Goal: Task Accomplishment & Management: Manage account settings

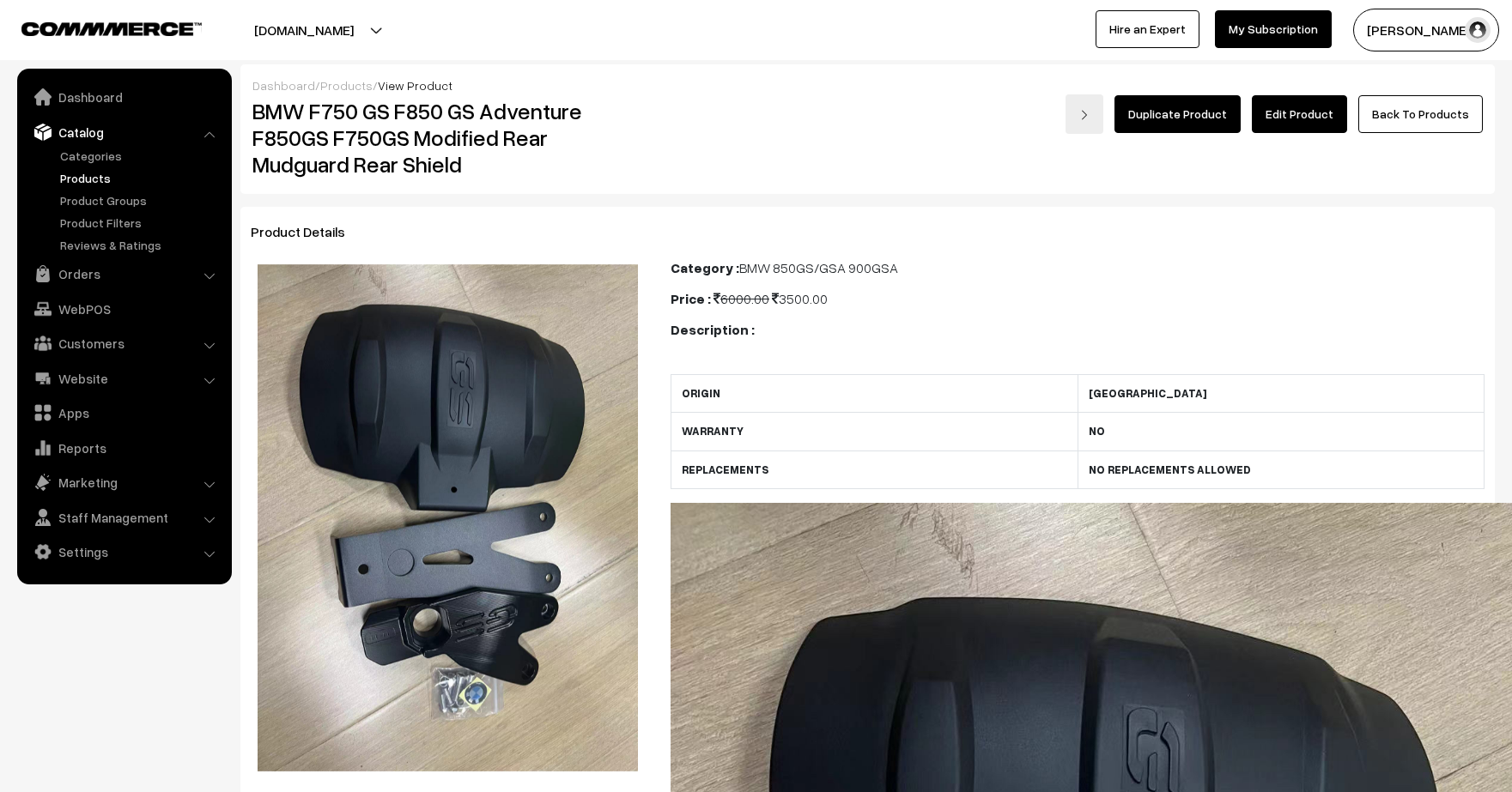
scroll to position [1738, 0]
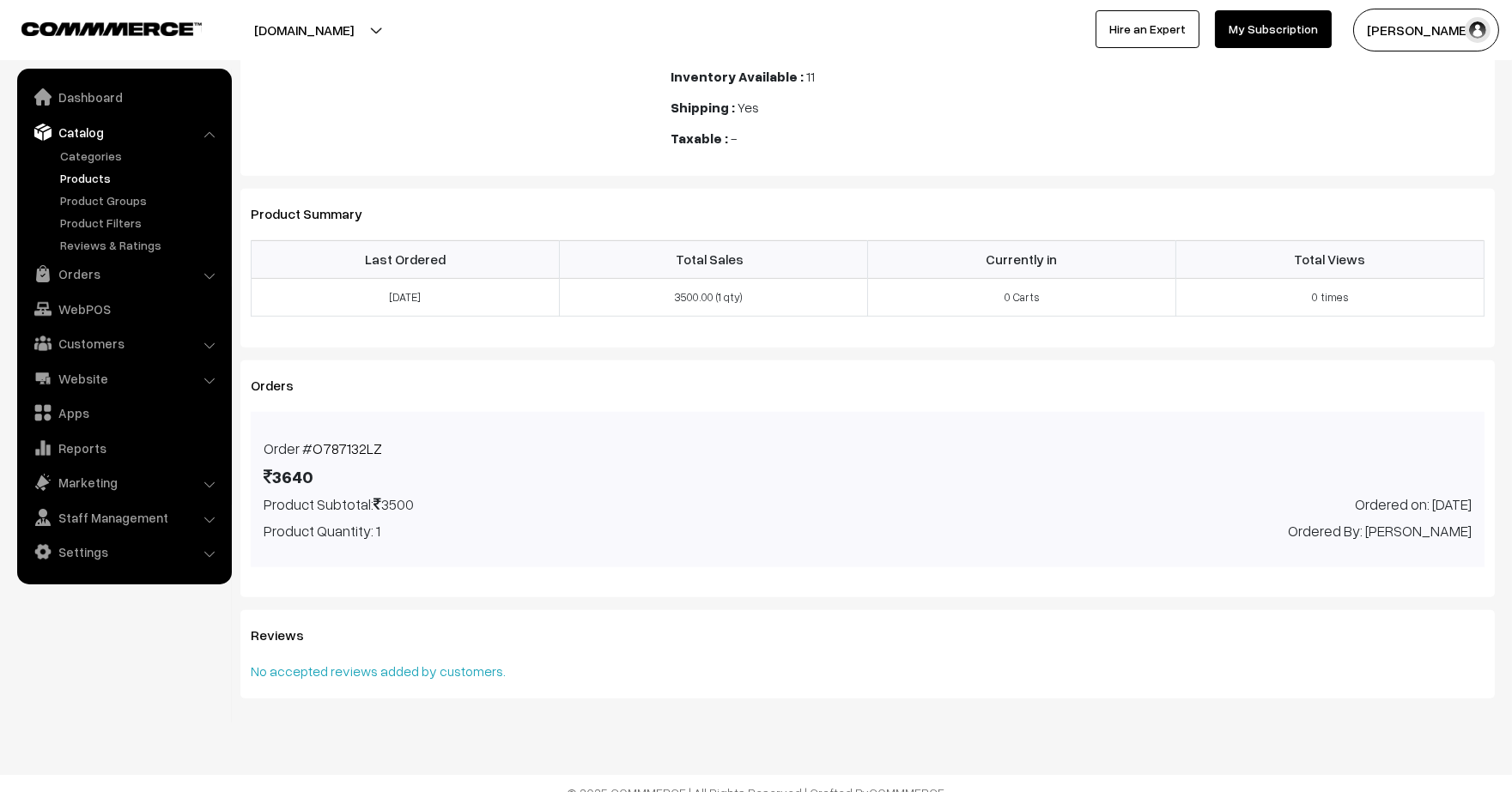
click at [73, 173] on link "Products" at bounding box center [141, 178] width 170 height 18
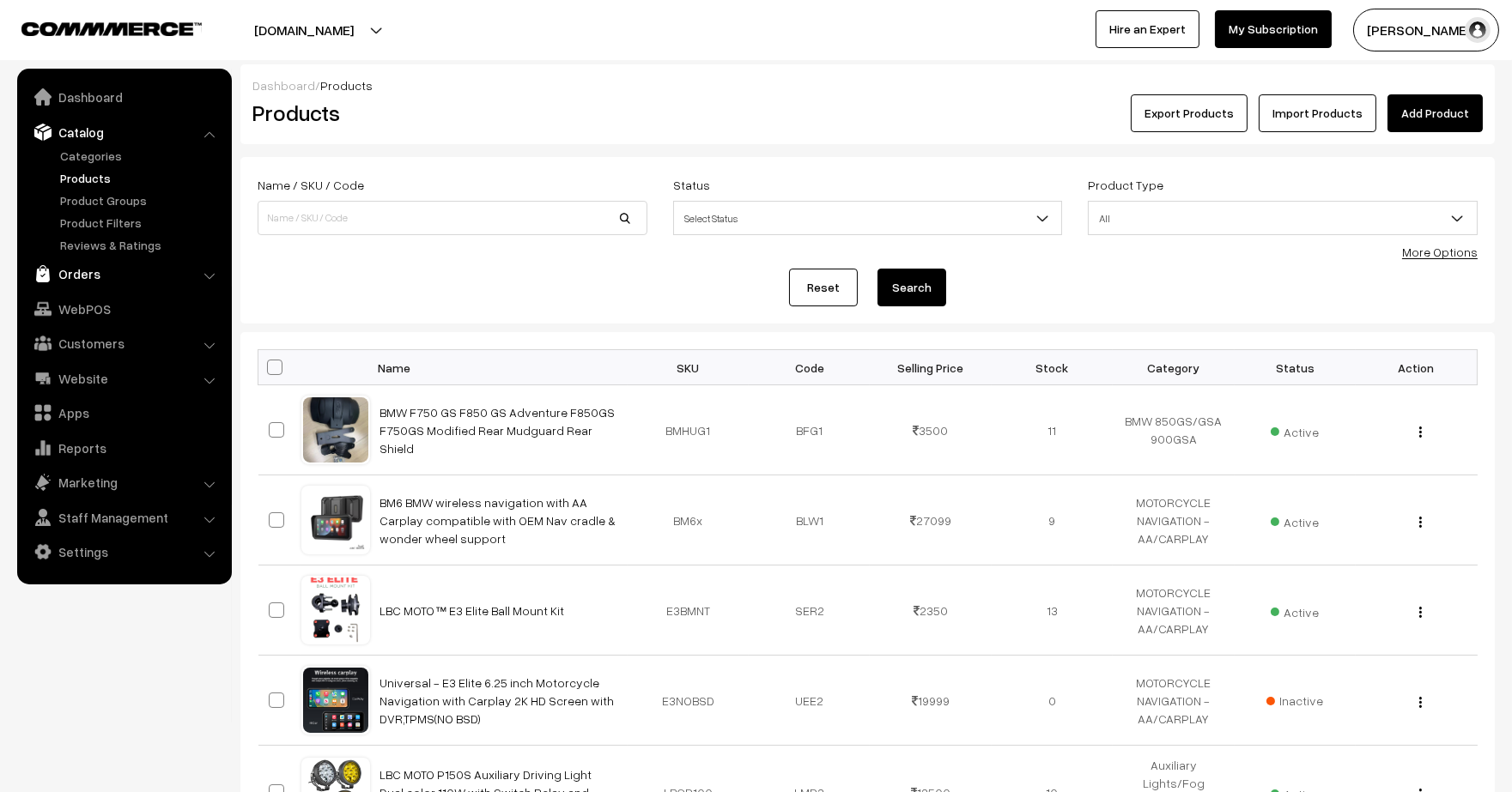
click at [80, 275] on link "Orders" at bounding box center [123, 274] width 205 height 31
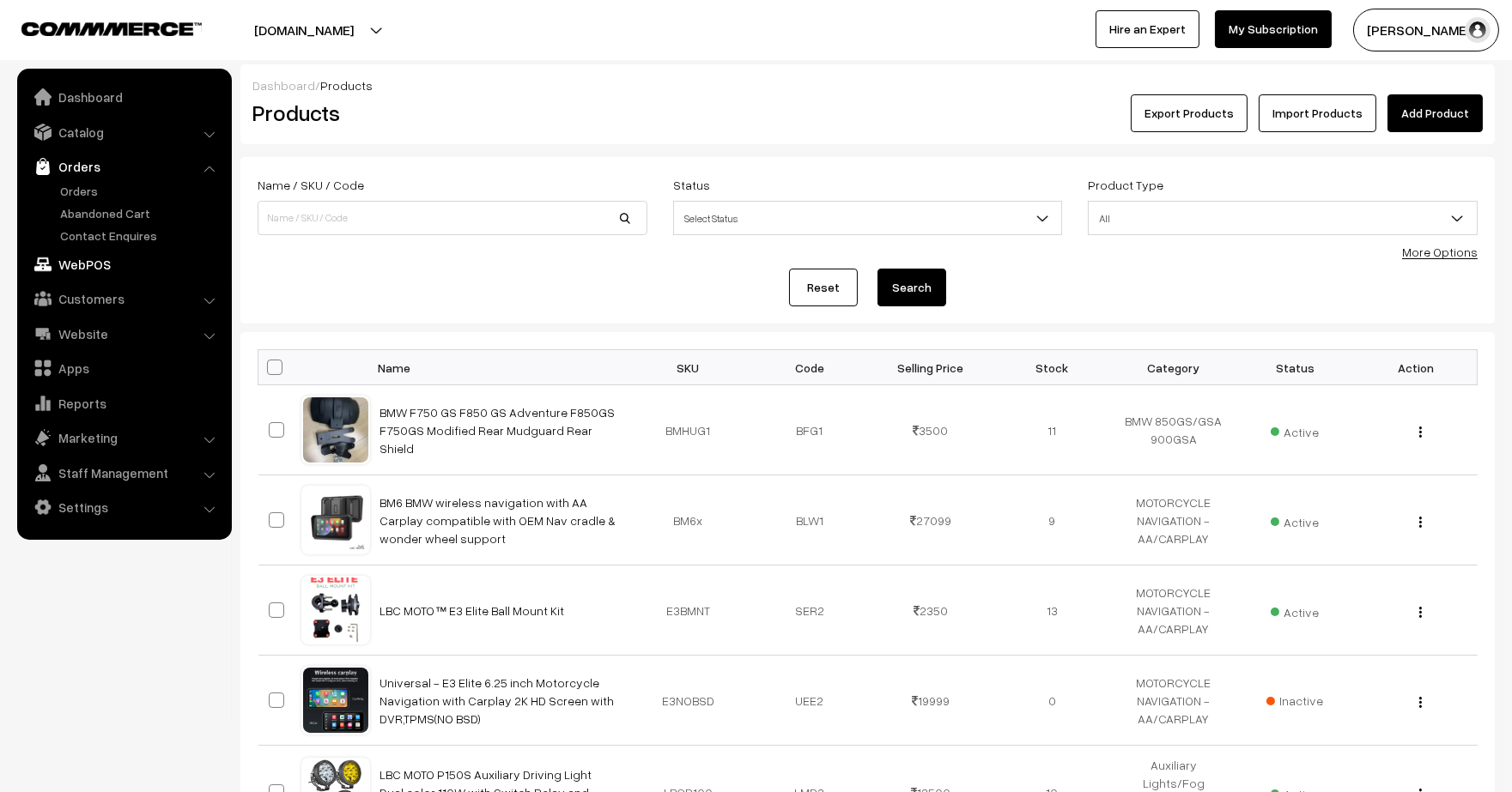
click at [80, 275] on link "WebPOS" at bounding box center [123, 264] width 205 height 31
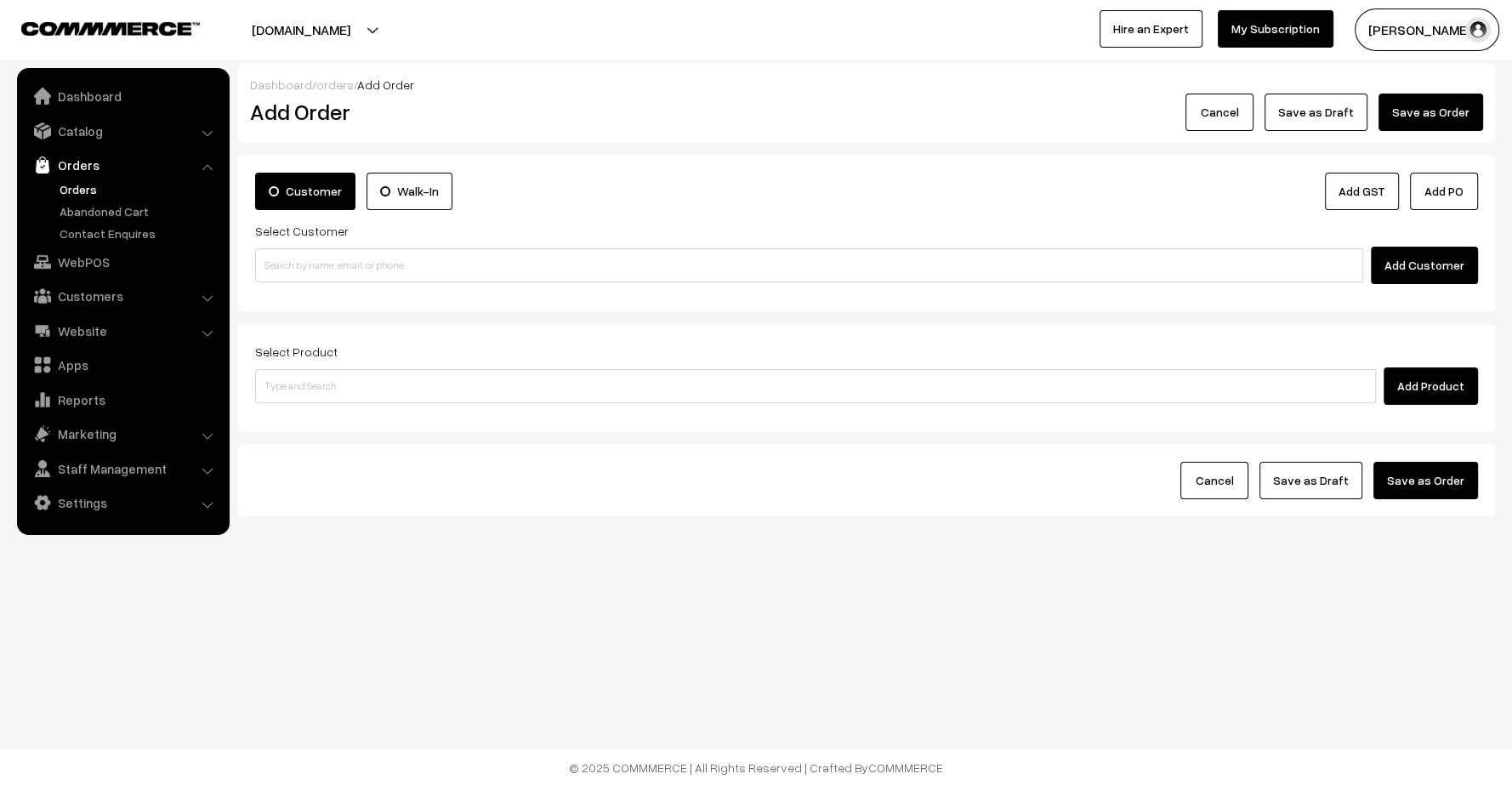
click at [74, 191] on link "Orders" at bounding box center [139, 189] width 169 height 18
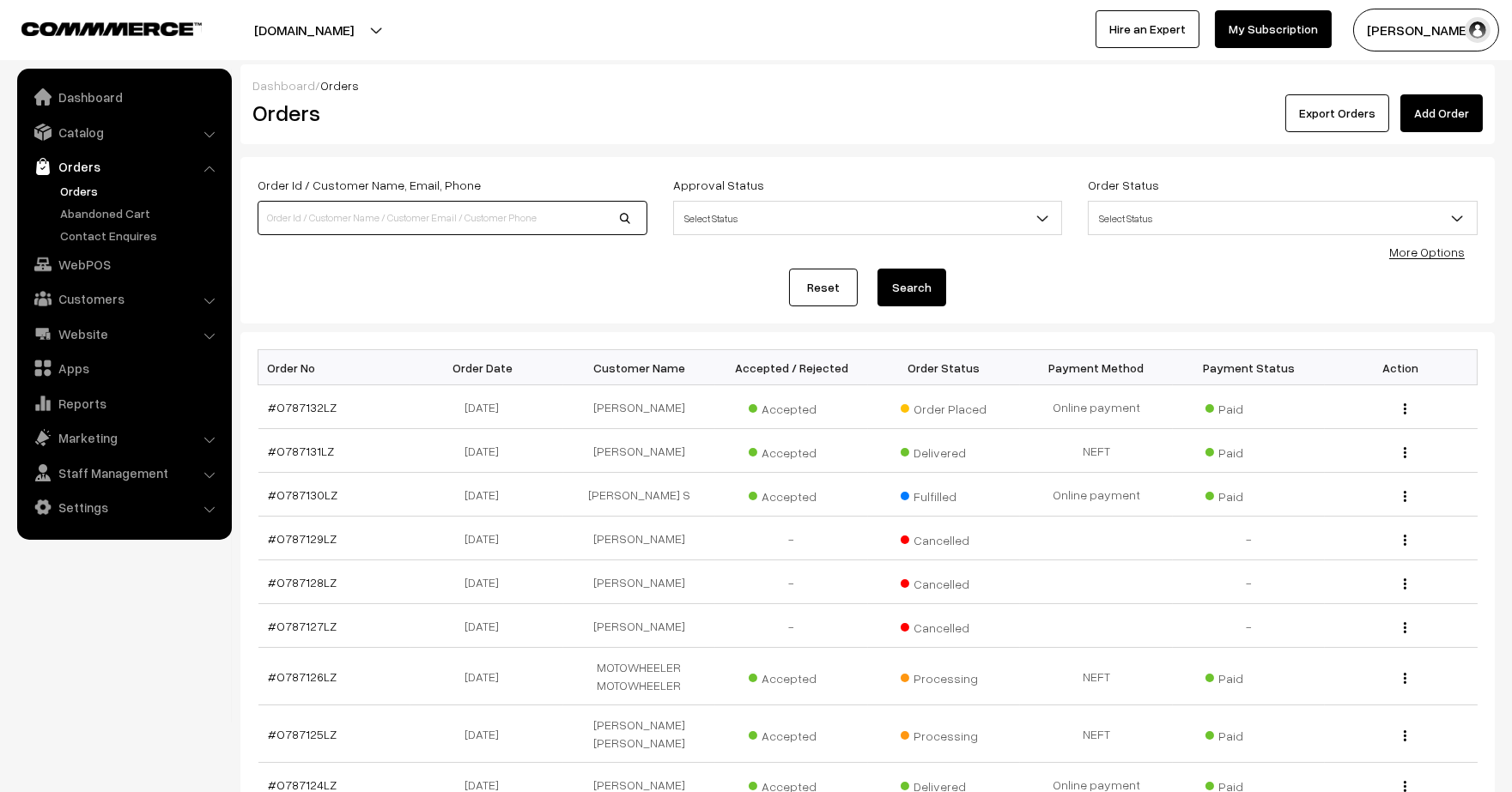
click at [345, 230] on input at bounding box center [452, 218] width 390 height 34
type input "[PERSON_NAME]"
click at [878, 269] on button "Search" at bounding box center [912, 287] width 68 height 38
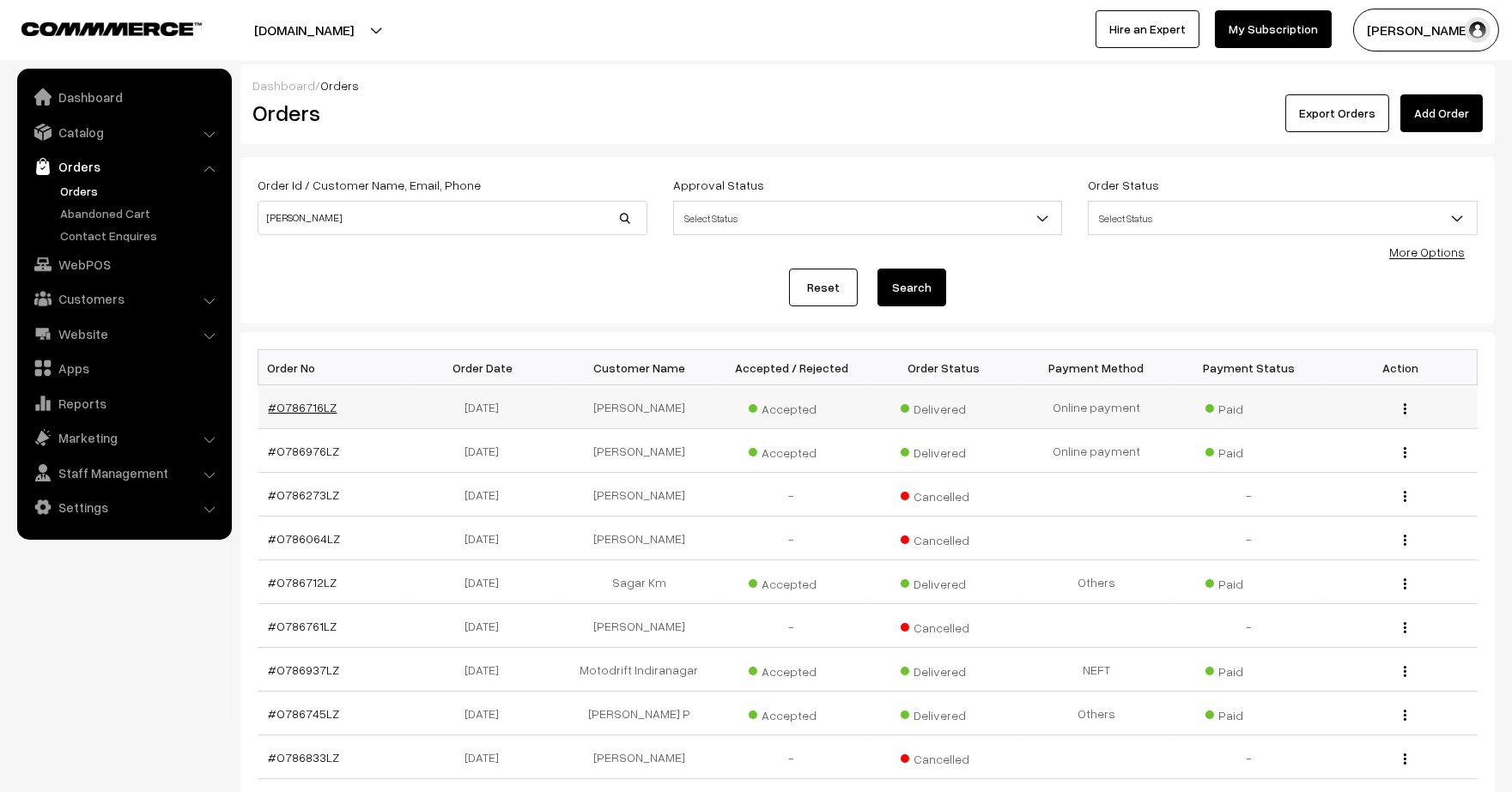
click at [312, 408] on link "#O786716LZ" at bounding box center [303, 407] width 68 height 14
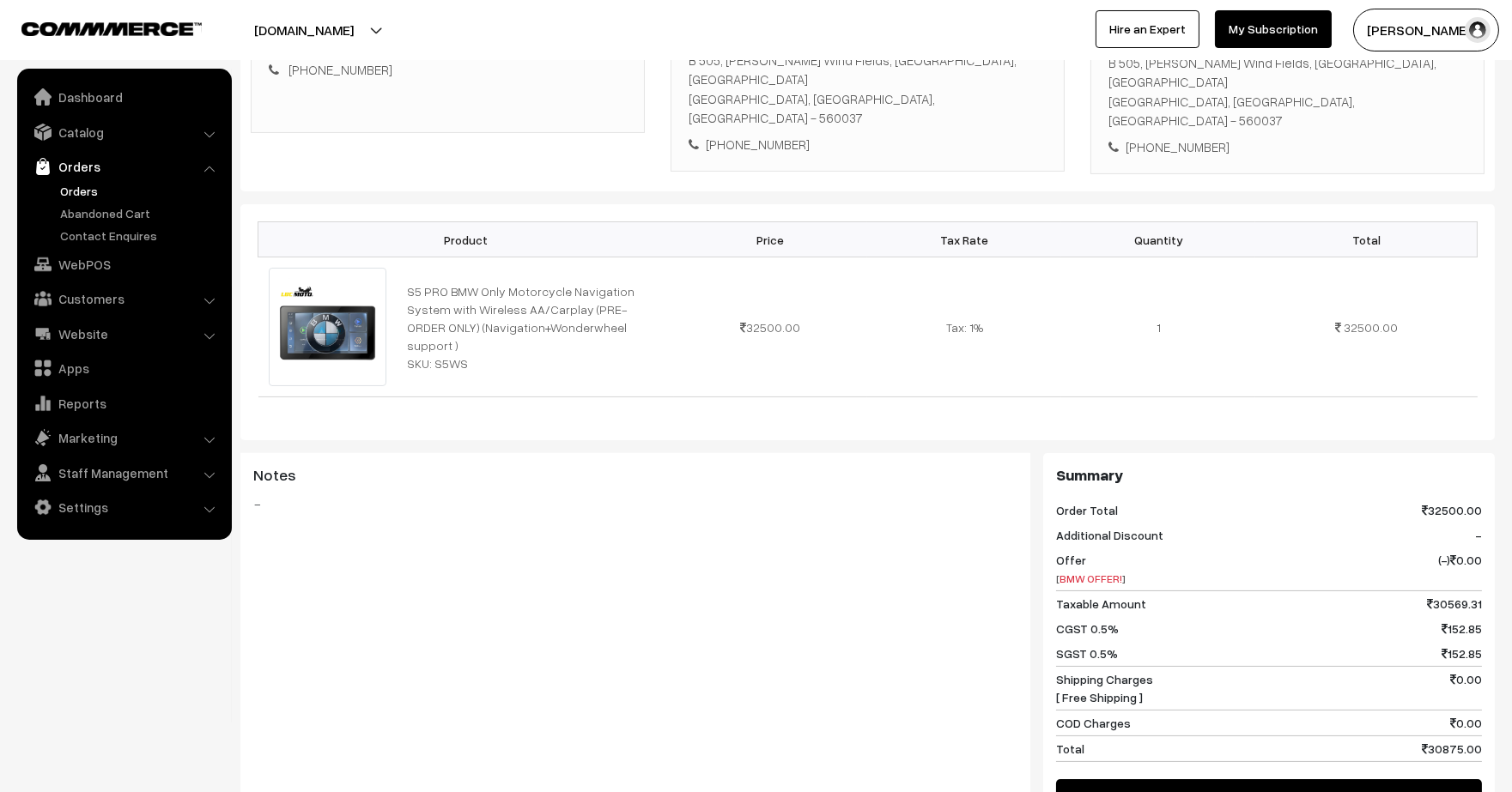
scroll to position [378, 0]
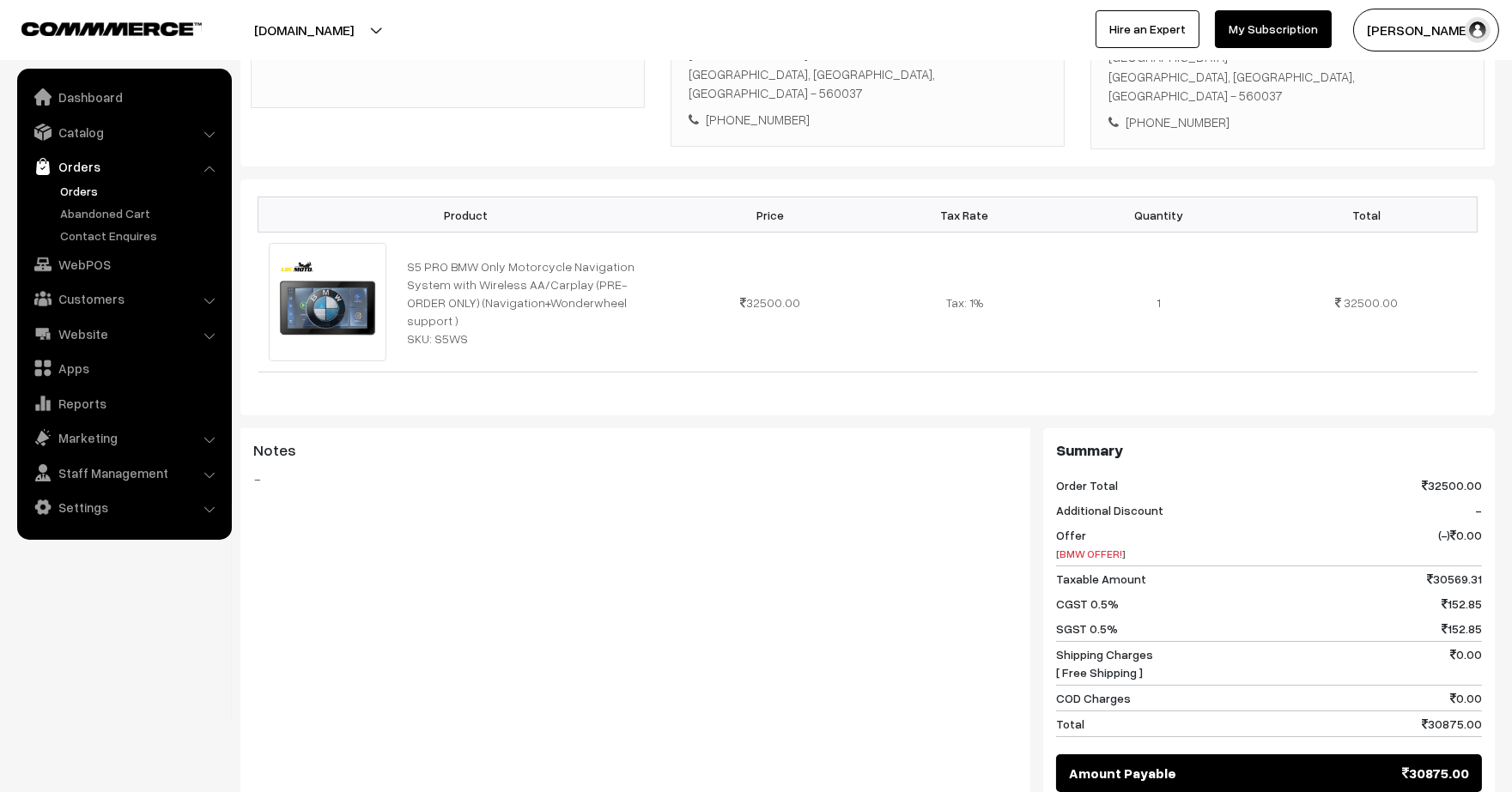
drag, startPoint x: 0, startPoint y: 0, endPoint x: 1509, endPoint y: 395, distance: 1559.8
click at [1509, 395] on html "Thank you for showing interest. Our team will call you shortly. Close lbcmoto.c…" at bounding box center [756, 17] width 1512 height 792
click at [76, 193] on link "Orders" at bounding box center [141, 191] width 170 height 18
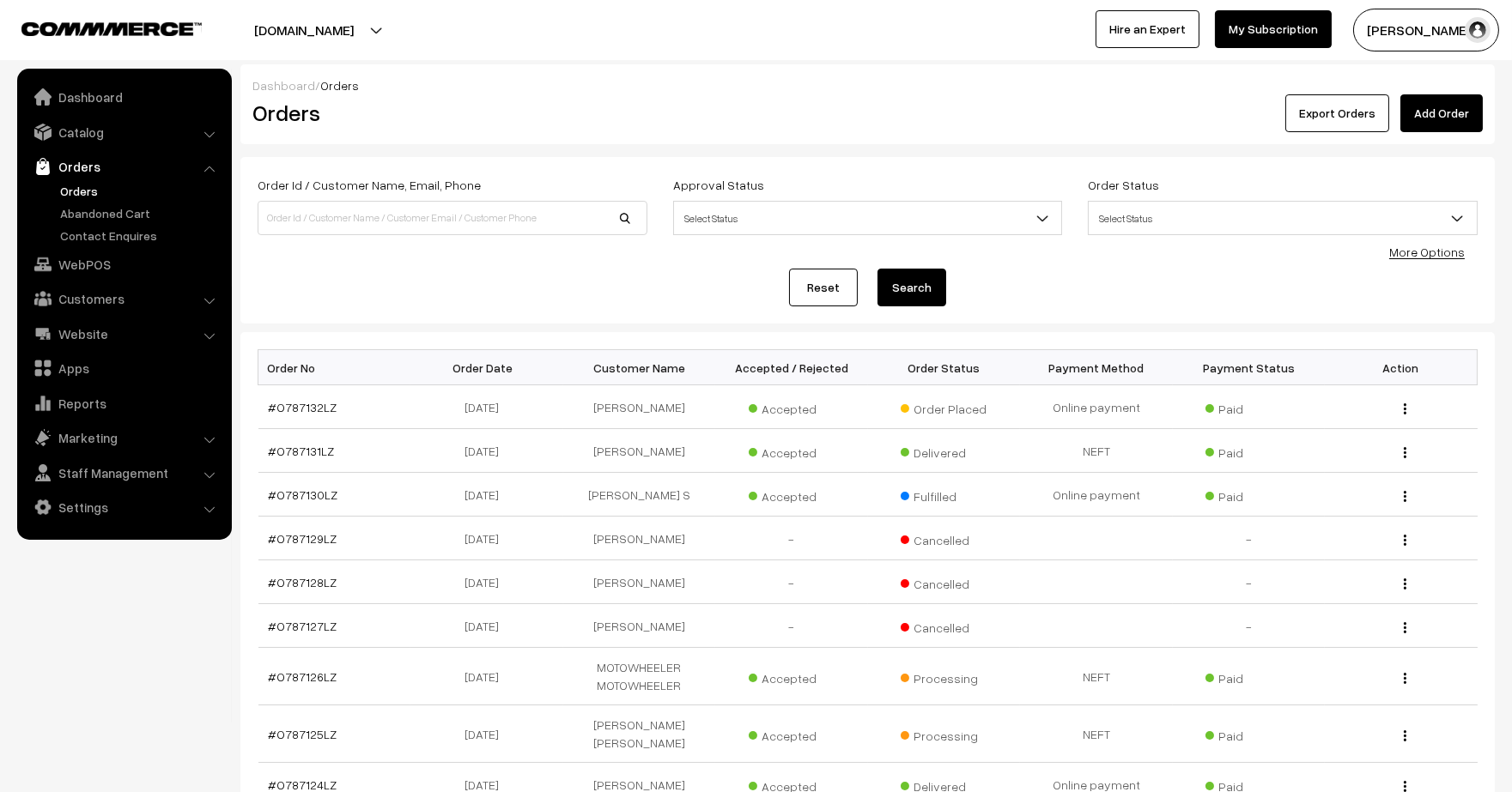
click at [96, 185] on link "Orders" at bounding box center [141, 191] width 170 height 18
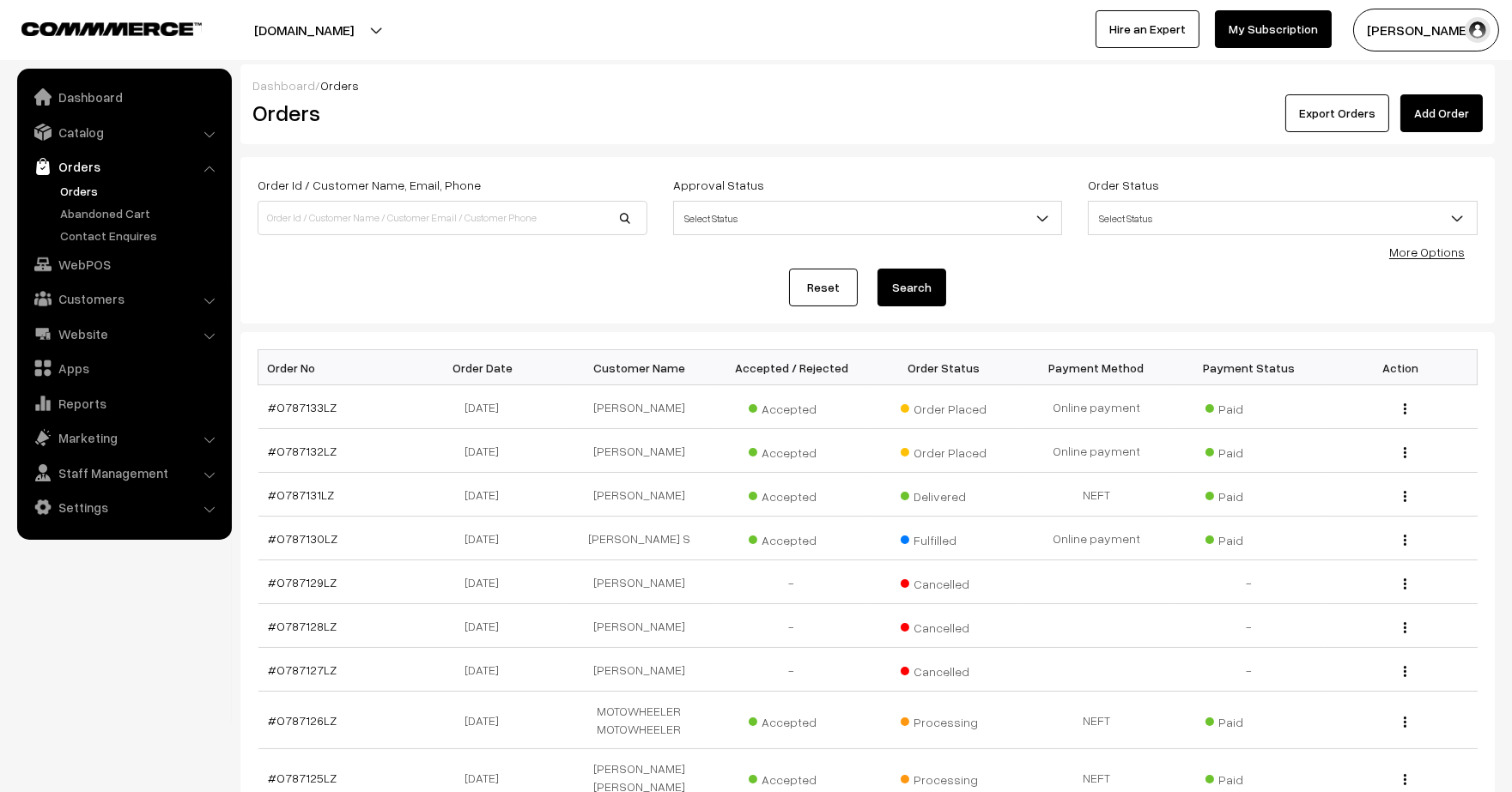
click at [81, 192] on link "Orders" at bounding box center [141, 191] width 170 height 18
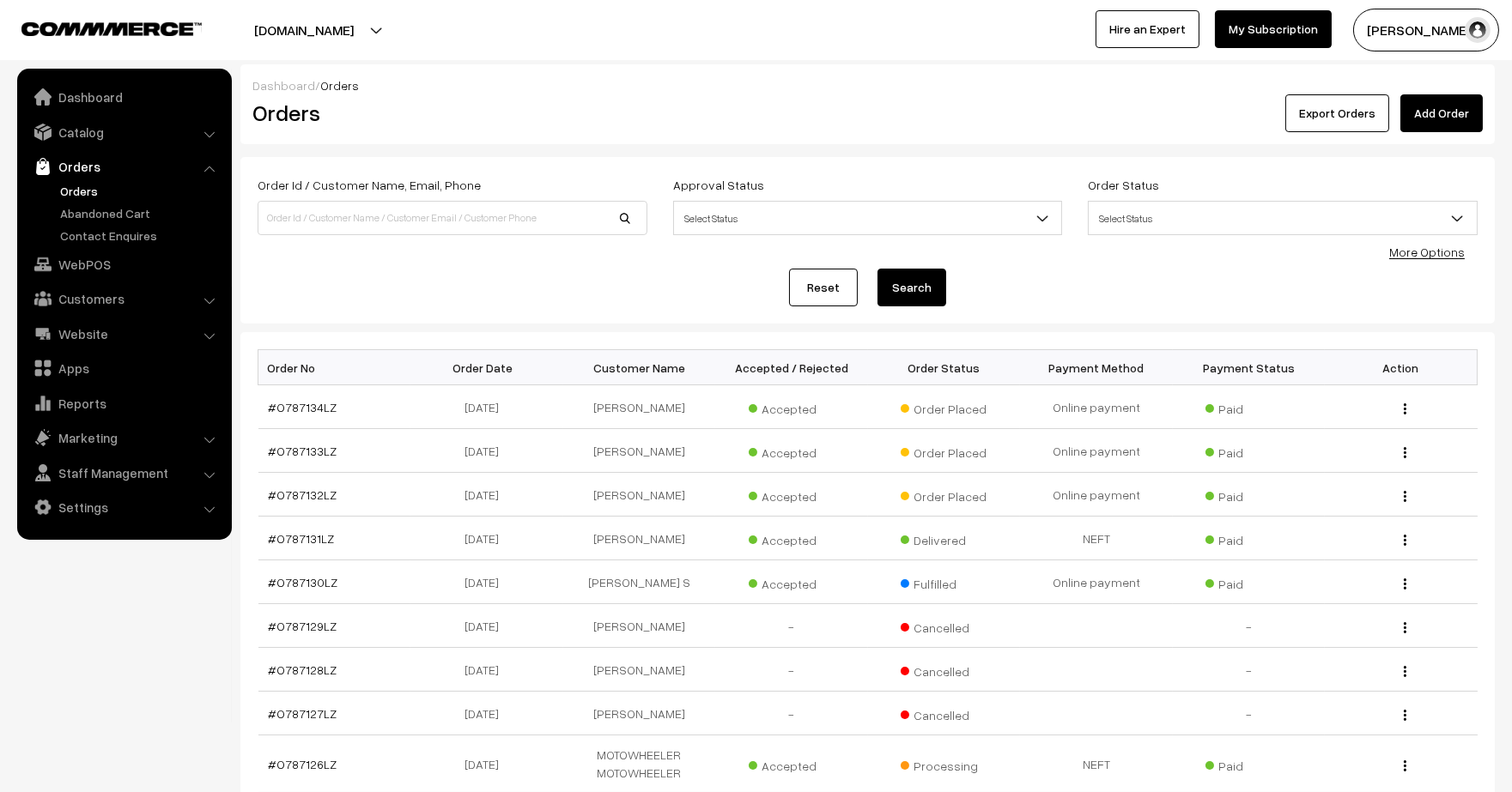
click at [86, 191] on link "Orders" at bounding box center [141, 191] width 170 height 18
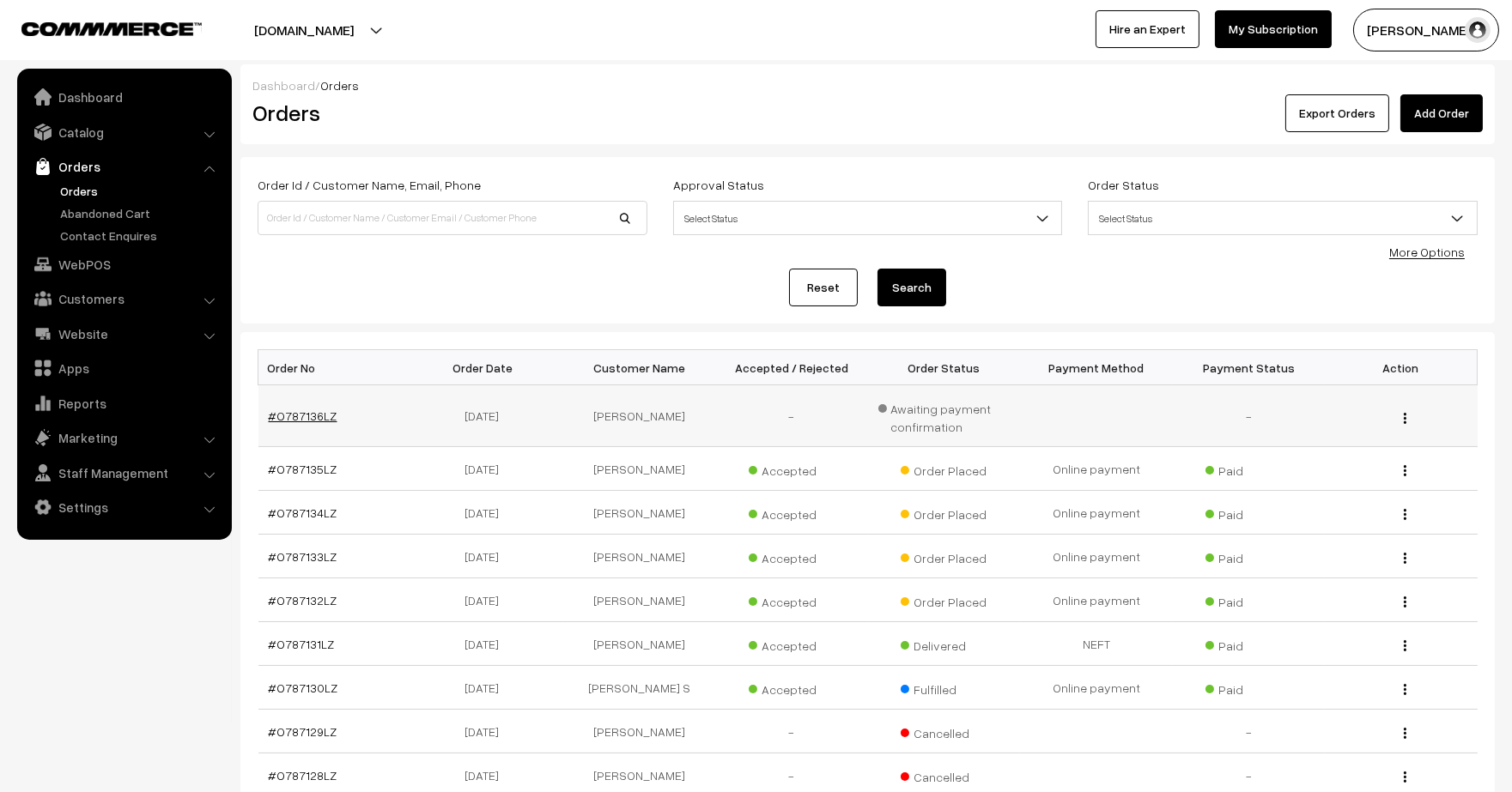
click at [287, 409] on link "#O787136LZ" at bounding box center [303, 416] width 68 height 14
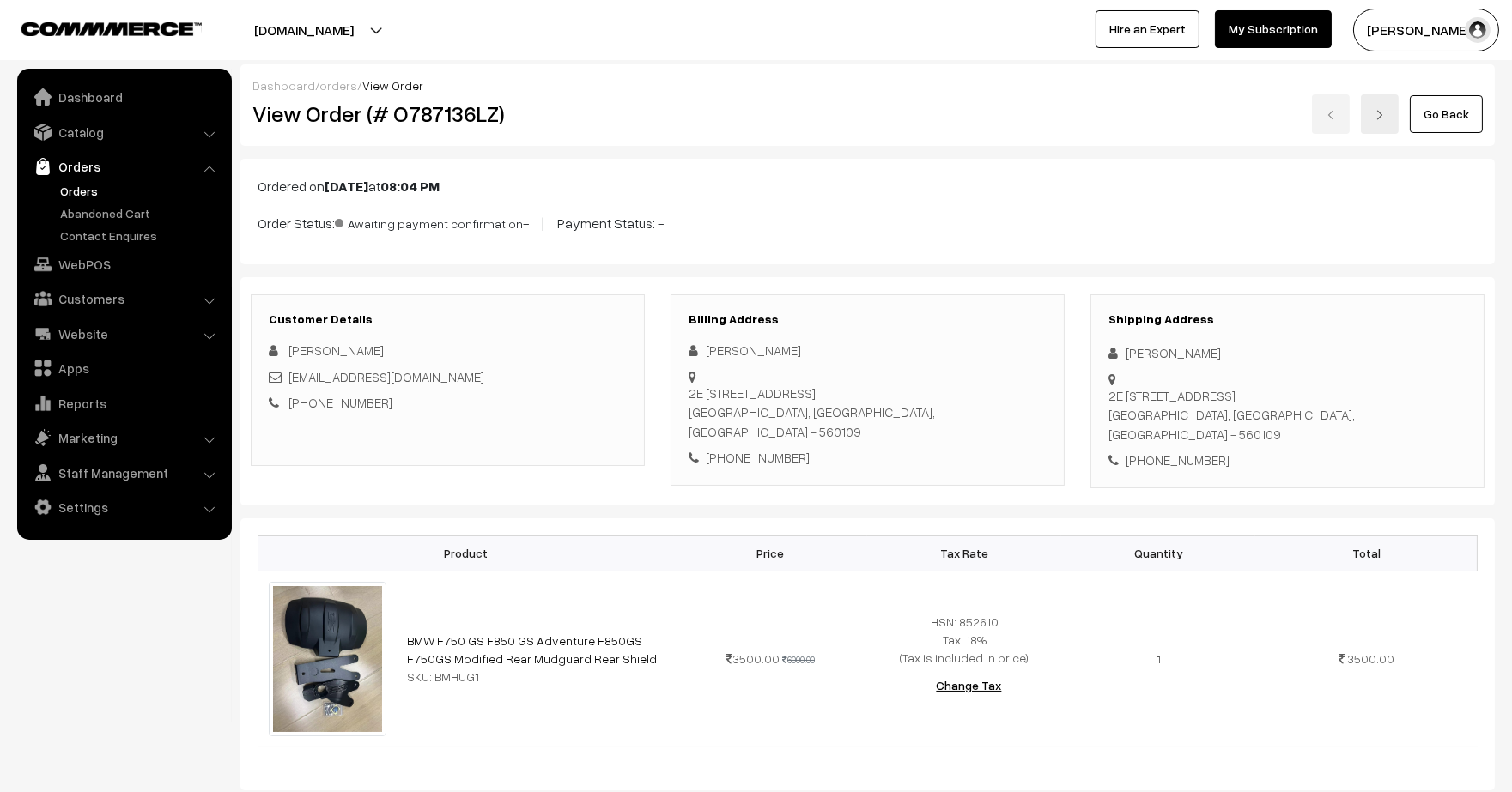
click at [88, 187] on link "Orders" at bounding box center [141, 191] width 170 height 18
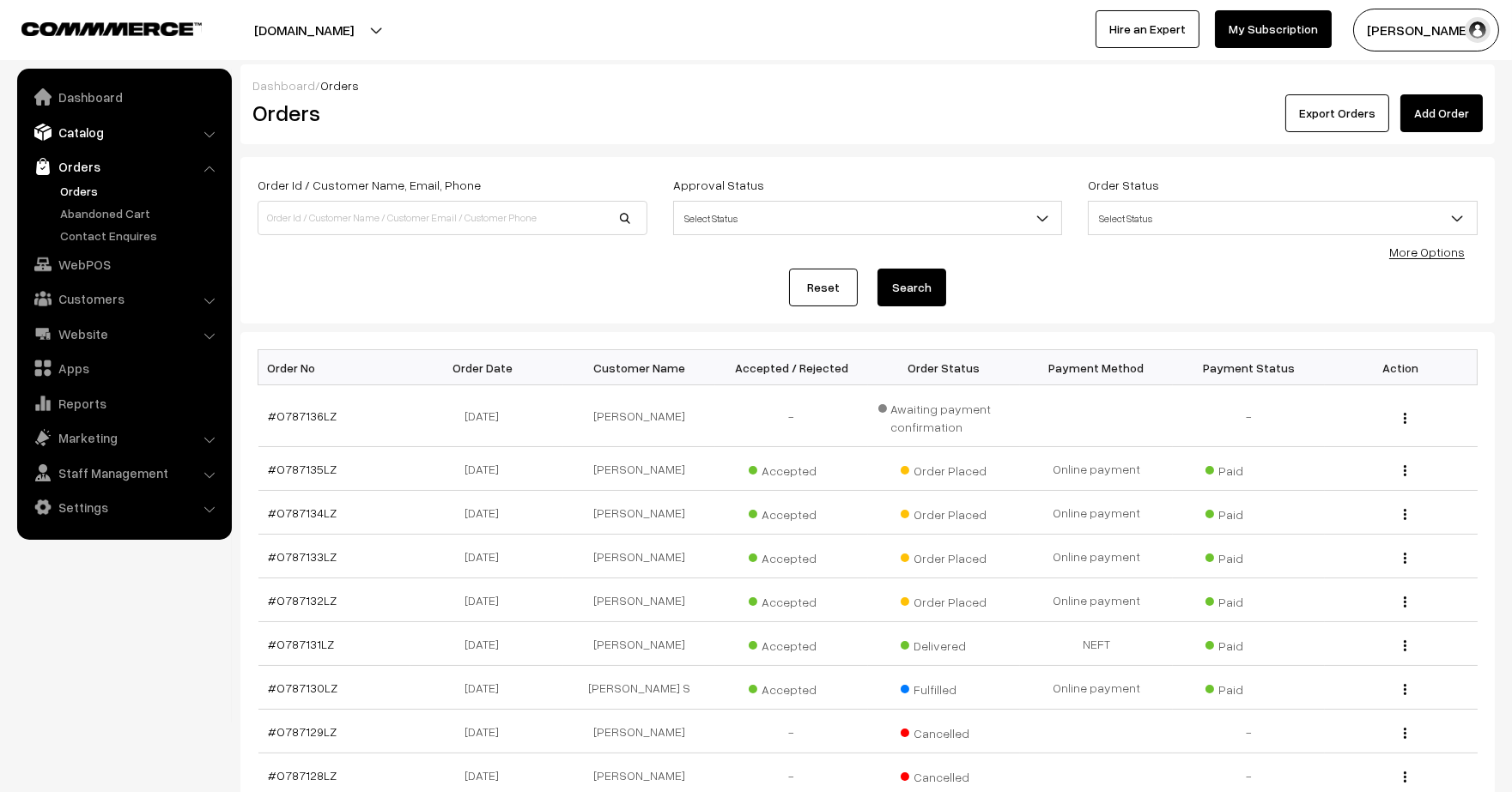
click at [87, 138] on link "Catalog" at bounding box center [123, 132] width 205 height 31
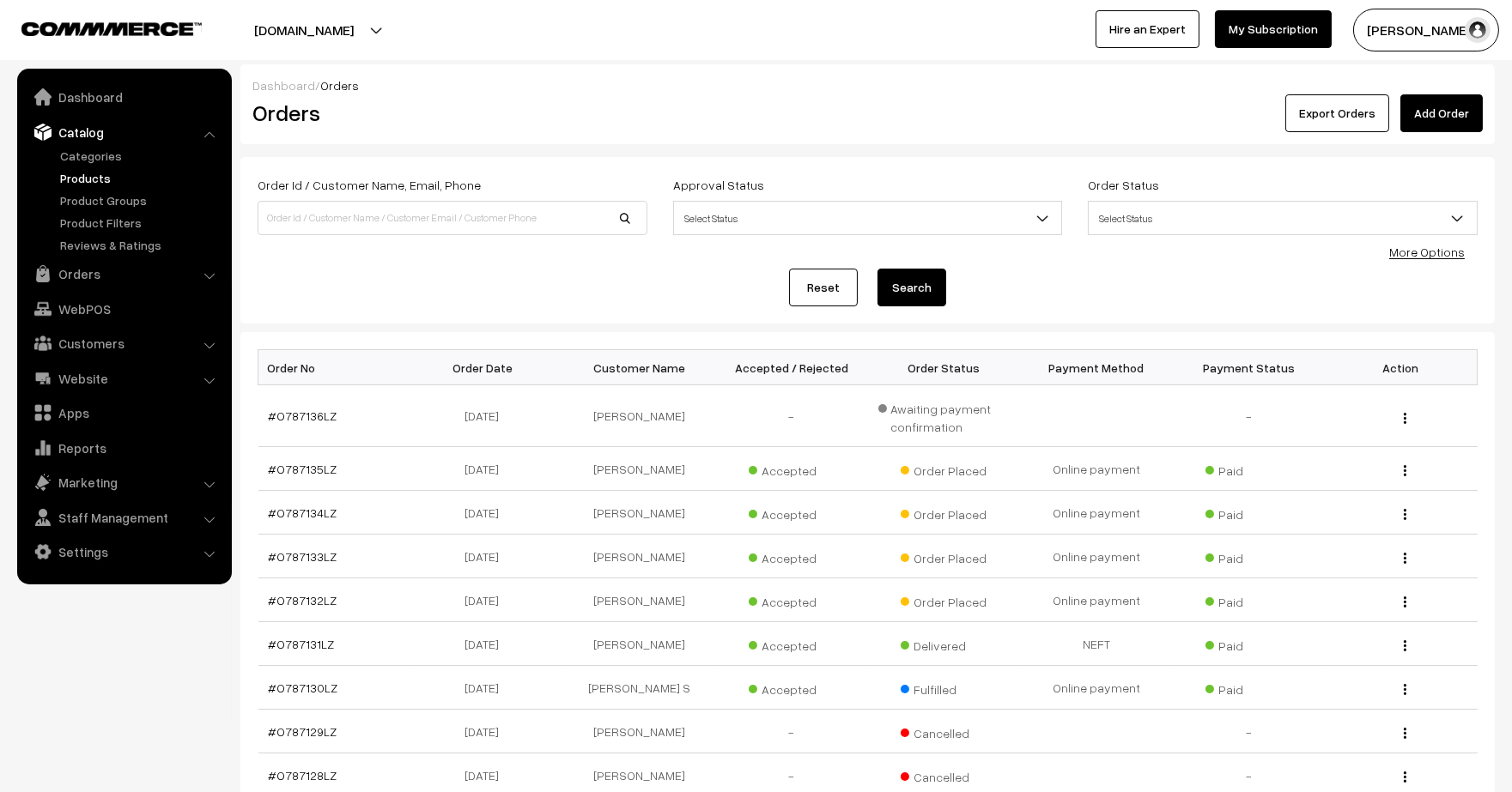
click at [87, 186] on link "Products" at bounding box center [141, 178] width 170 height 18
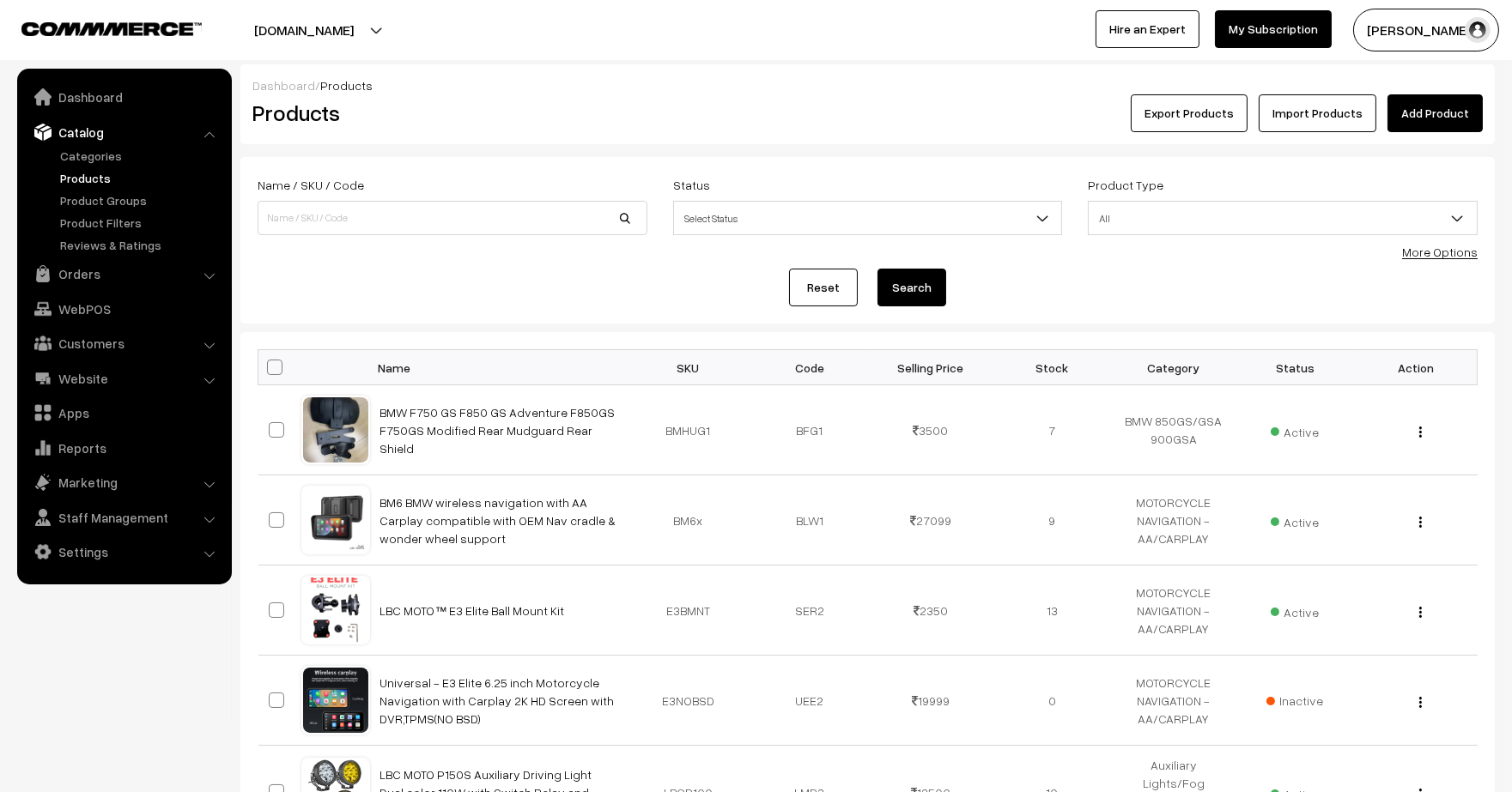
click at [1445, 112] on link "Add Product" at bounding box center [1435, 114] width 96 height 38
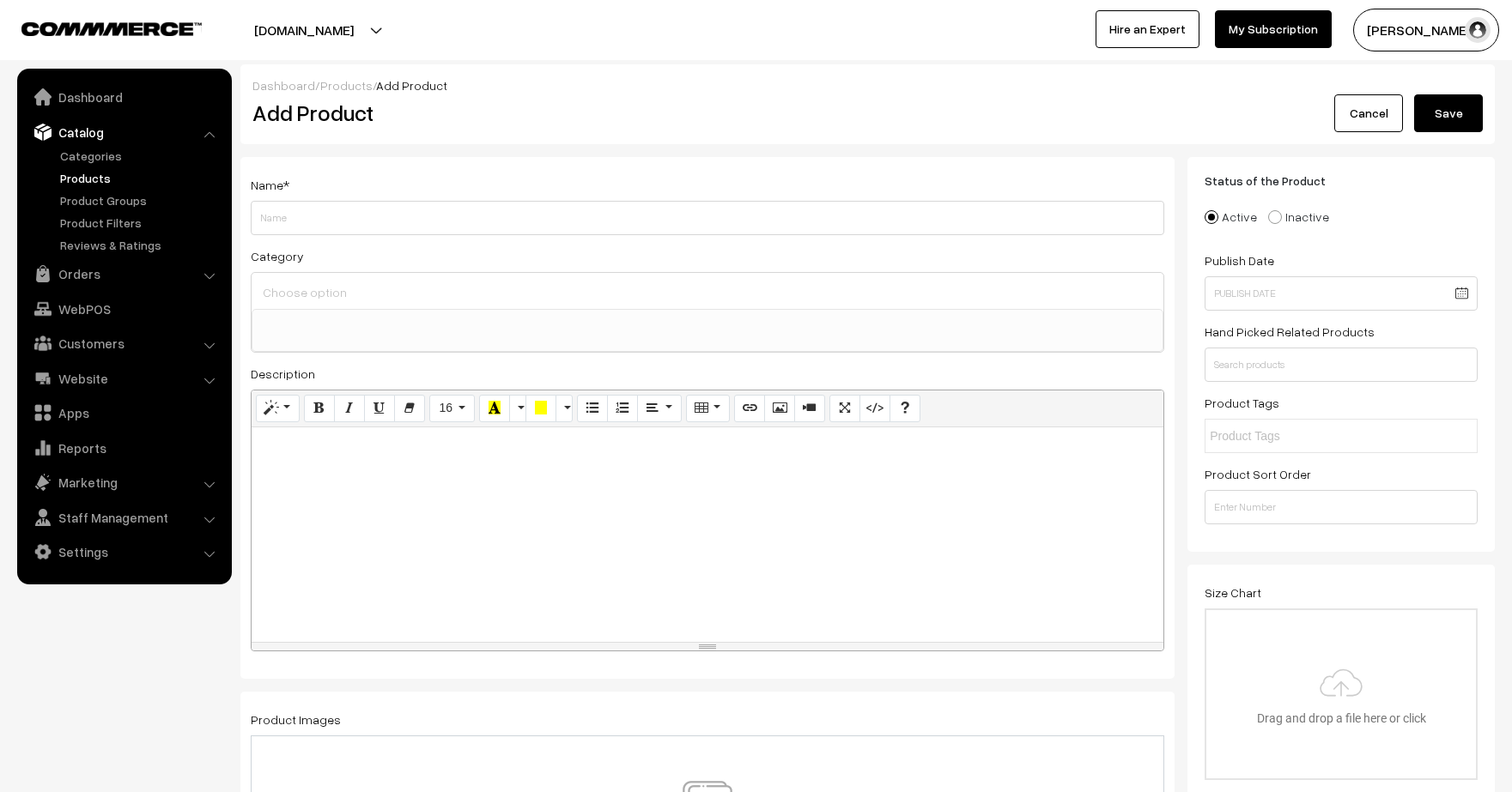
select select
type input "BMW F750GS F850GS F850 GS 750GS ADV Moto Bike Rear Fender Defensas Mugguard Hug…"
click at [452, 317] on ul at bounding box center [707, 321] width 910 height 22
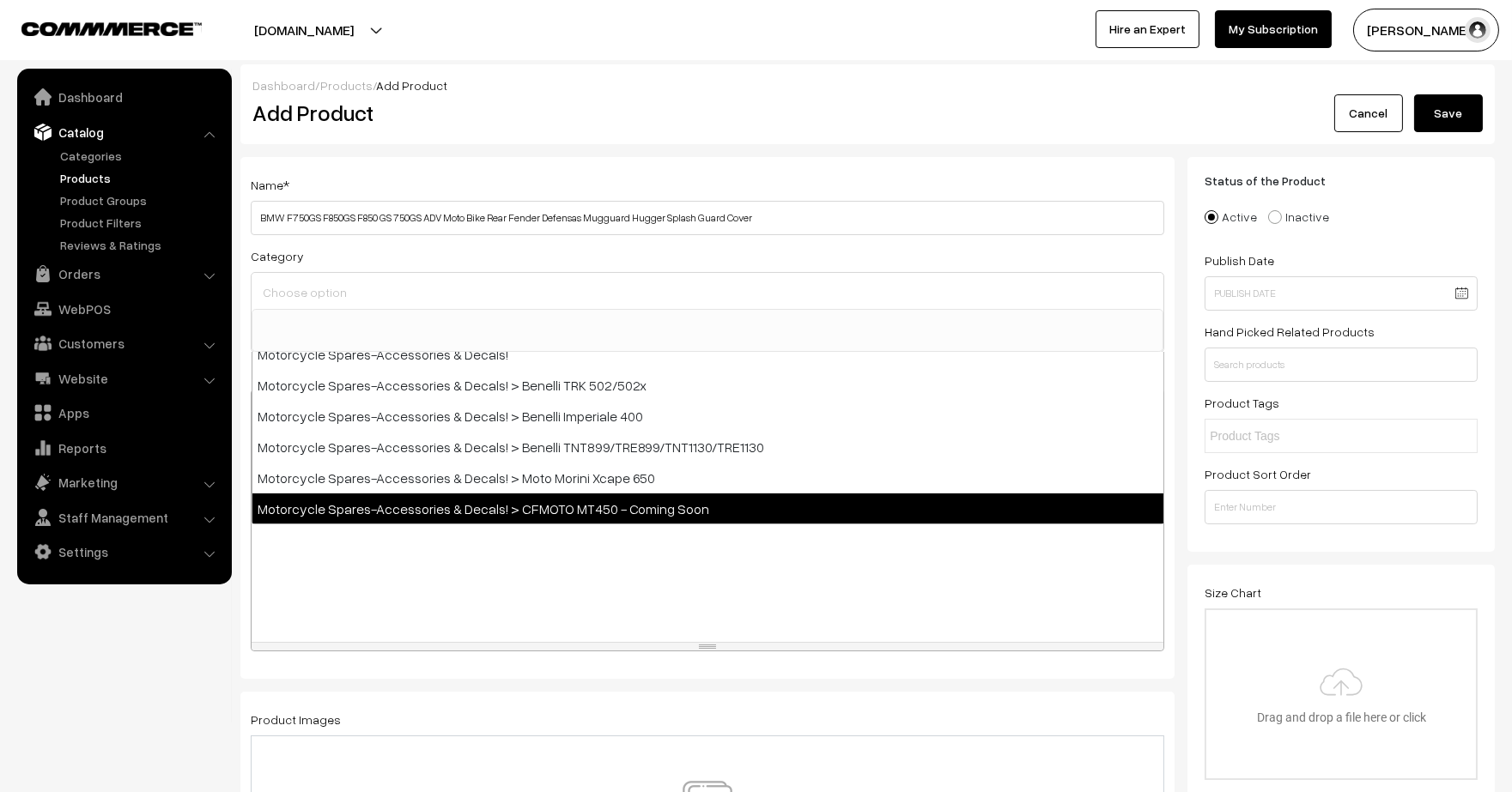
scroll to position [105, 0]
select select "30"
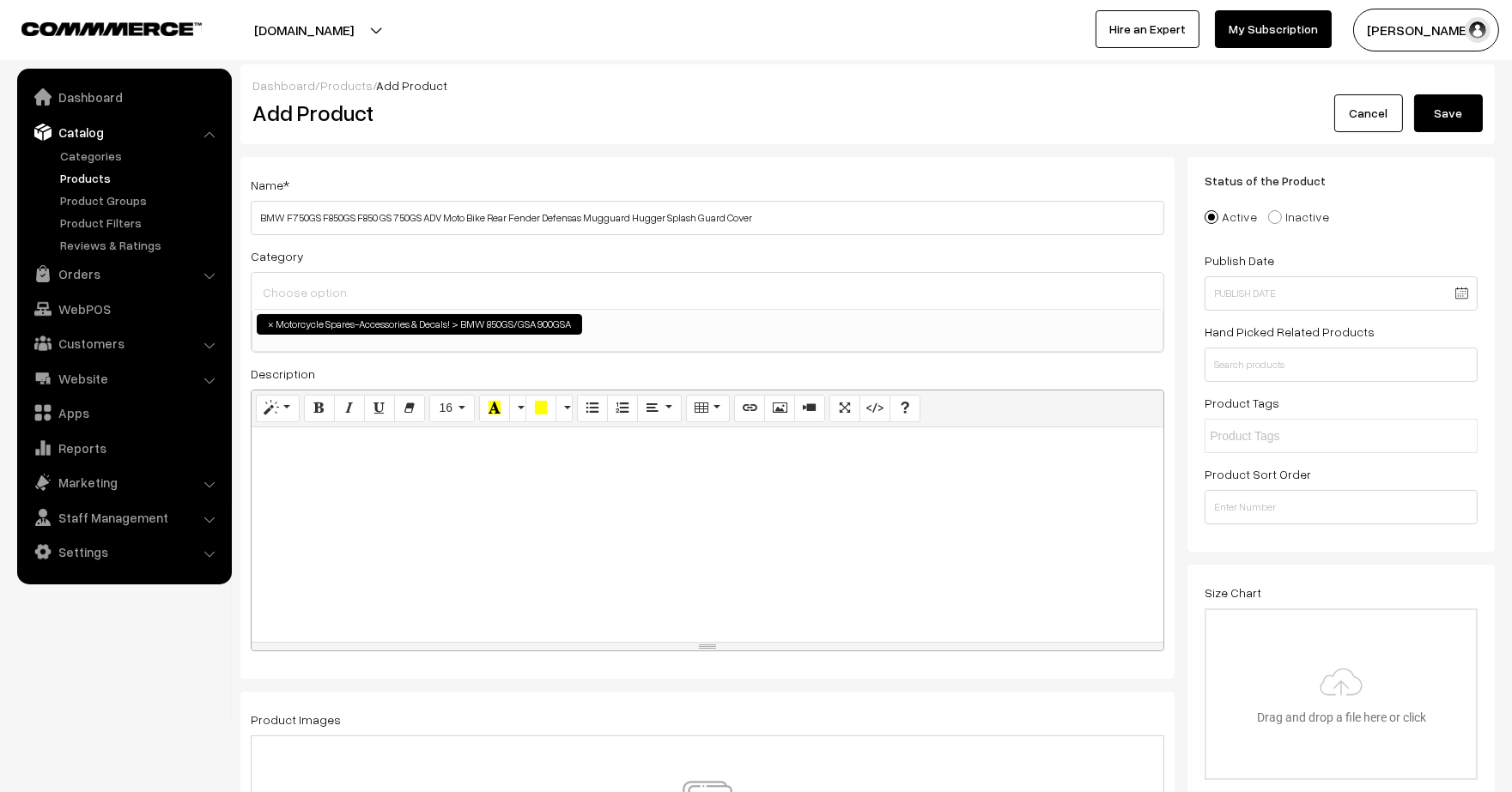
scroll to position [73, 0]
click at [495, 514] on div at bounding box center [707, 535] width 912 height 214
click at [779, 410] on button "Picture" at bounding box center [779, 408] width 31 height 27
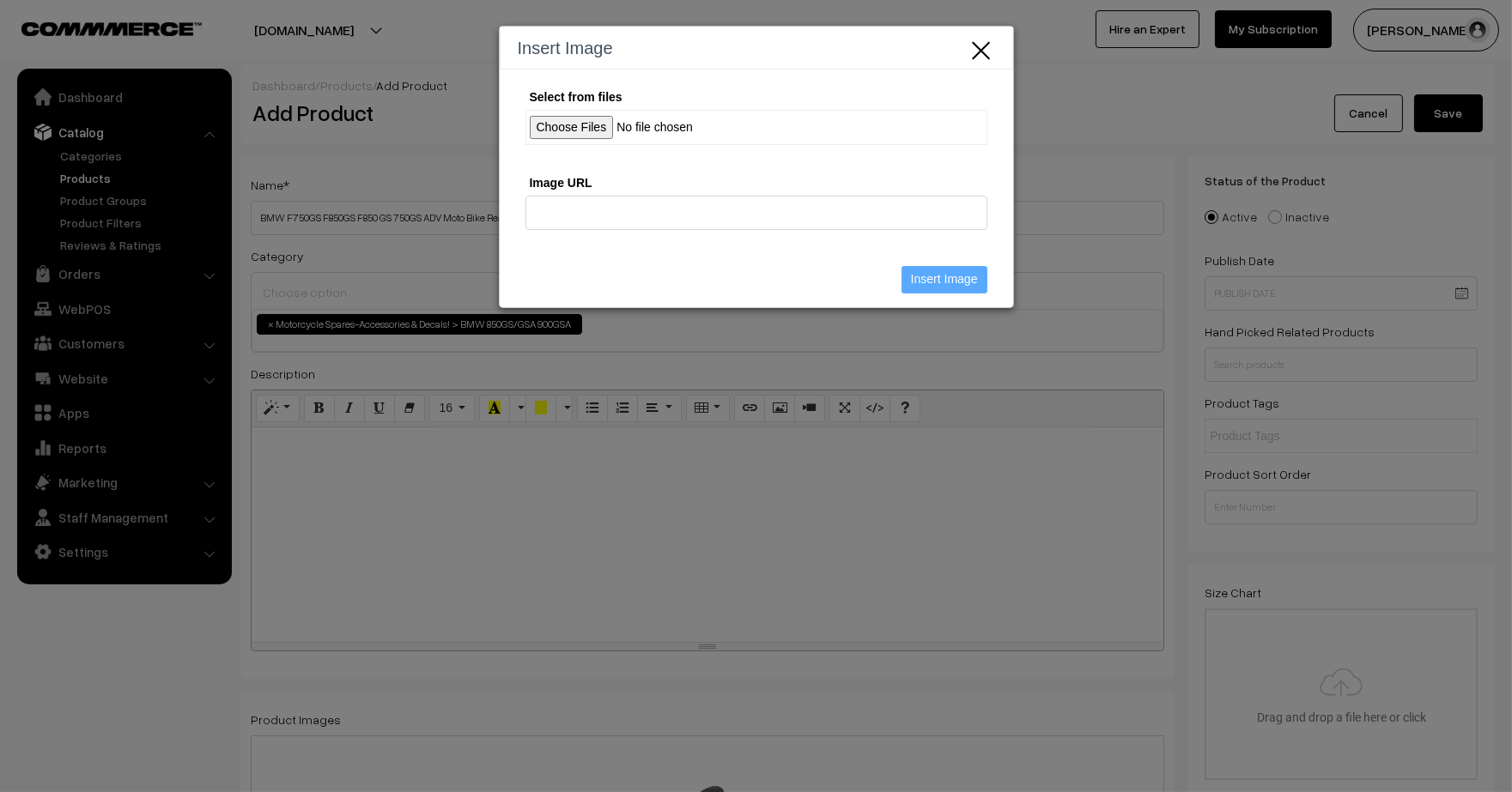
click at [559, 124] on input "Select from files" at bounding box center [756, 127] width 462 height 35
click at [582, 120] on input "Select from files" at bounding box center [756, 127] width 462 height 35
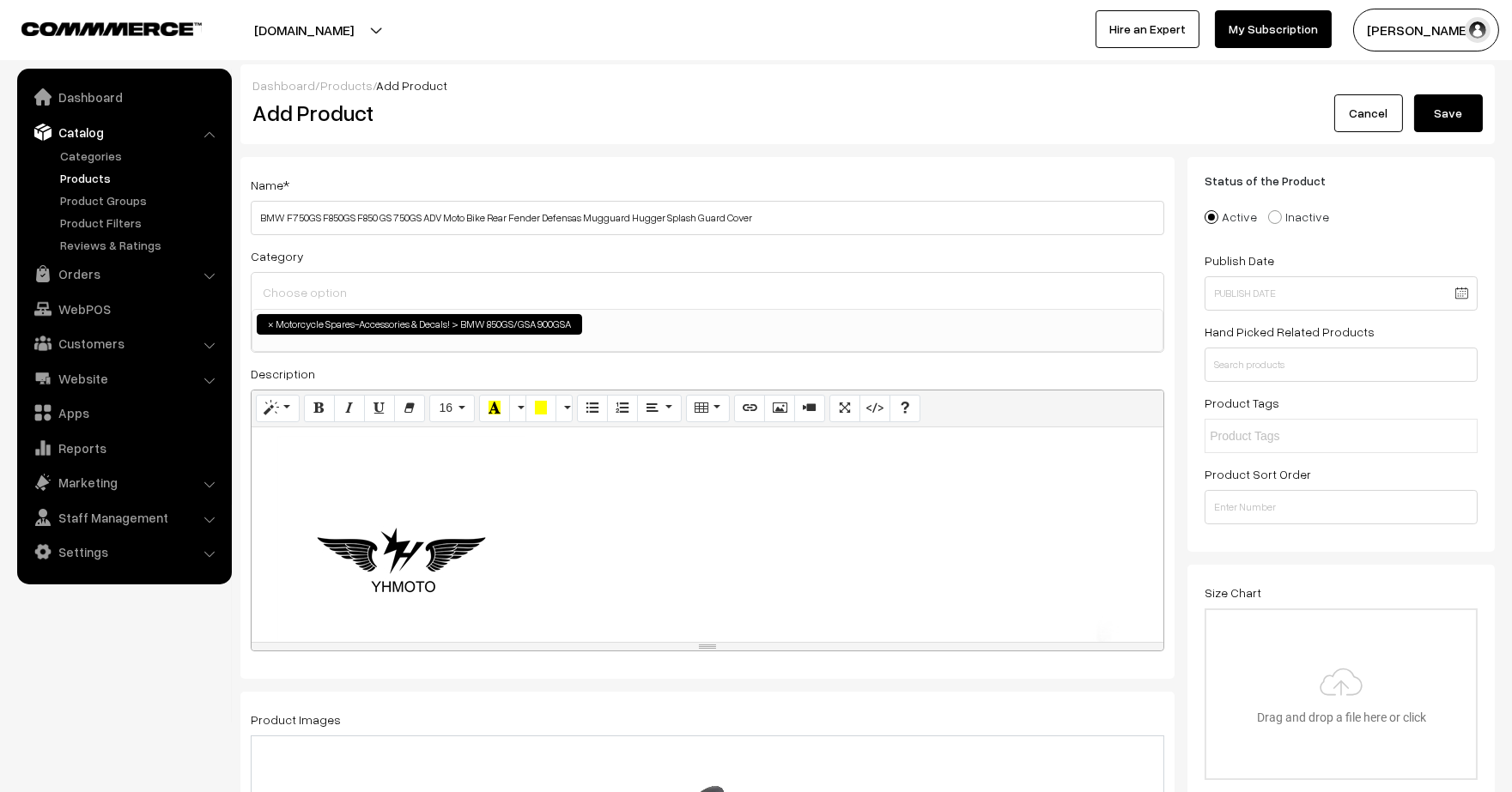
click at [515, 531] on div "Normal Quote Code Header 1 Header 2 Header 3 Header 4 Header 5 Header 6 16 8 9 …" at bounding box center [707, 521] width 914 height 262
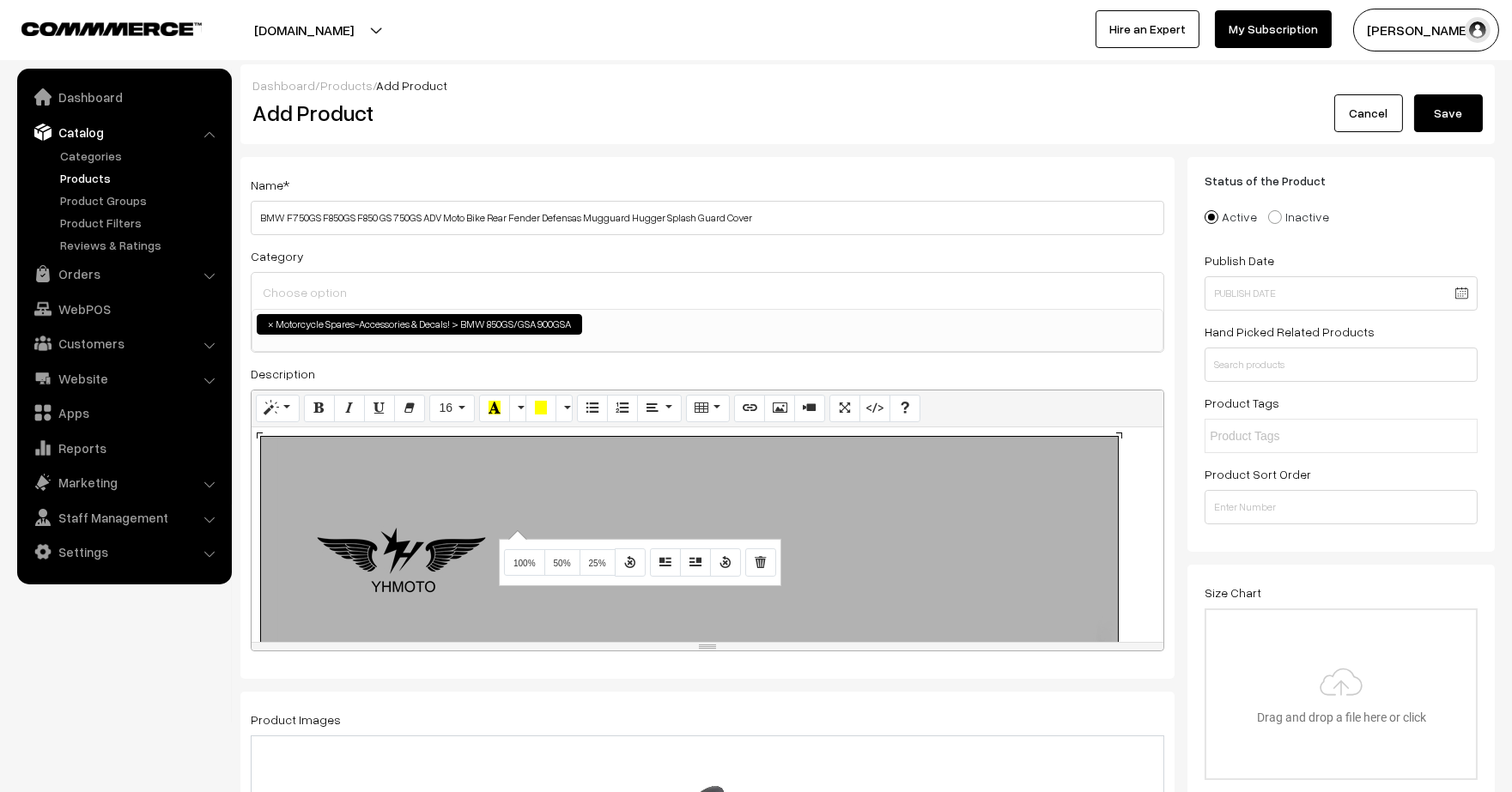
click at [749, 514] on div "1000x1000 (Original: 1000x1000)" at bounding box center [707, 535] width 912 height 214
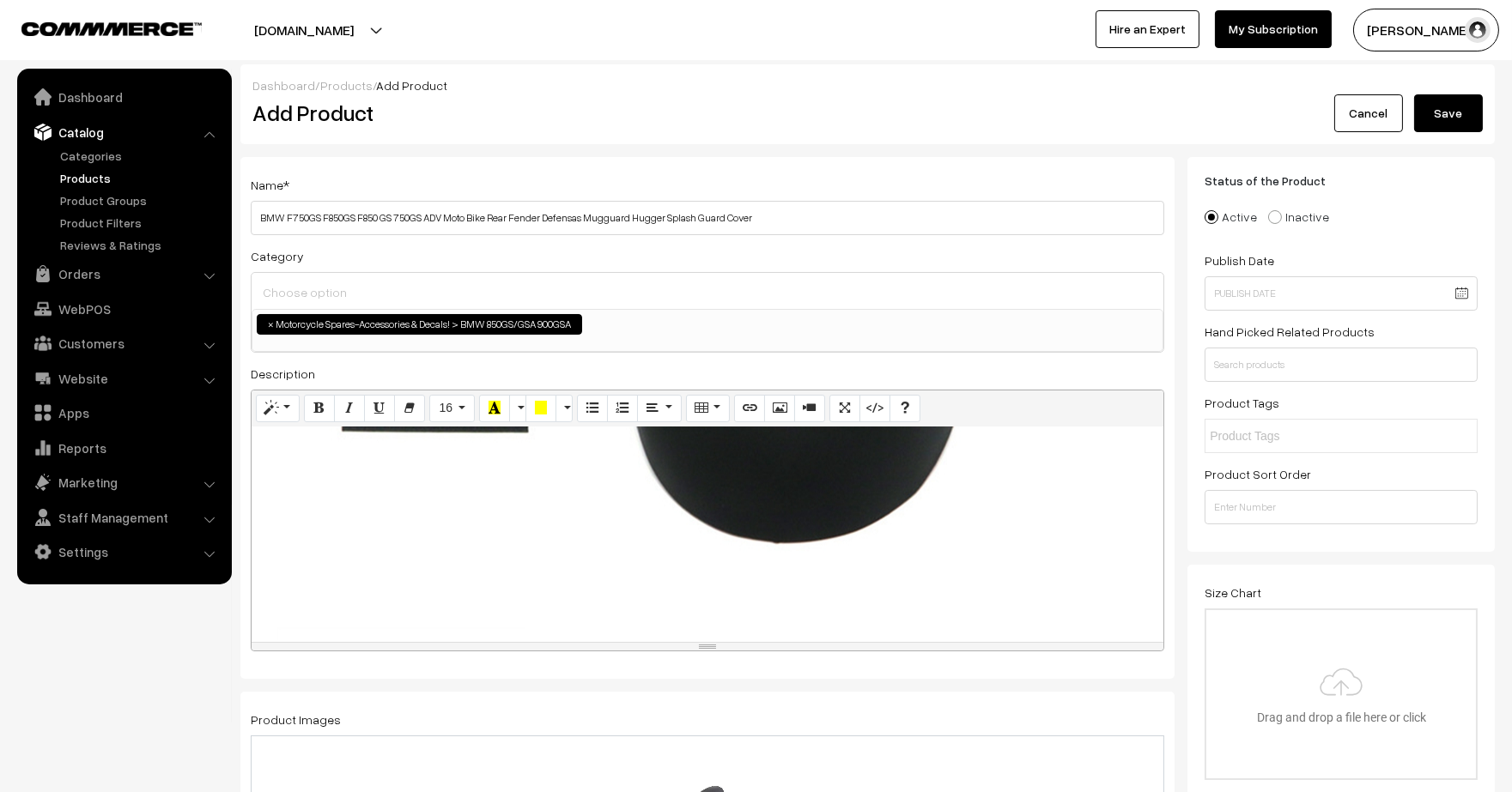
scroll to position [0, 0]
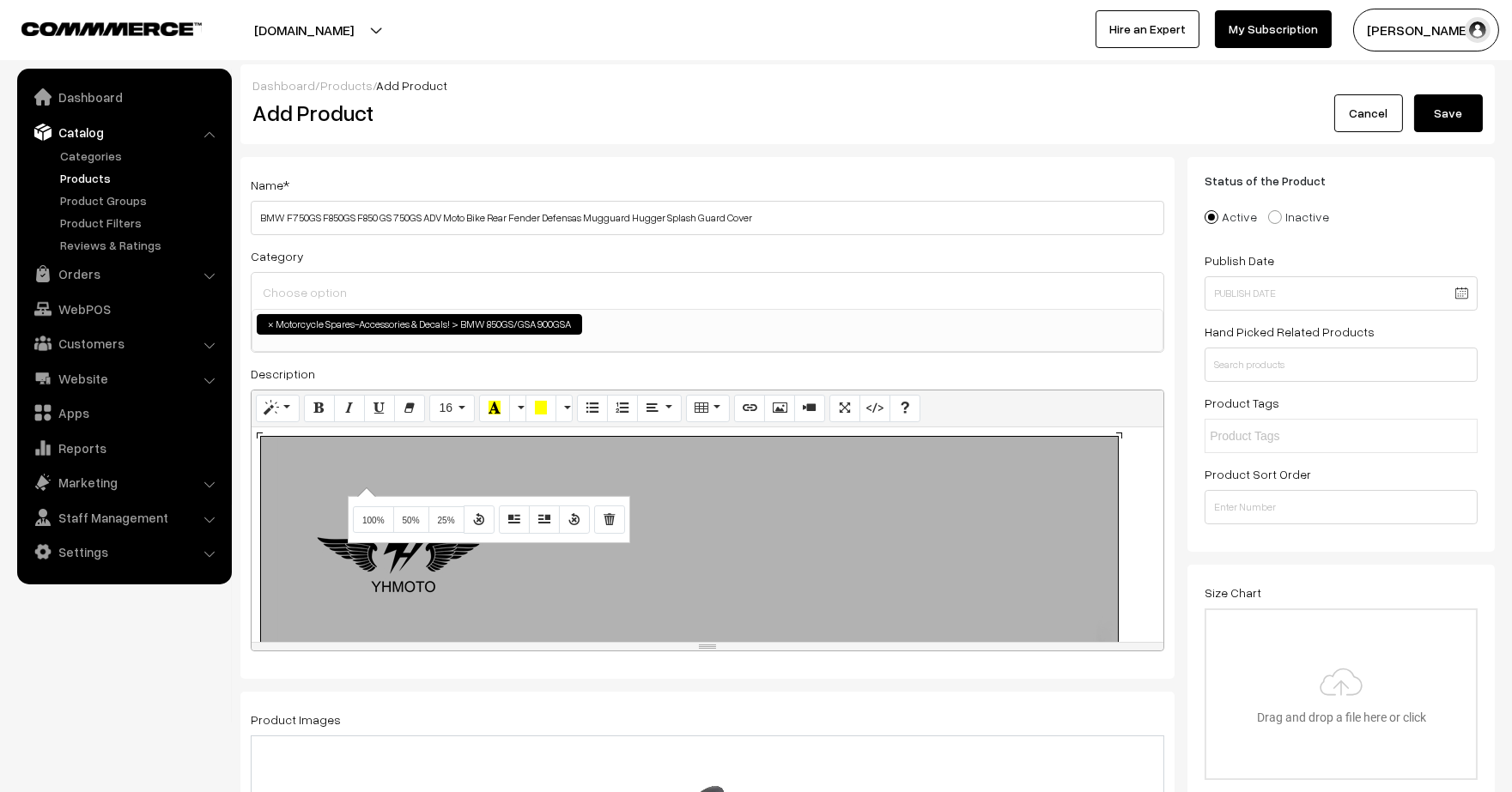
click at [364, 487] on div "Normal Quote Code Header 1 Header 2 Header 3 Header 4 Header 5 Header 6 16 8 9 …" at bounding box center [707, 521] width 914 height 262
click at [409, 517] on span "50%" at bounding box center [411, 521] width 17 height 9
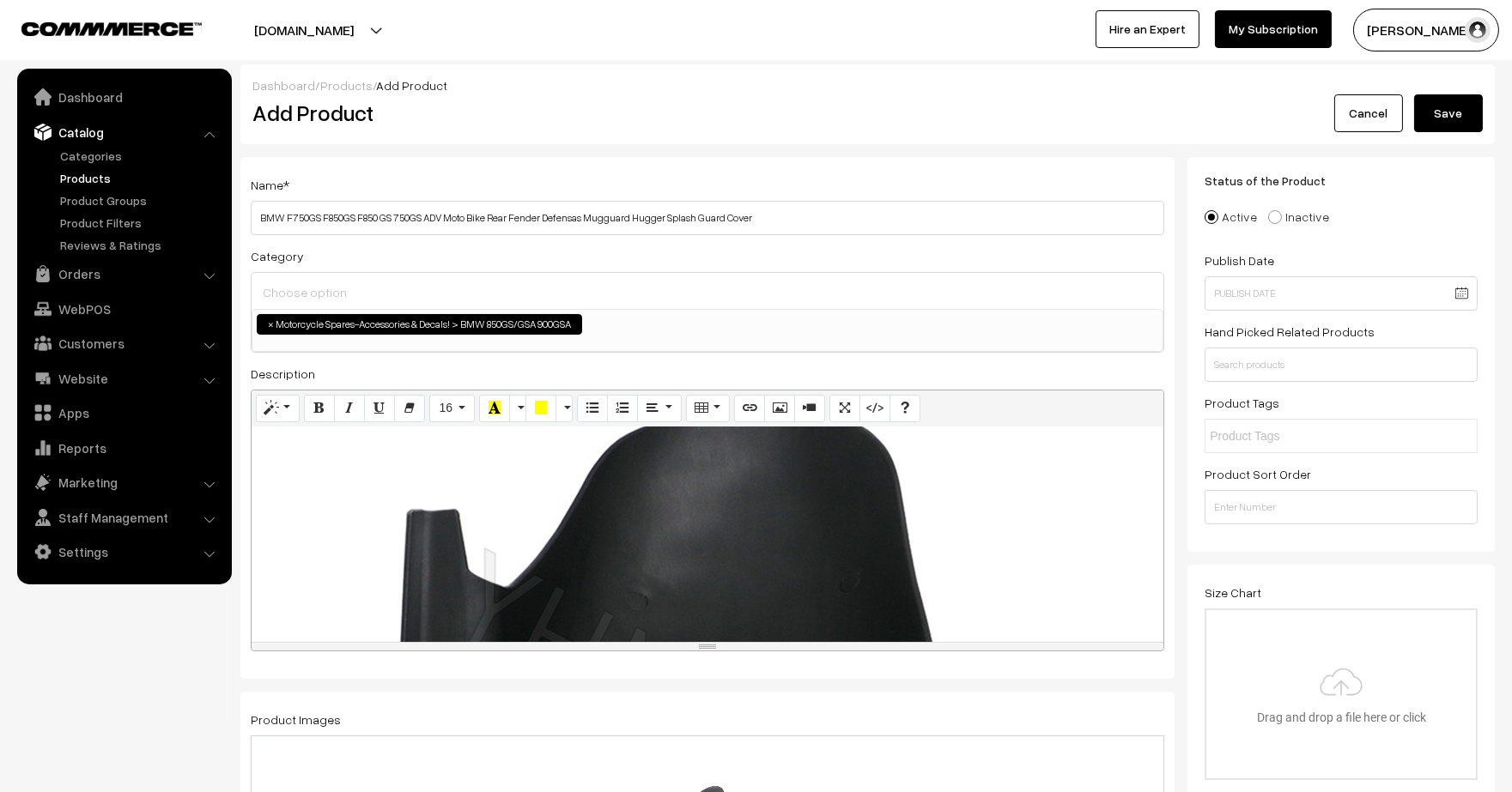
scroll to position [665, 0]
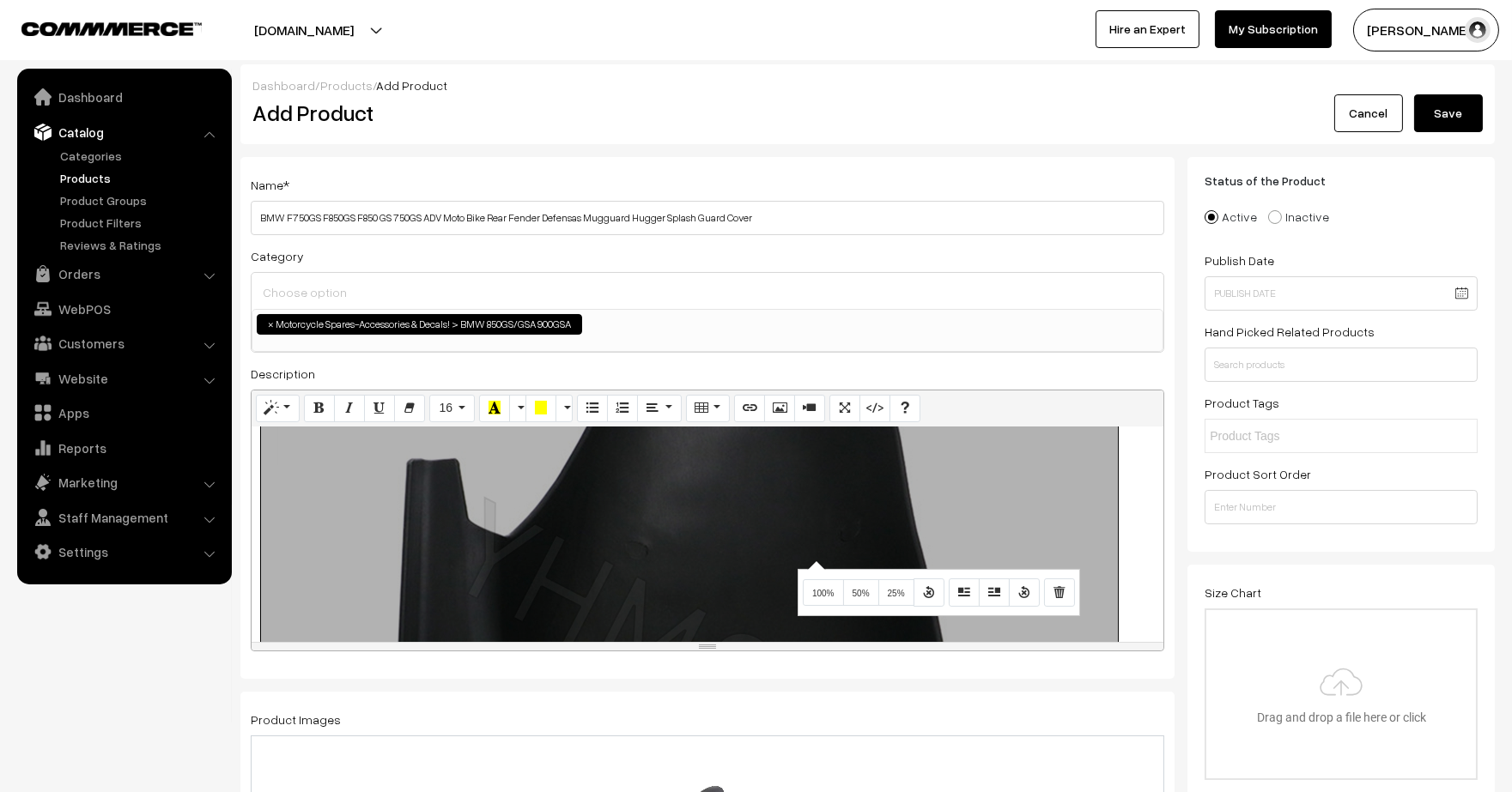
click at [814, 560] on div "Normal Quote Code Header 1 Header 2 Header 3 Header 4 Header 5 Header 6 16 8 9 …" at bounding box center [707, 521] width 914 height 262
click at [859, 596] on span "50%" at bounding box center [861, 594] width 17 height 9
click at [808, 557] on div "Normal Quote Code Header 1 Header 2 Header 3 Header 4 Header 5 Header 6 16 8 9 …" at bounding box center [707, 521] width 914 height 262
click at [850, 586] on span "50%" at bounding box center [855, 590] width 17 height 9
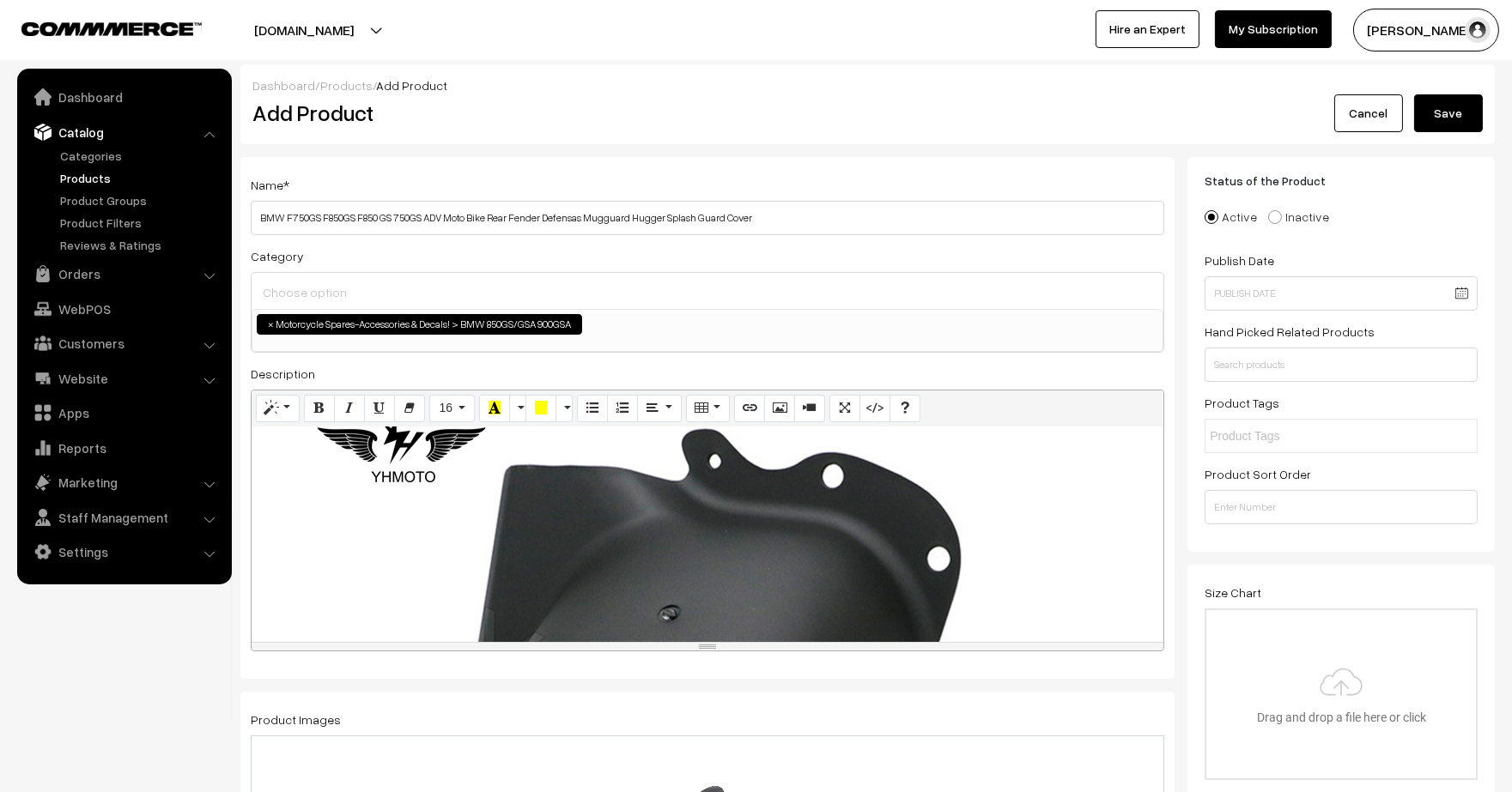
scroll to position [1106, 0]
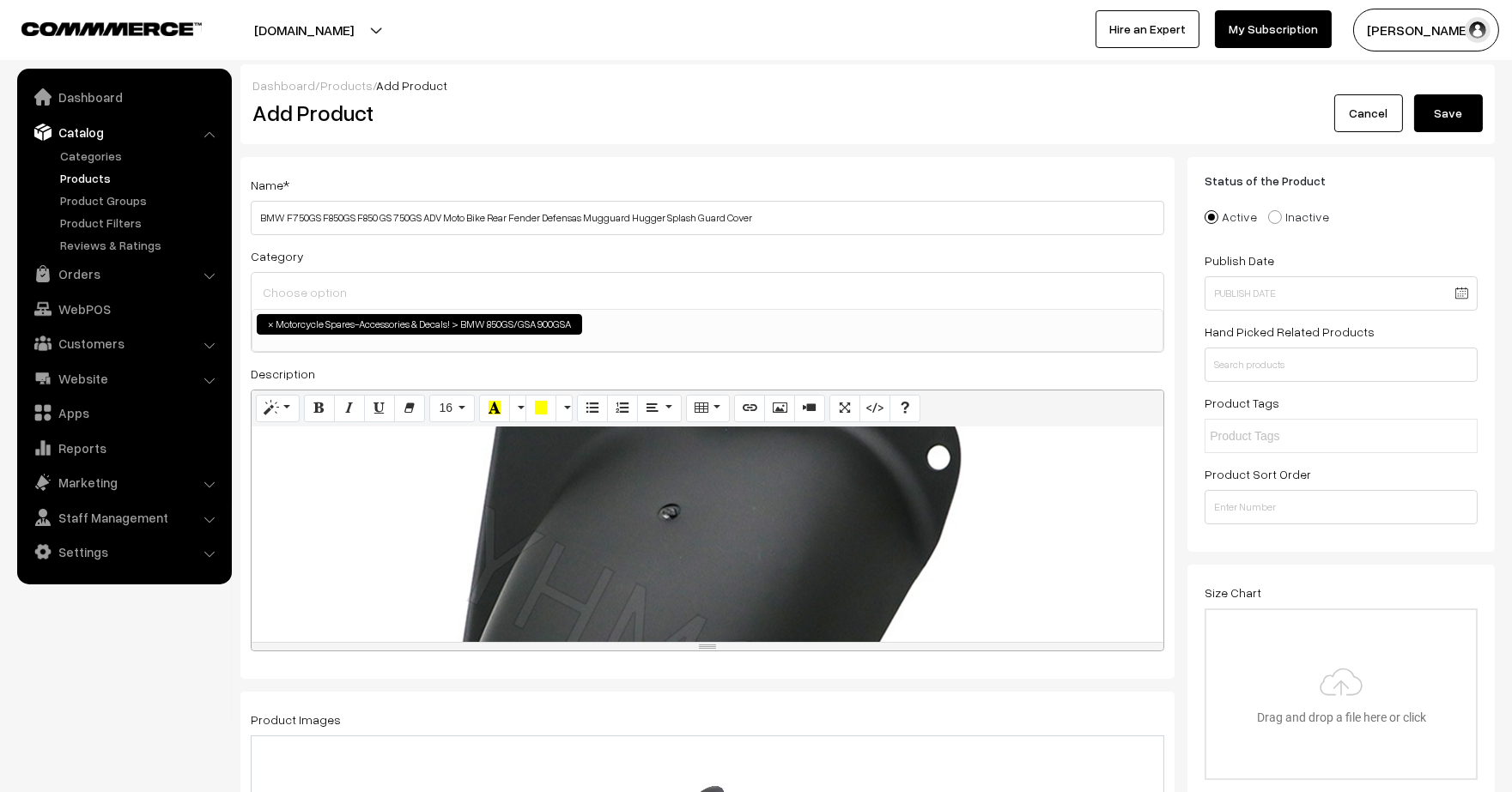
click at [941, 582] on div "Normal Quote Code Header 1 Header 2 Header 3 Header 4 Header 5 Header 6 16 8 9 …" at bounding box center [707, 521] width 914 height 262
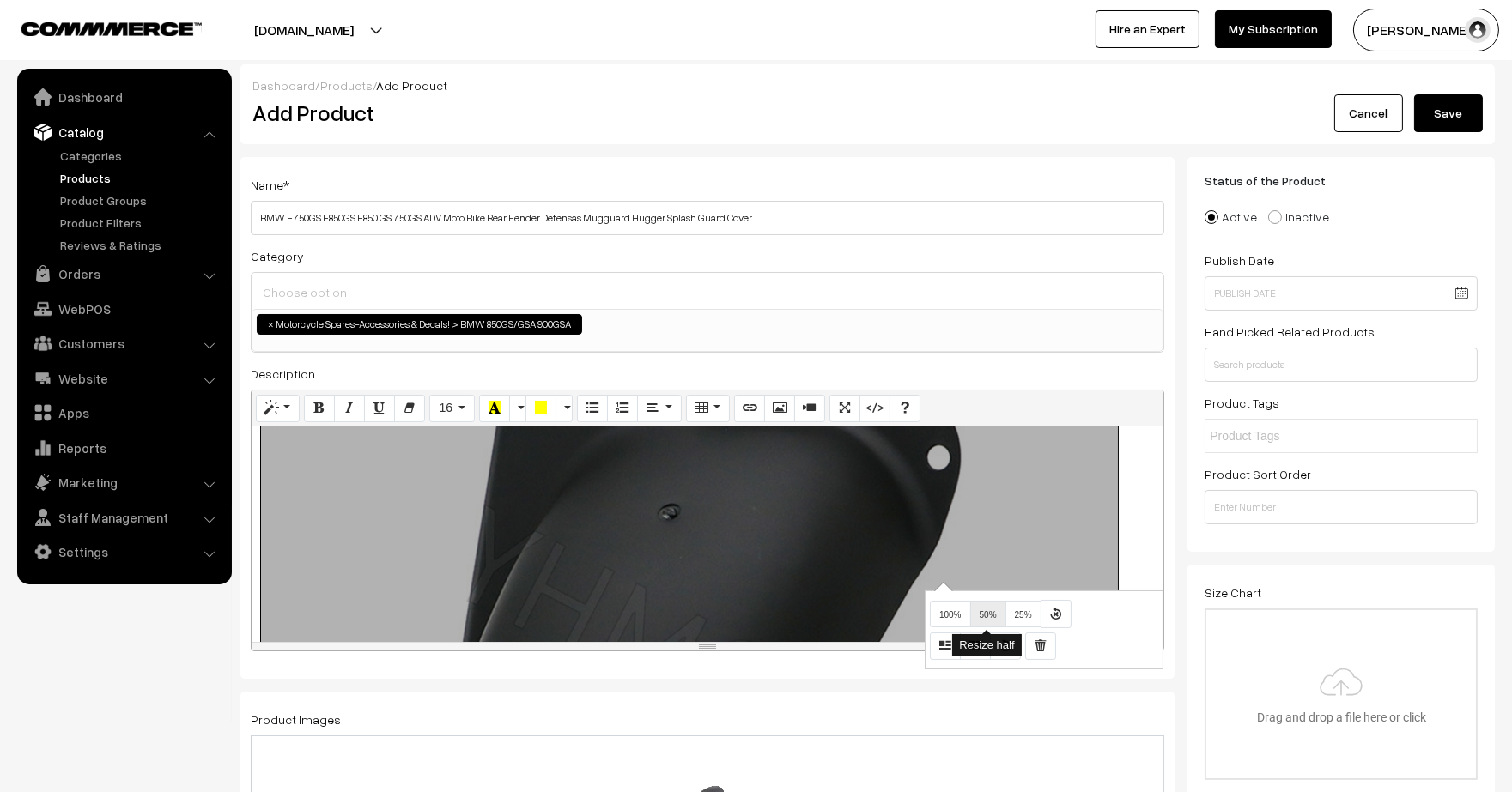
click at [984, 618] on span "50%" at bounding box center [988, 614] width 17 height 9
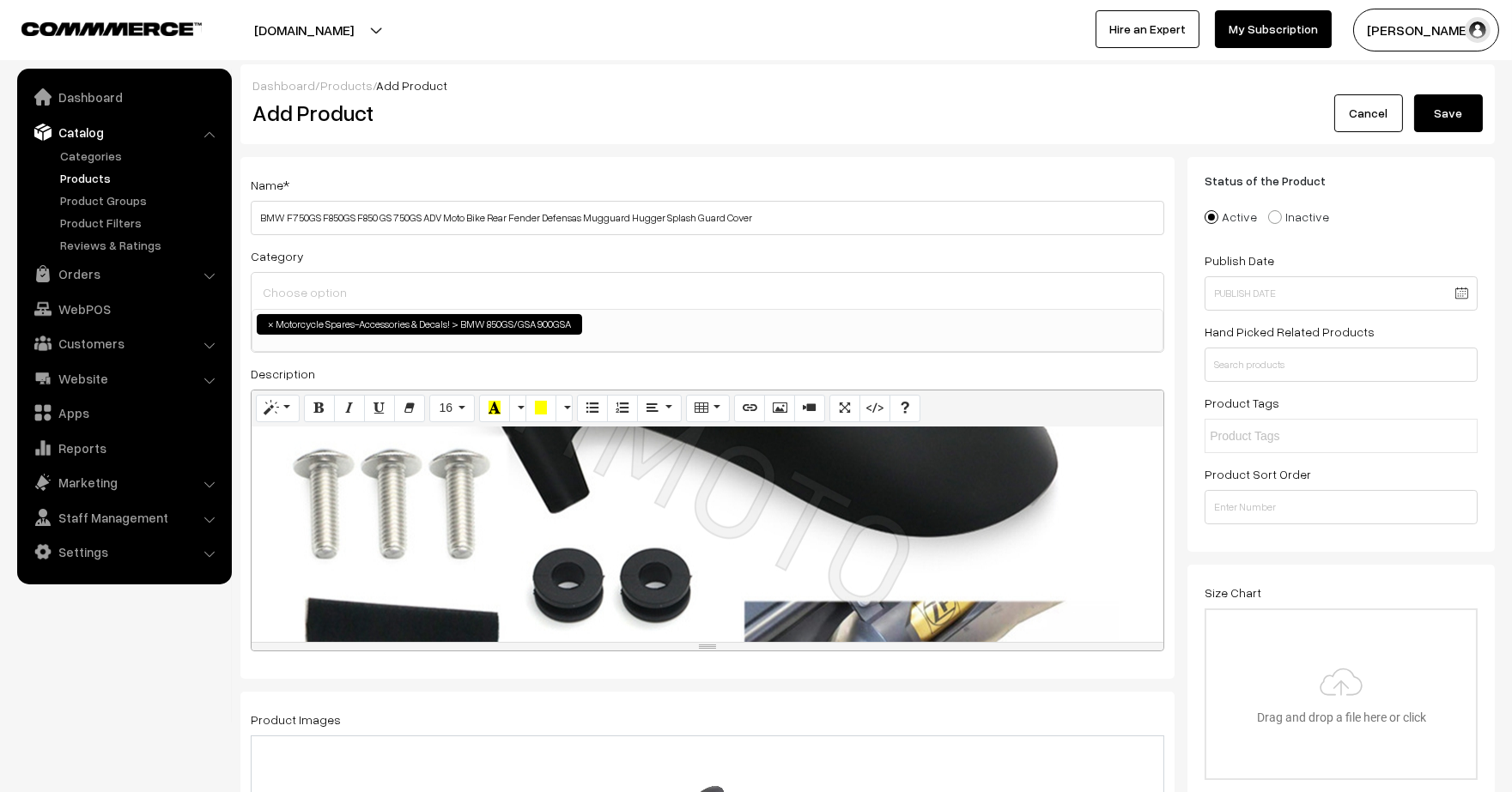
scroll to position [2153, 0]
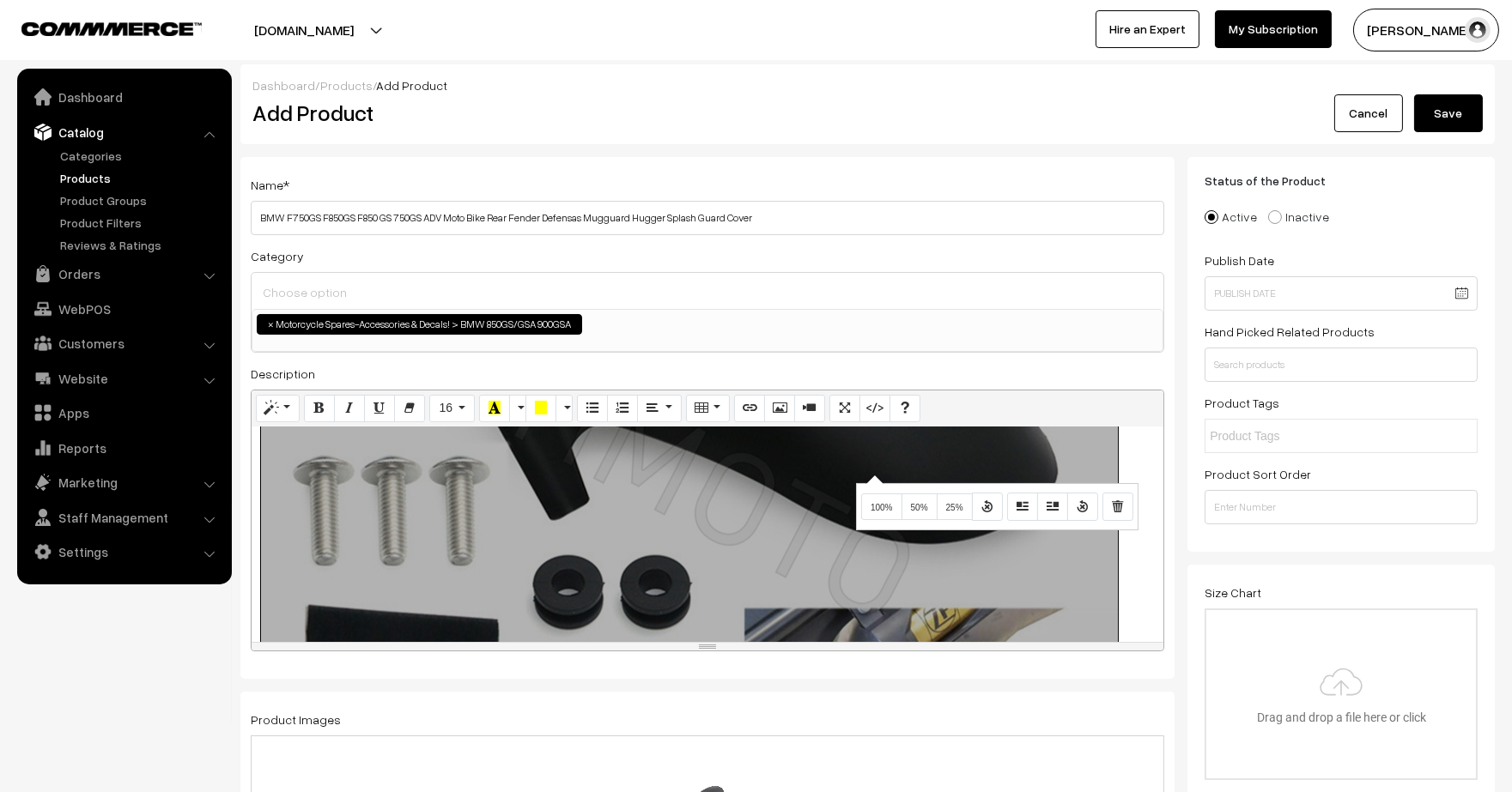
click at [872, 475] on div "Normal Quote Code Header 1 Header 2 Header 3 Header 4 Header 5 Header 6 16 8 9 …" at bounding box center [707, 521] width 914 height 262
click at [911, 501] on button "50%" at bounding box center [919, 507] width 36 height 27
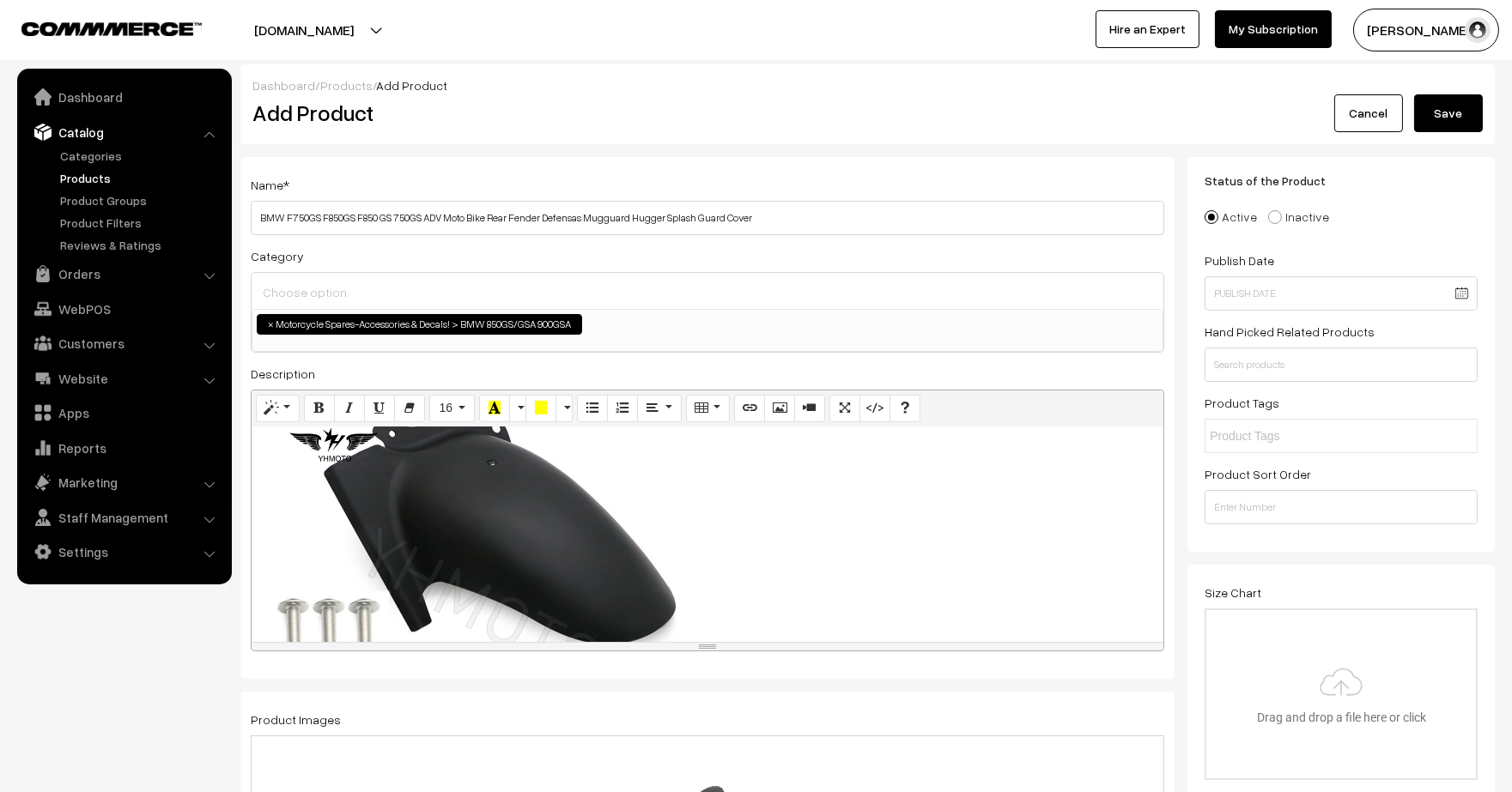
scroll to position [1997, 0]
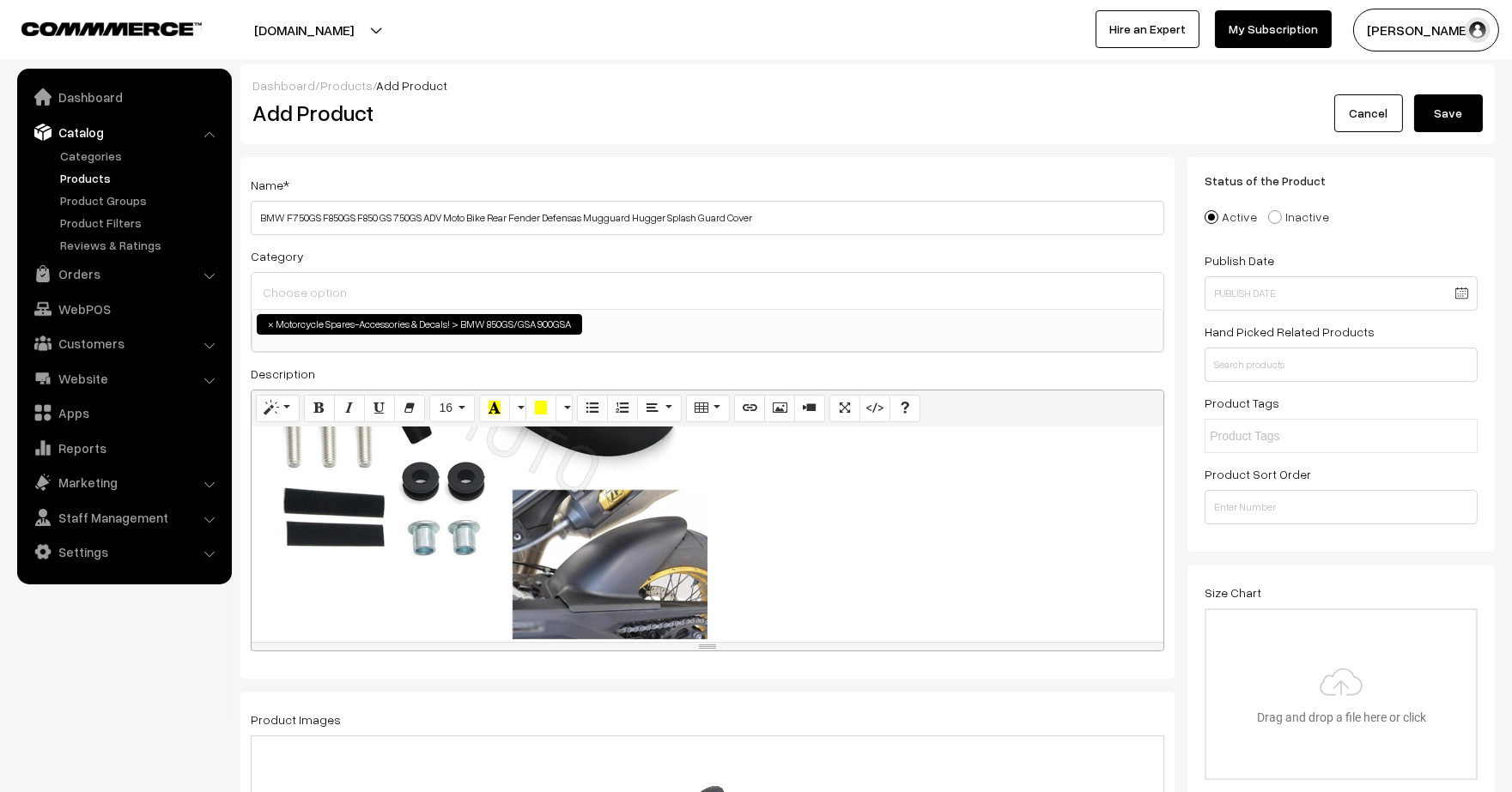
click at [615, 523] on div "Normal Quote Code Header 1 Header 2 Header 3 Header 4 Header 5 Header 6 16 8 9 …" at bounding box center [707, 521] width 914 height 262
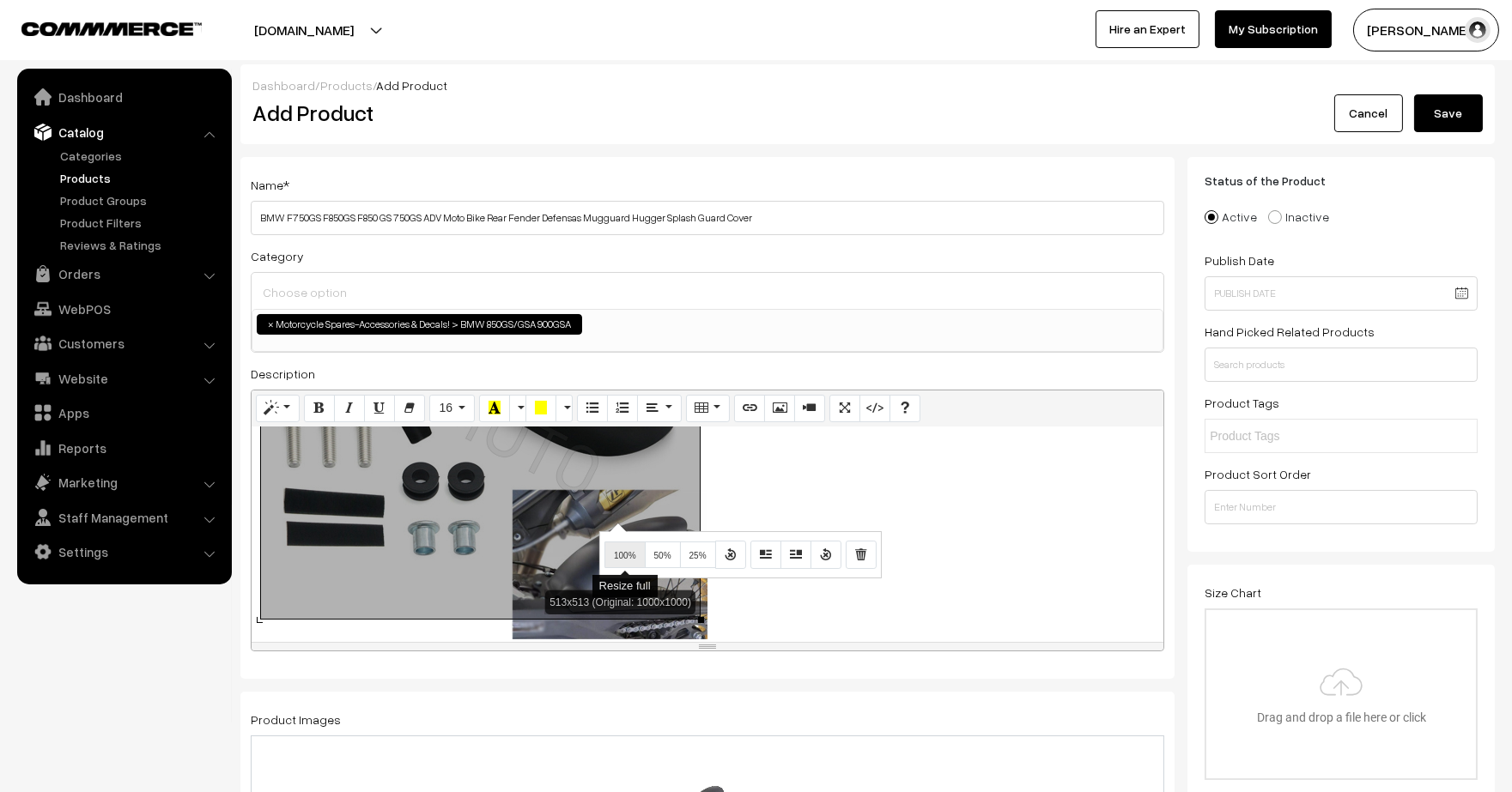
click at [624, 552] on span "100%" at bounding box center [624, 556] width 23 height 9
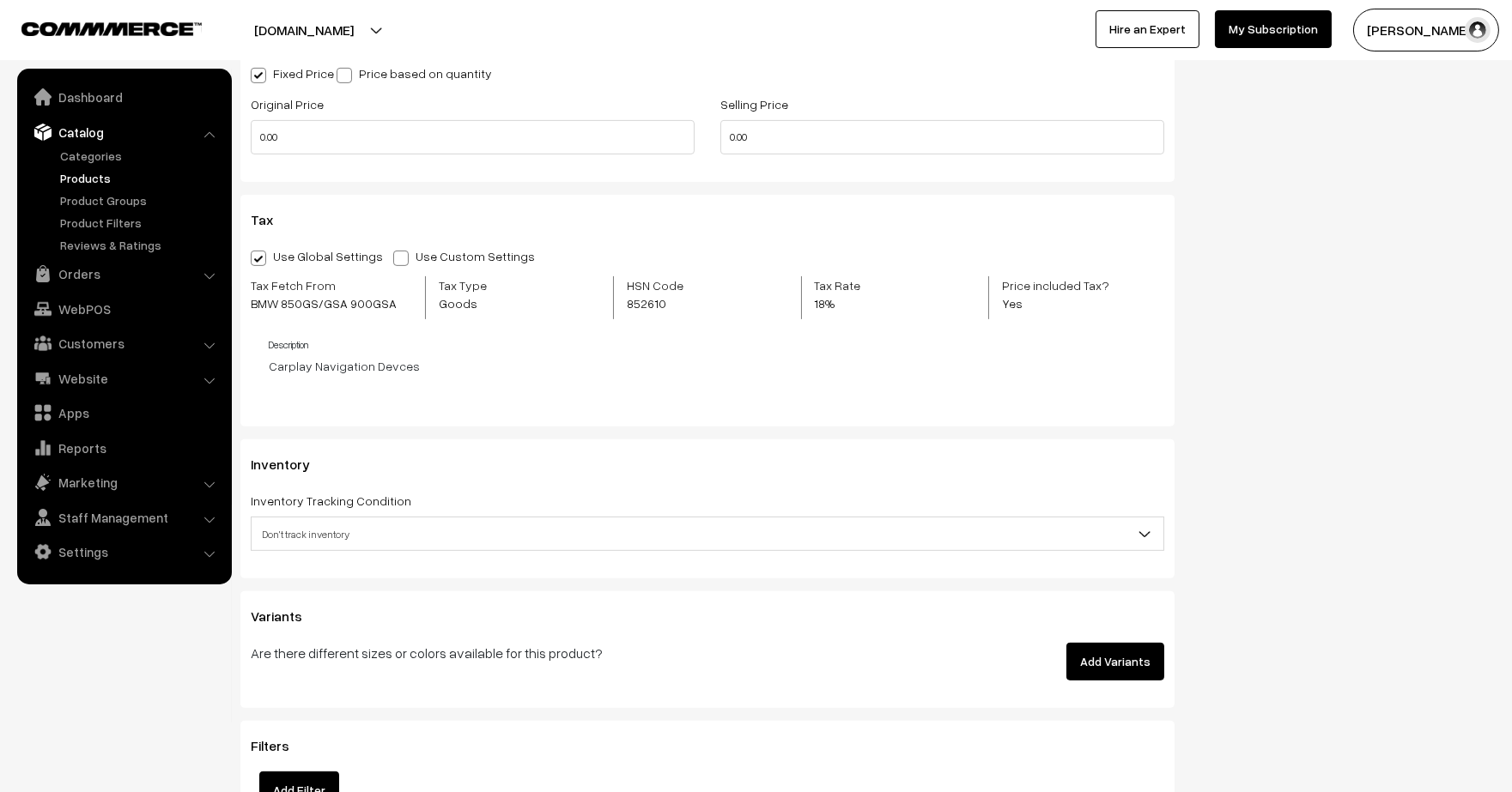
scroll to position [1349, 0]
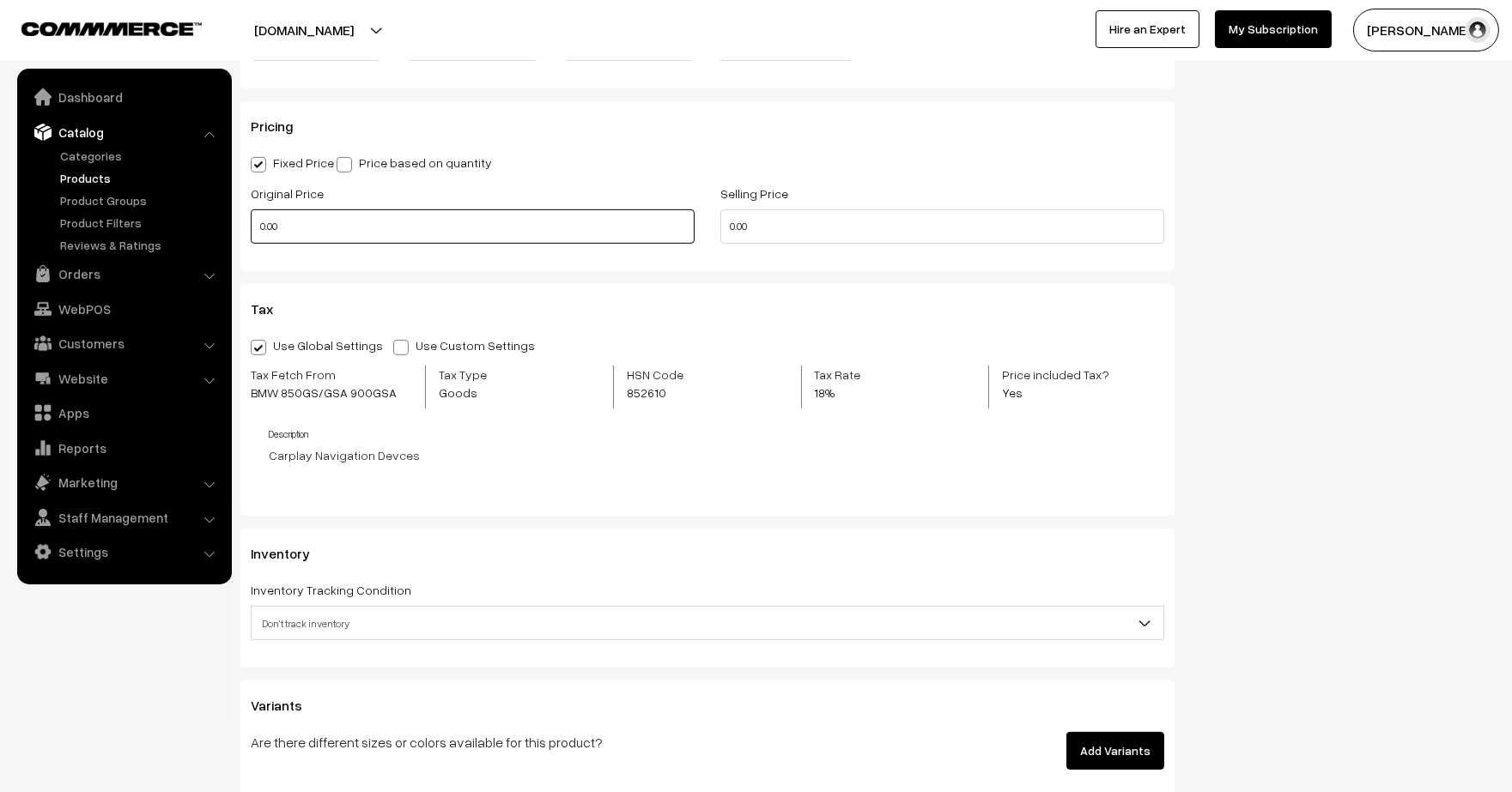
click at [483, 212] on input "0.00" at bounding box center [472, 226] width 444 height 34
type input "0"
type input "4000"
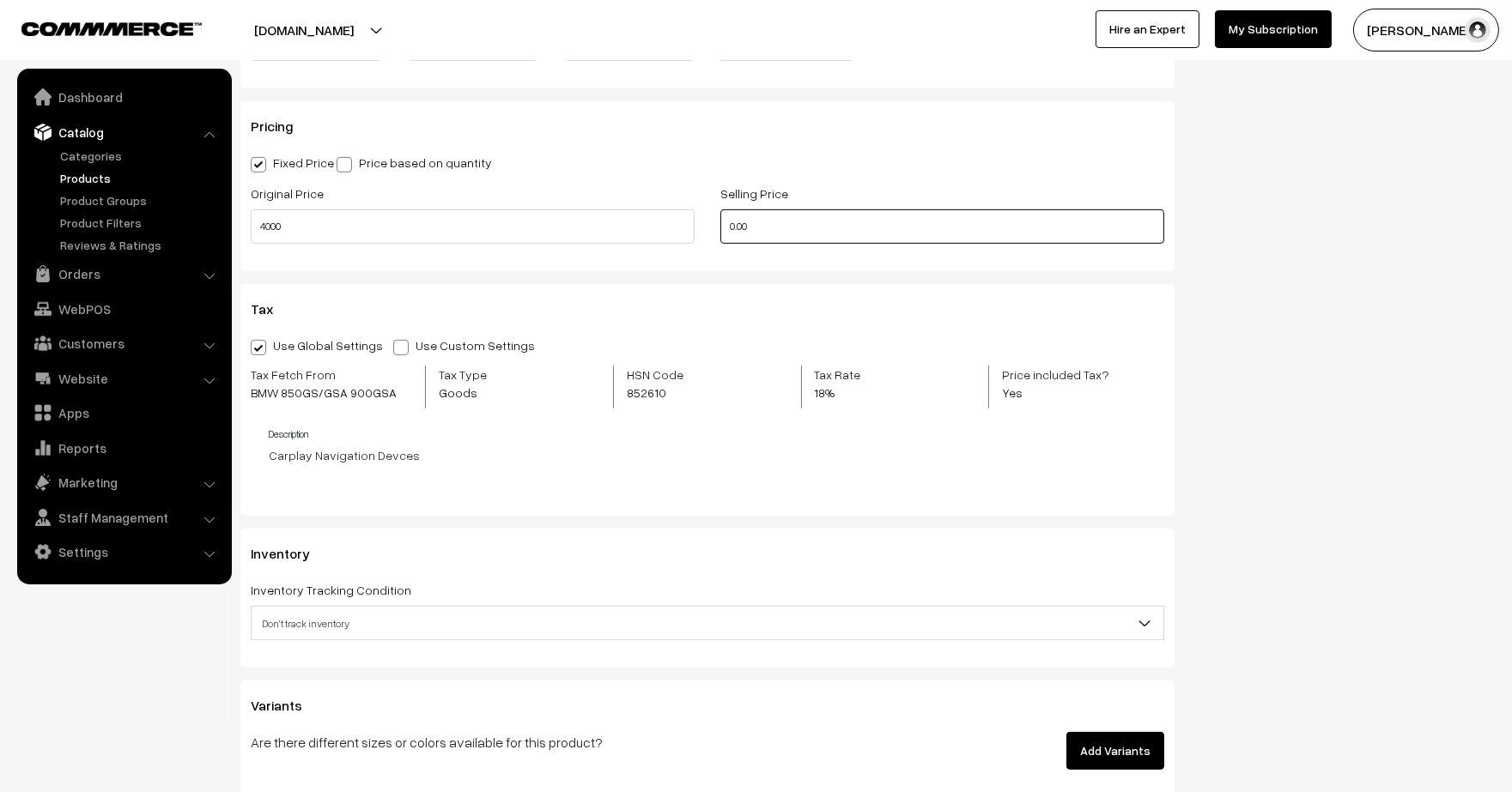
drag, startPoint x: 797, startPoint y: 231, endPoint x: 565, endPoint y: 199, distance: 234.2
click at [565, 199] on div "Original Price 4000 Selling Price 0.00" at bounding box center [707, 218] width 939 height 71
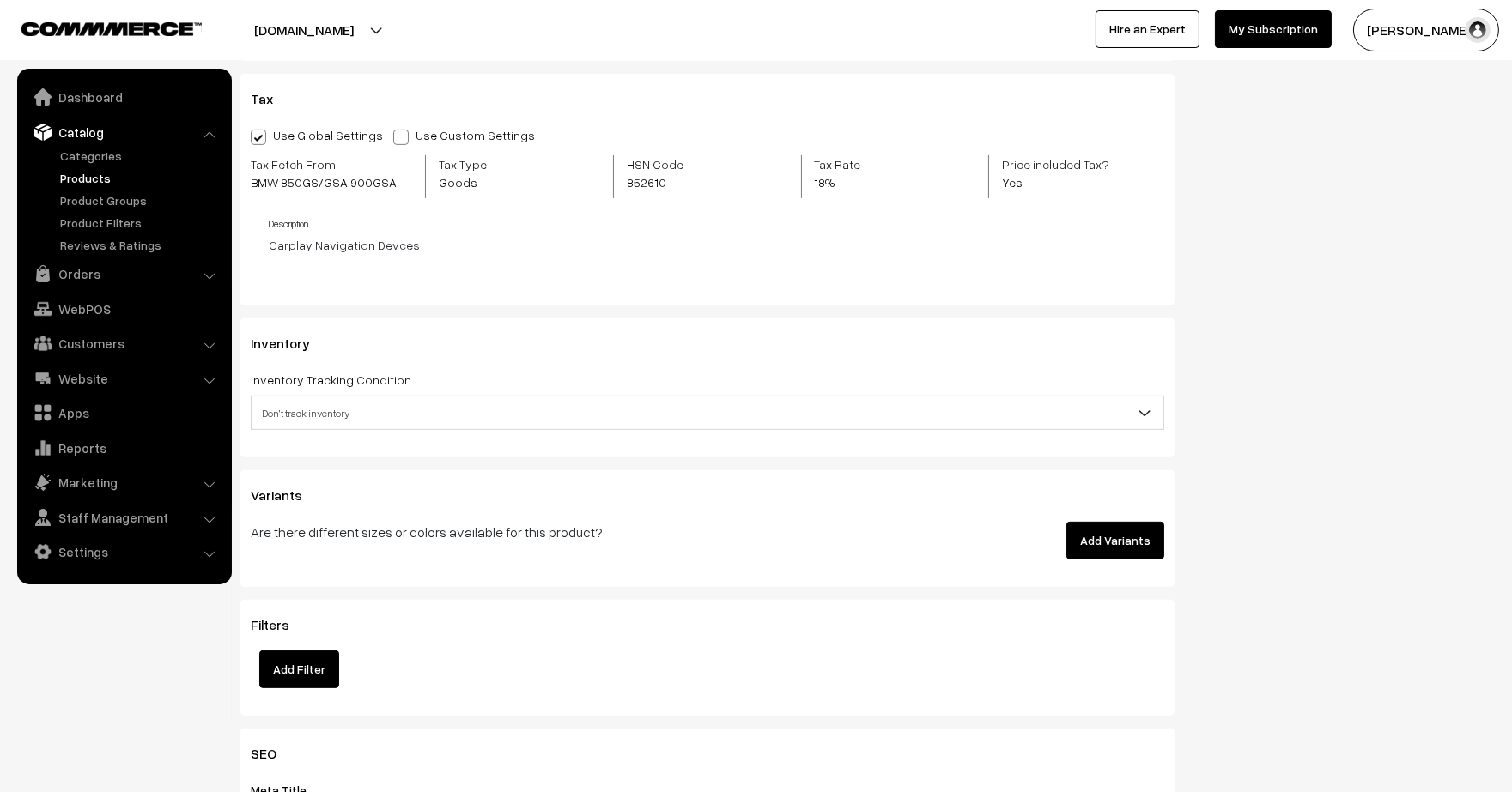
scroll to position [1562, 0]
type input "2800"
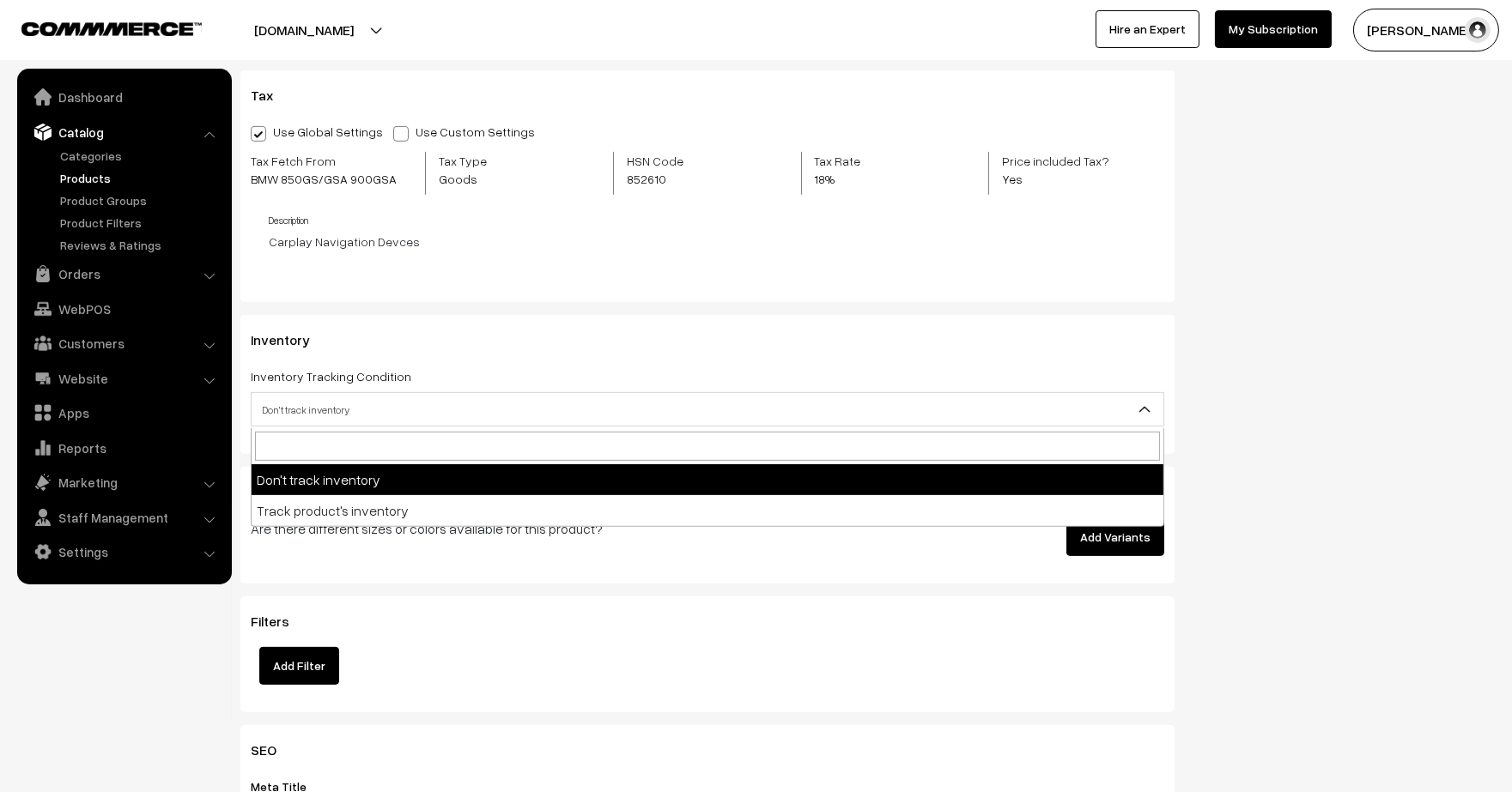
click at [856, 413] on span "Don't track inventory" at bounding box center [707, 409] width 912 height 30
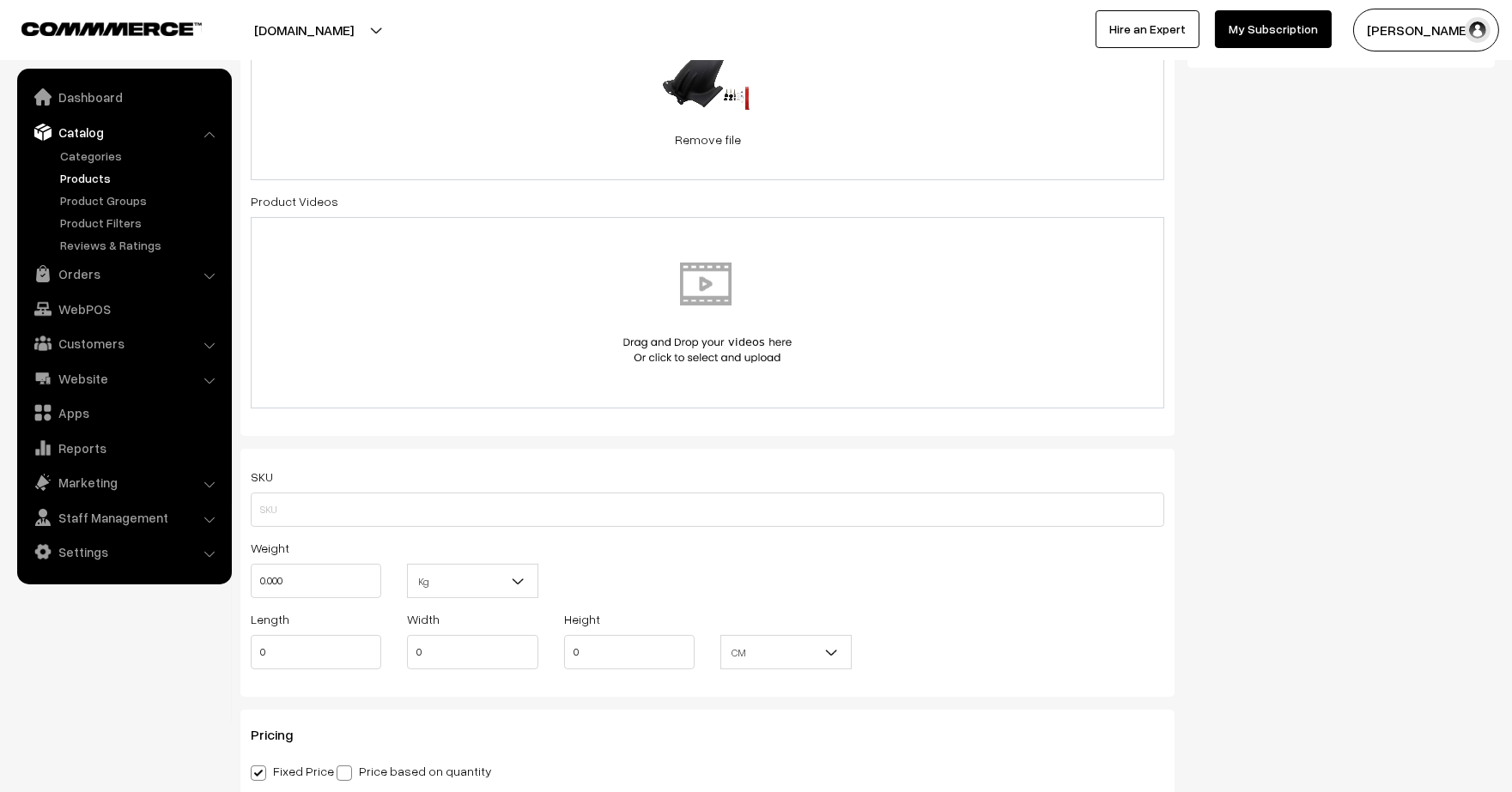
scroll to position [838, 0]
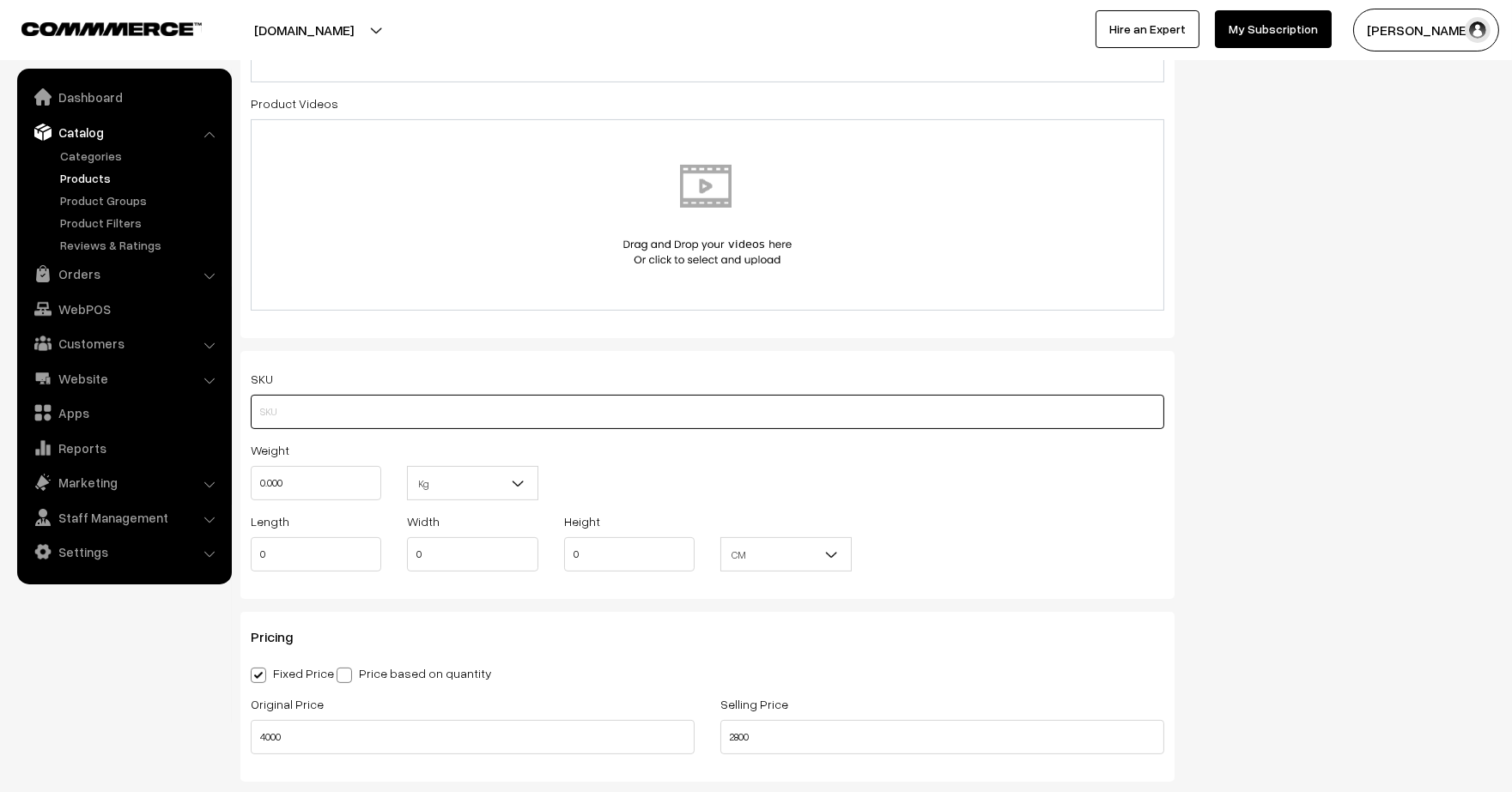
click at [684, 407] on input "text" at bounding box center [707, 412] width 914 height 34
type input "MONGD1"
drag, startPoint x: 309, startPoint y: 483, endPoint x: 189, endPoint y: 481, distance: 120.0
click at [189, 481] on body "Thank you for showing interest. Our team will call you shortly. Close lbcmoto.c…" at bounding box center [756, 687] width 1512 height 3051
type input "1"
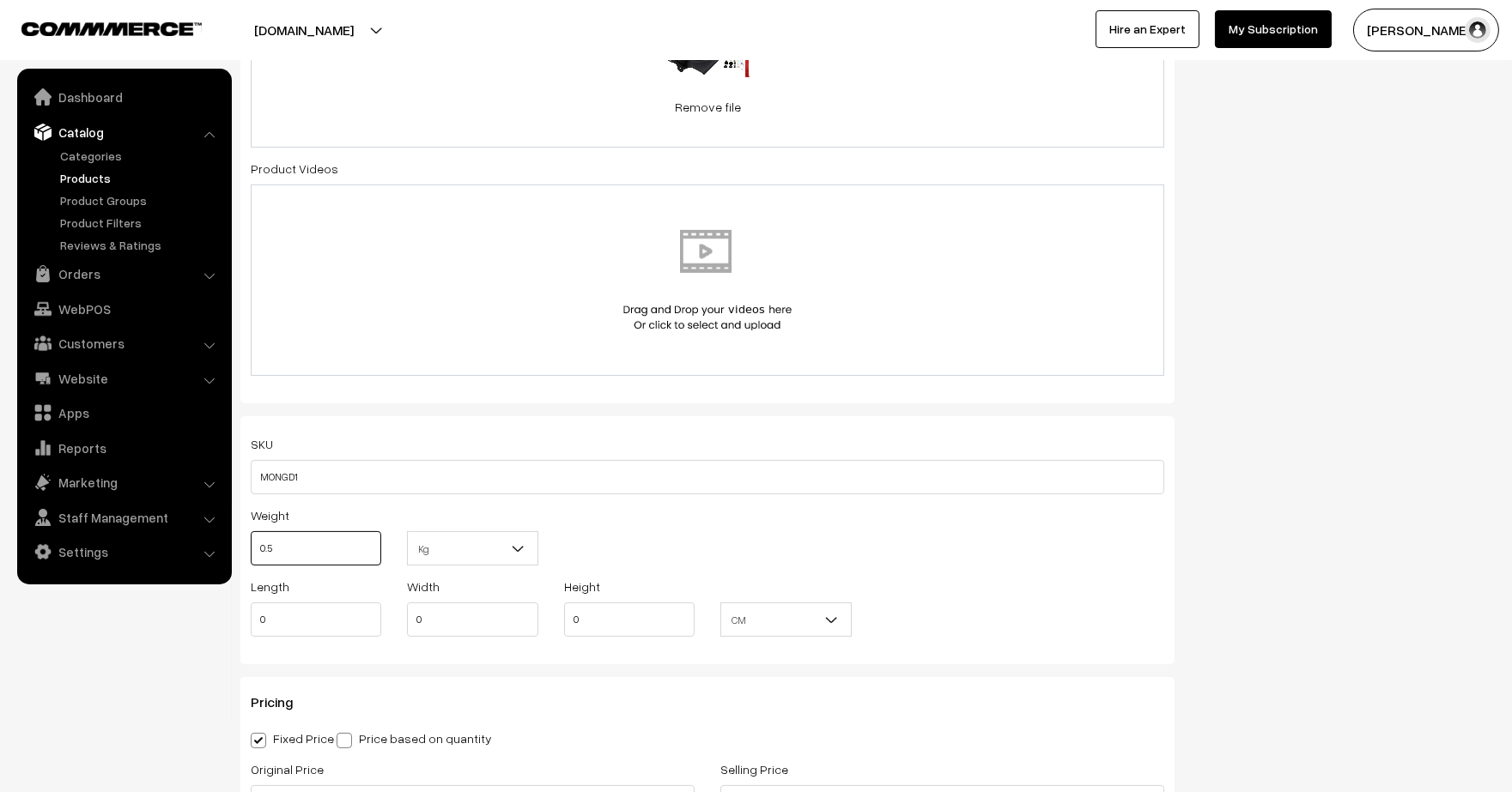
scroll to position [770, 0]
drag, startPoint x: 321, startPoint y: 537, endPoint x: 124, endPoint y: 574, distance: 200.4
click at [124, 574] on body "Thank you for showing interest. Our team will call you shortly. Close lbcmoto.c…" at bounding box center [756, 755] width 1512 height 3051
type input "2"
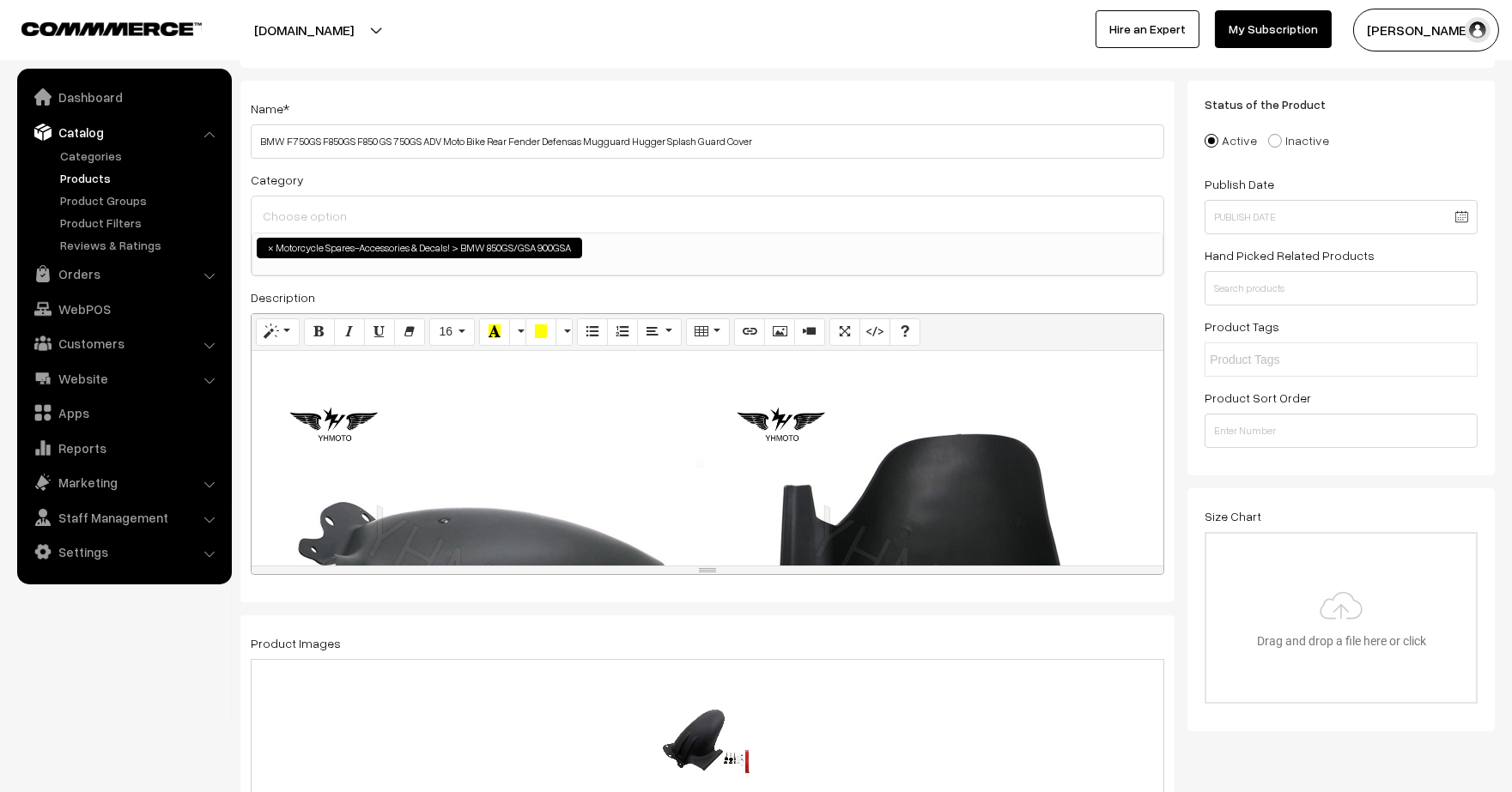
scroll to position [0, 0]
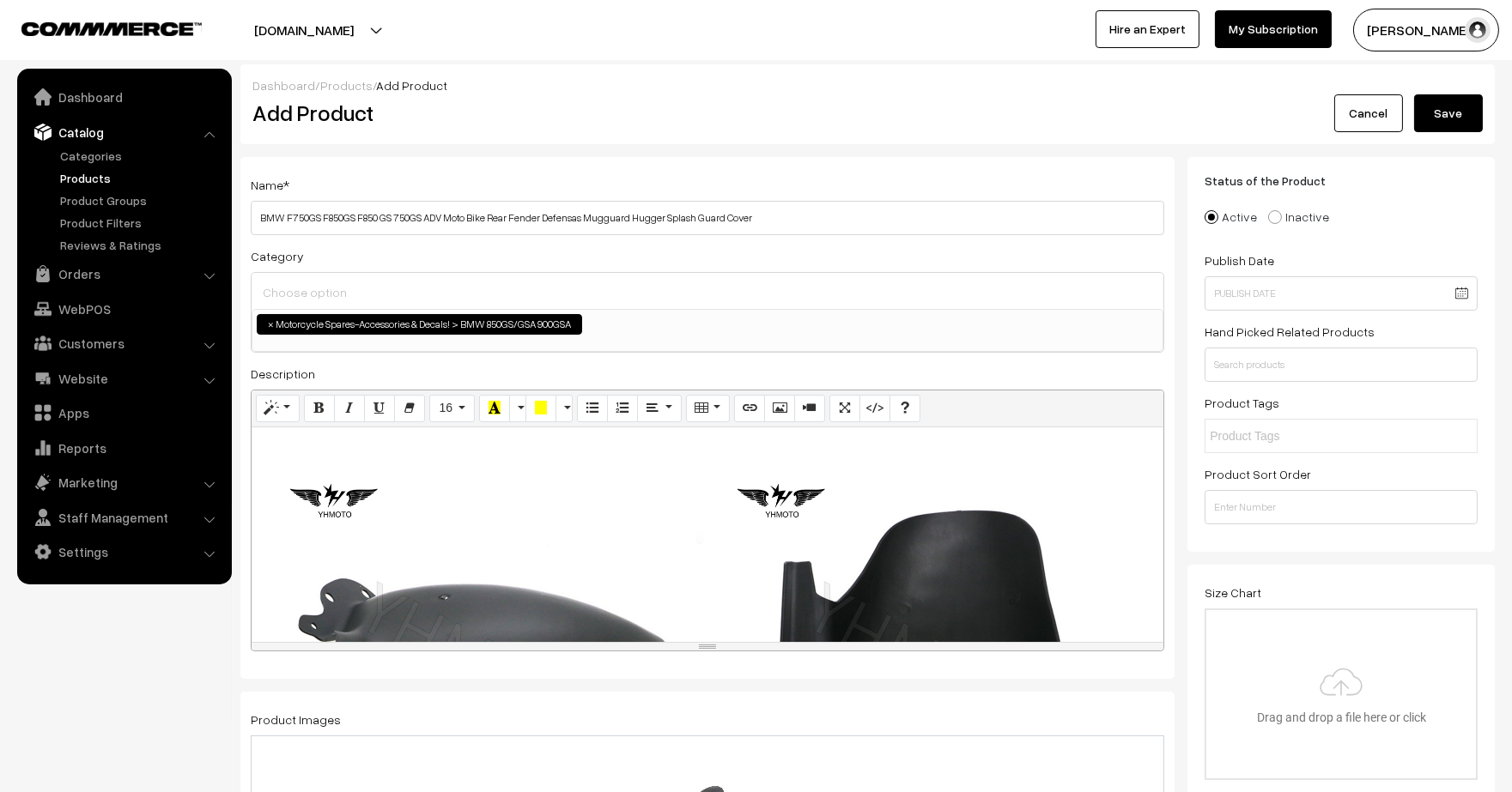
type input "1"
click at [1447, 104] on button "Save" at bounding box center [1448, 114] width 68 height 38
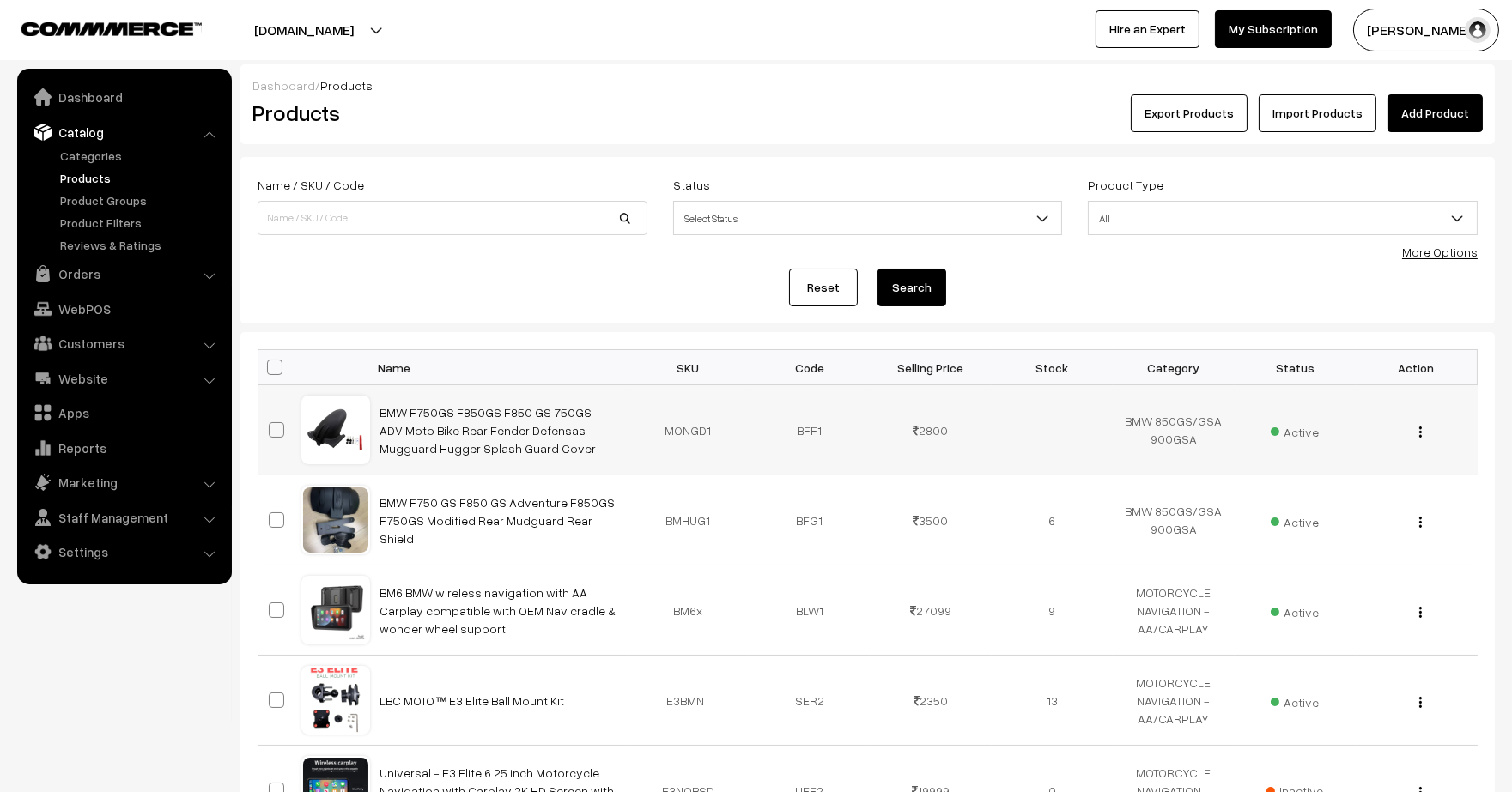
click at [1421, 428] on img "button" at bounding box center [1420, 432] width 3 height 11
click at [1320, 489] on link "Edit" at bounding box center [1344, 495] width 146 height 38
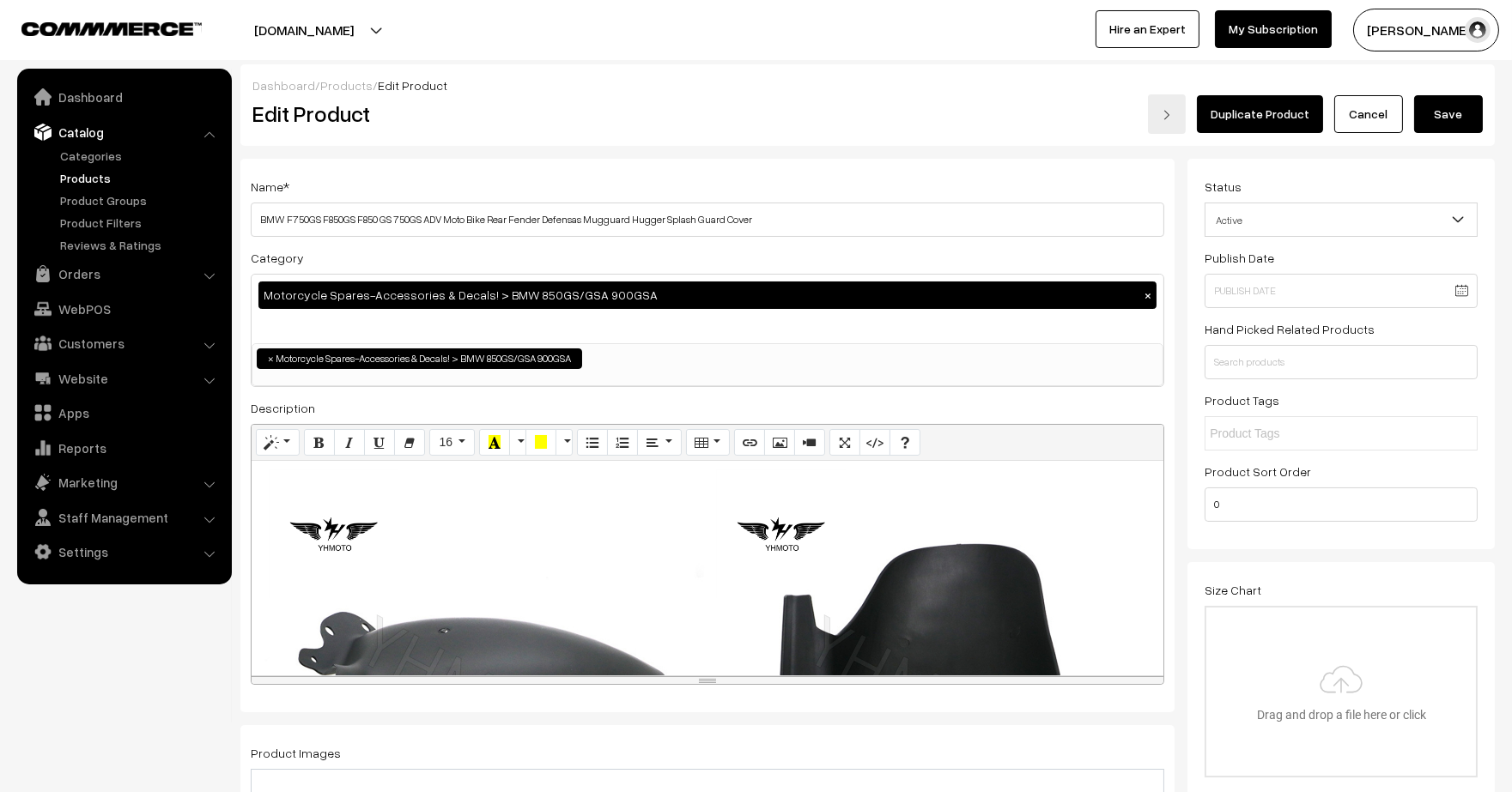
click at [533, 550] on div "Normal Quote Code Header 1 Header 2 Header 3 Header 4 Header 5 Header 6 16 8 9 …" at bounding box center [707, 555] width 914 height 262
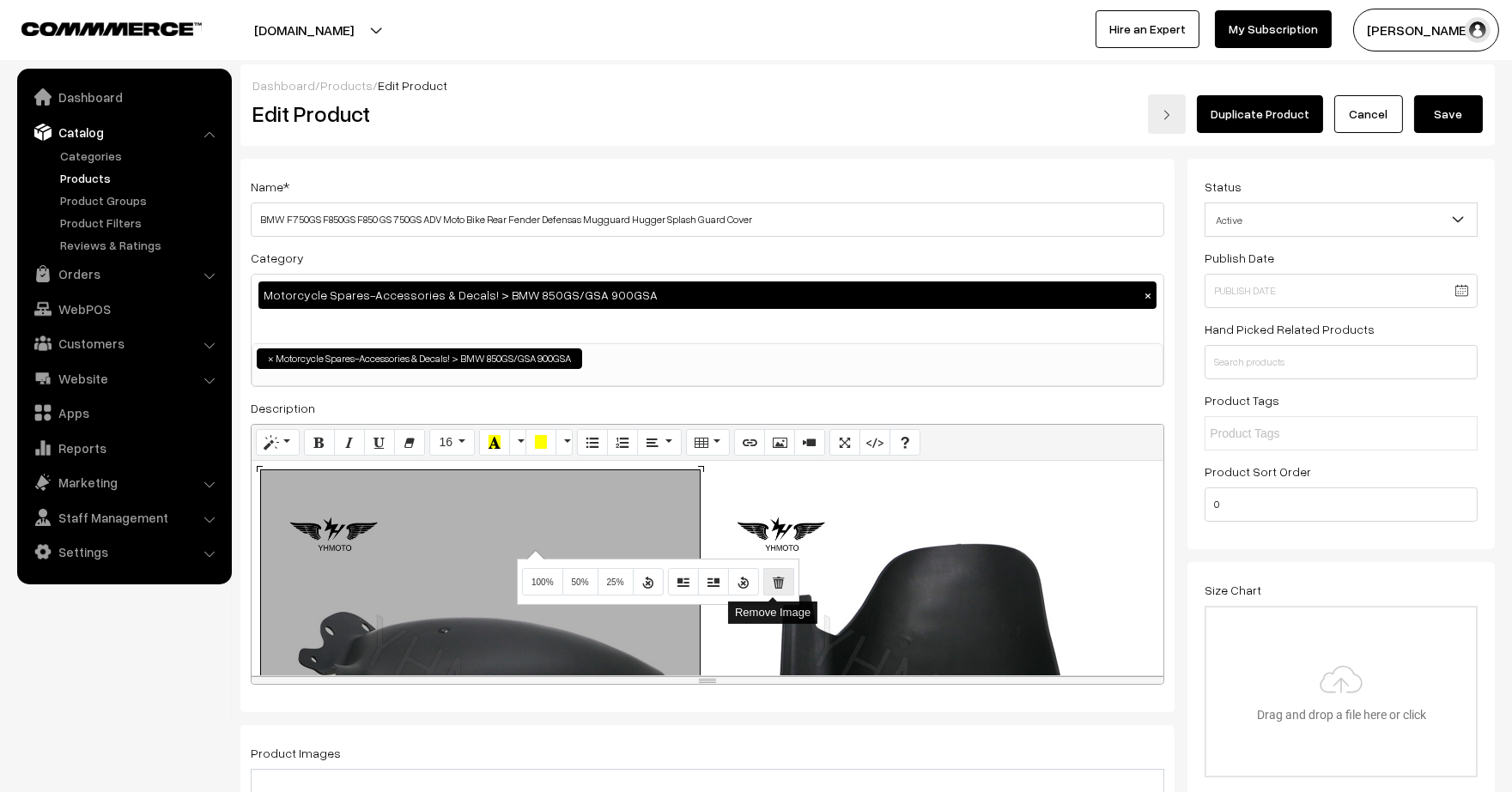
click at [782, 586] on button "Remove Image" at bounding box center [779, 582] width 31 height 27
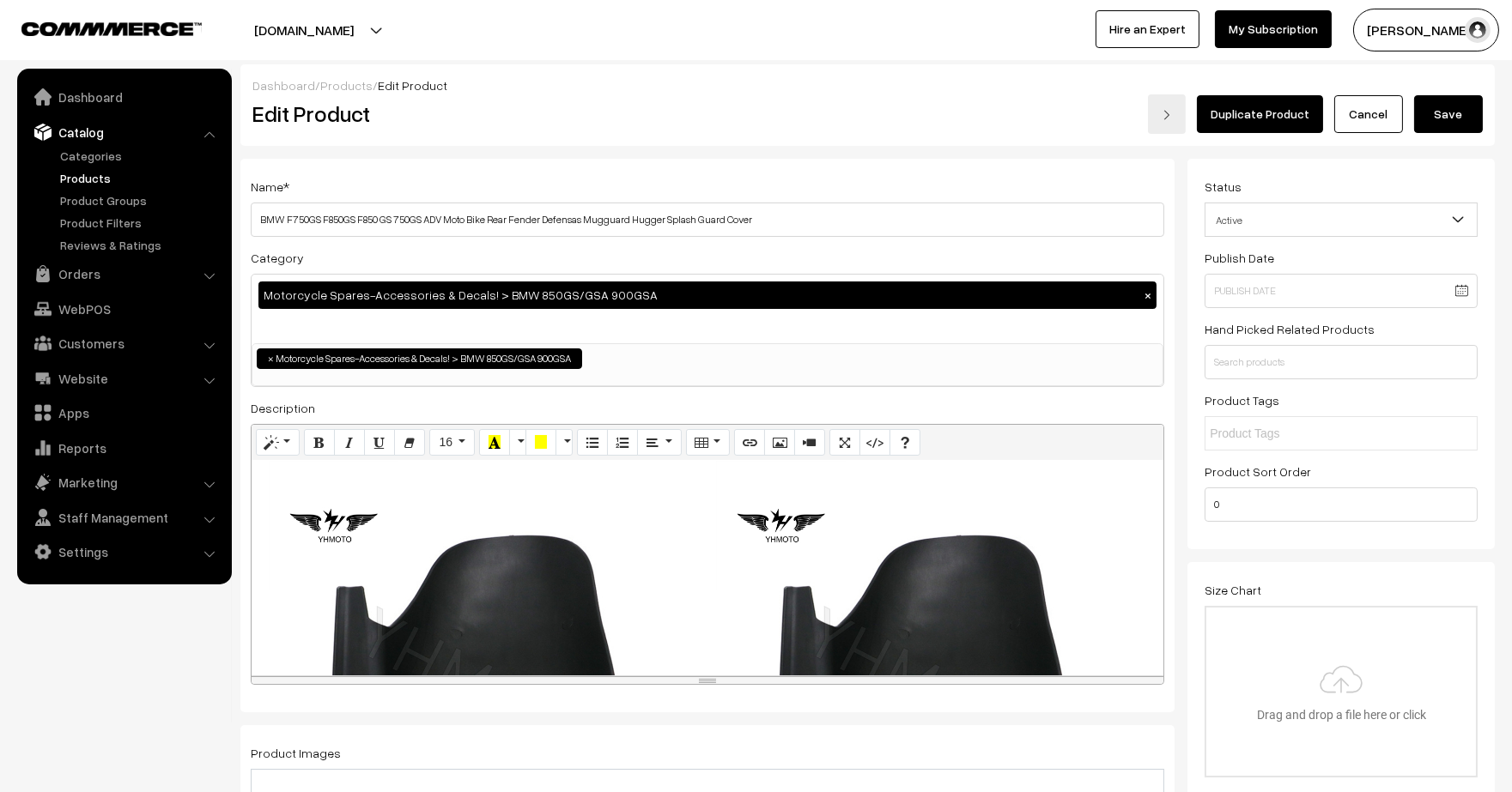
click at [531, 564] on div "Normal Quote Code Header 1 Header 2 Header 3 Header 4 Header 5 Header 6 16 8 9 …" at bounding box center [707, 555] width 914 height 262
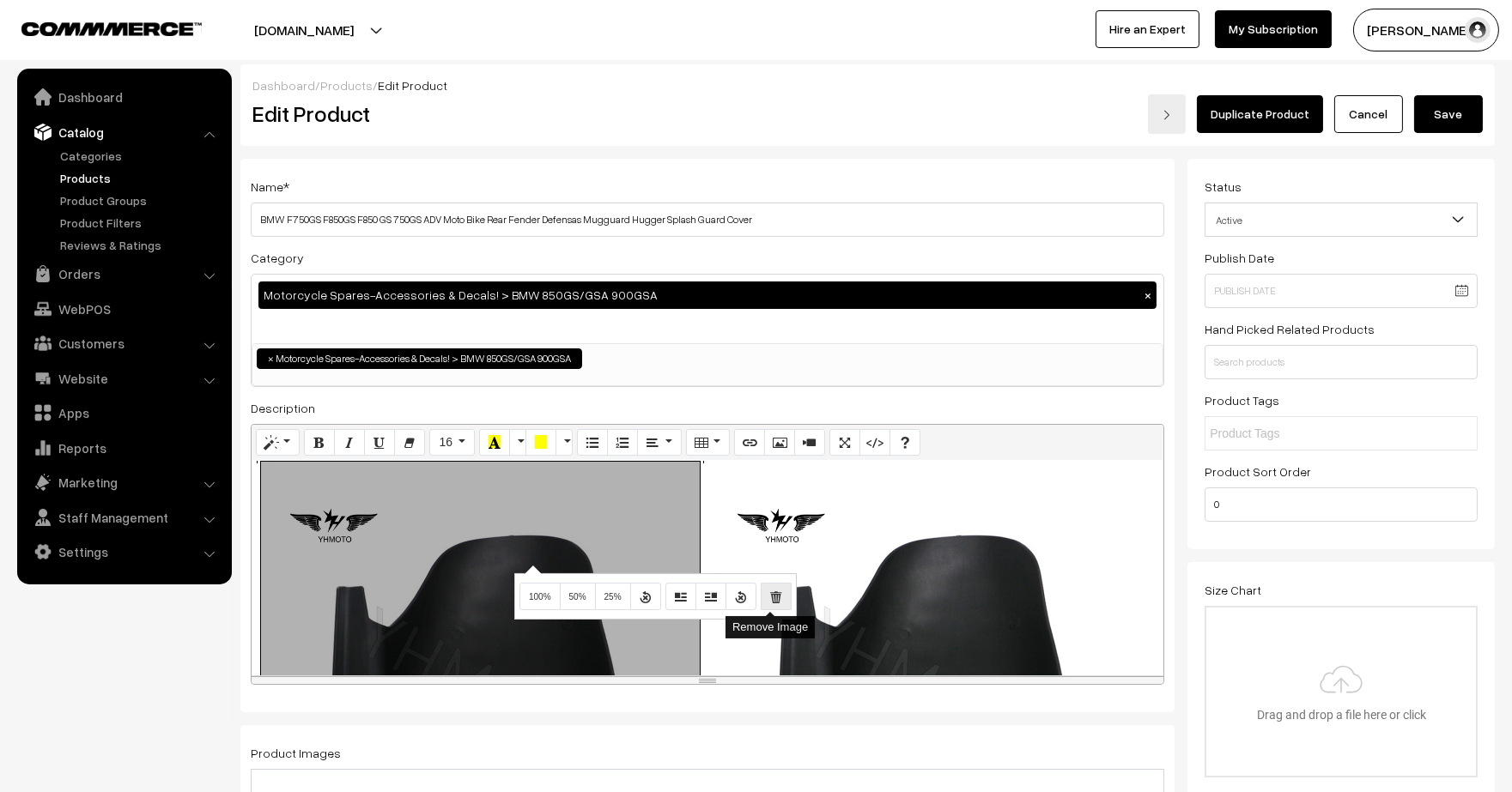
click at [761, 588] on button "Remove Image" at bounding box center [776, 596] width 31 height 27
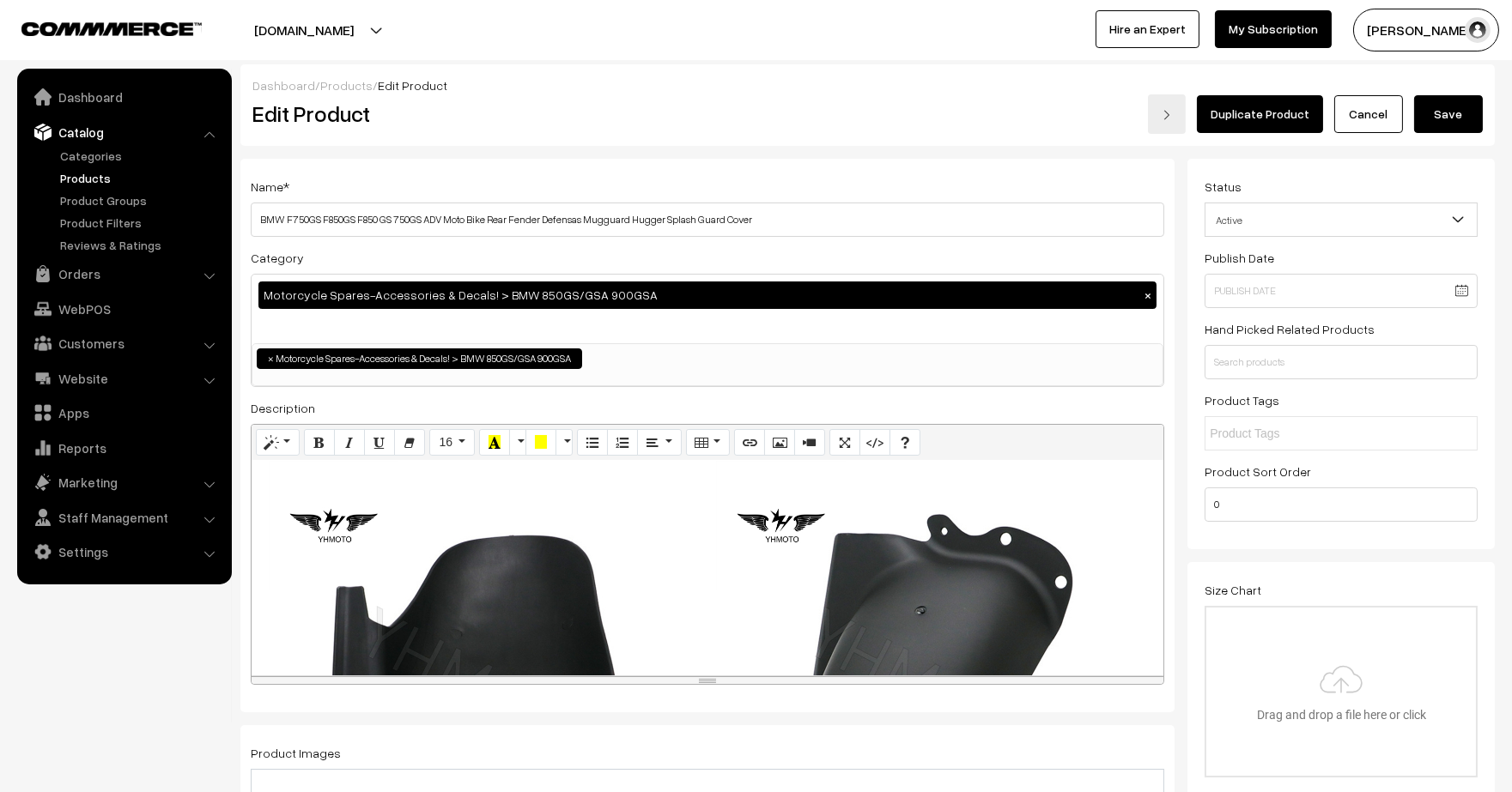
click at [556, 537] on div "Normal Quote Code Header 1 Header 2 Header 3 Header 4 Header 5 Header 6 16 8 9 …" at bounding box center [707, 555] width 914 height 262
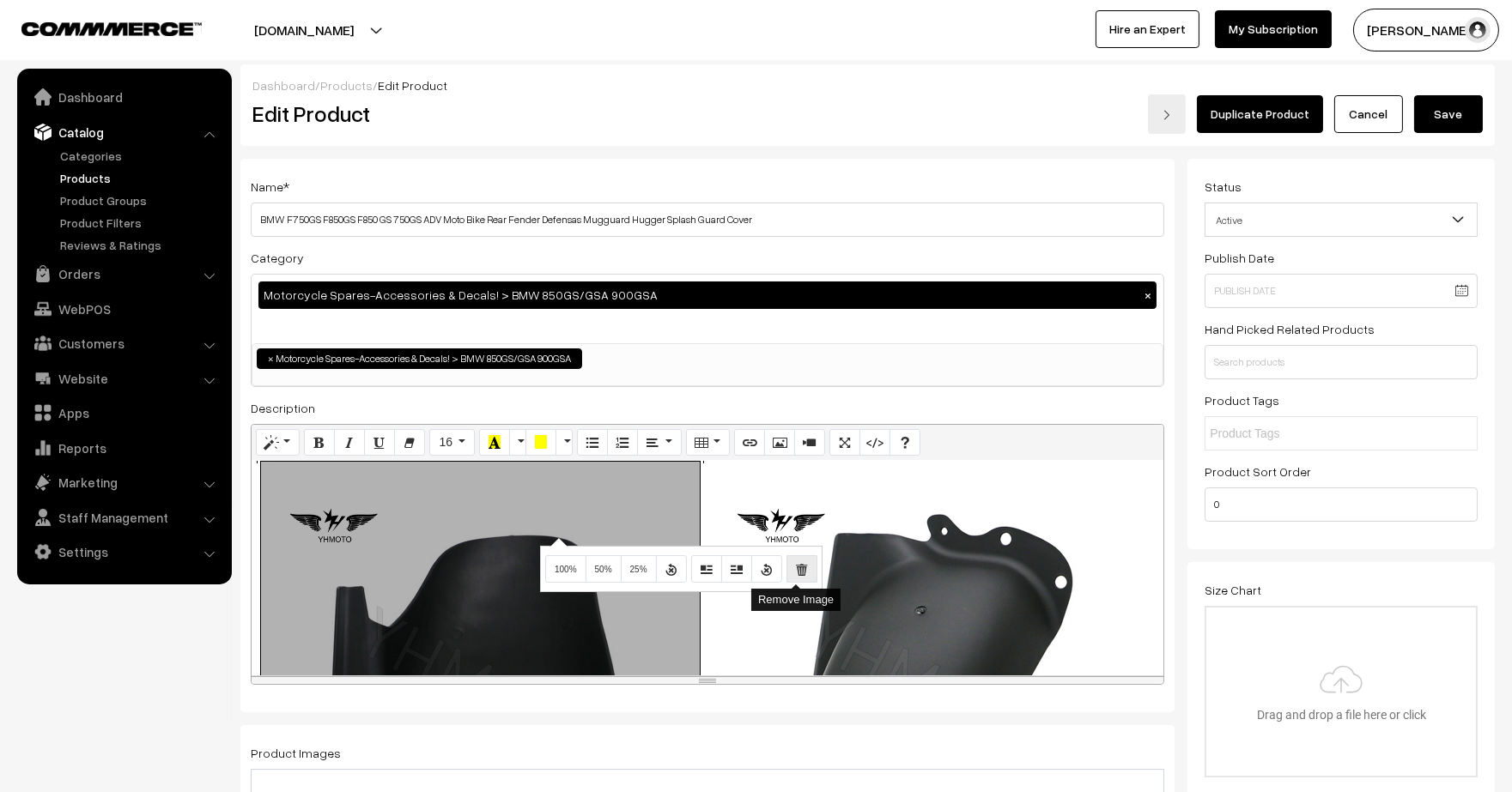
click at [787, 567] on button "Remove Image" at bounding box center [802, 569] width 31 height 27
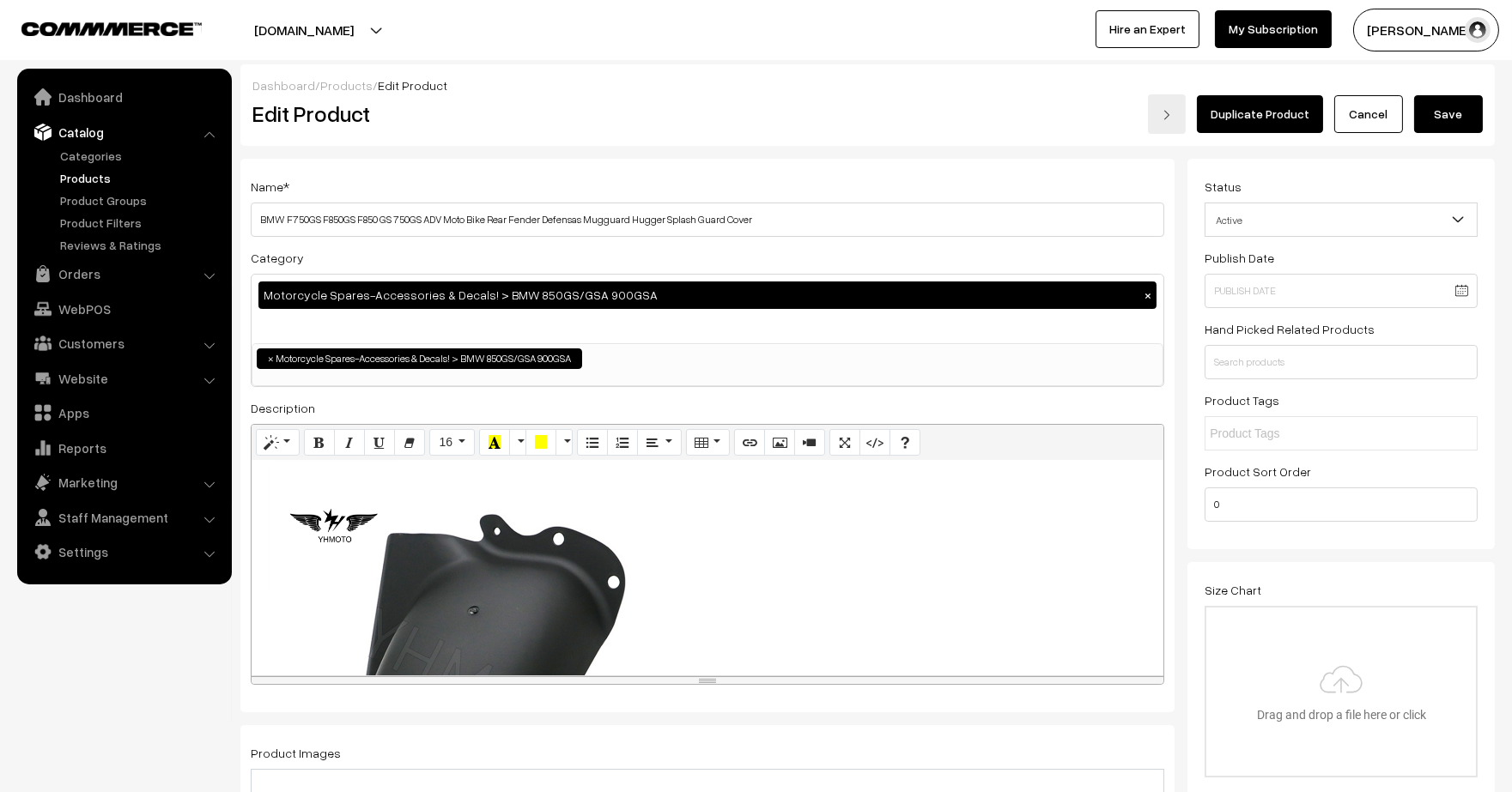
click at [563, 529] on div "Normal Quote Code Header 1 Header 2 Header 3 Header 4 Header 5 Header 6 16 8 9 …" at bounding box center [707, 555] width 914 height 262
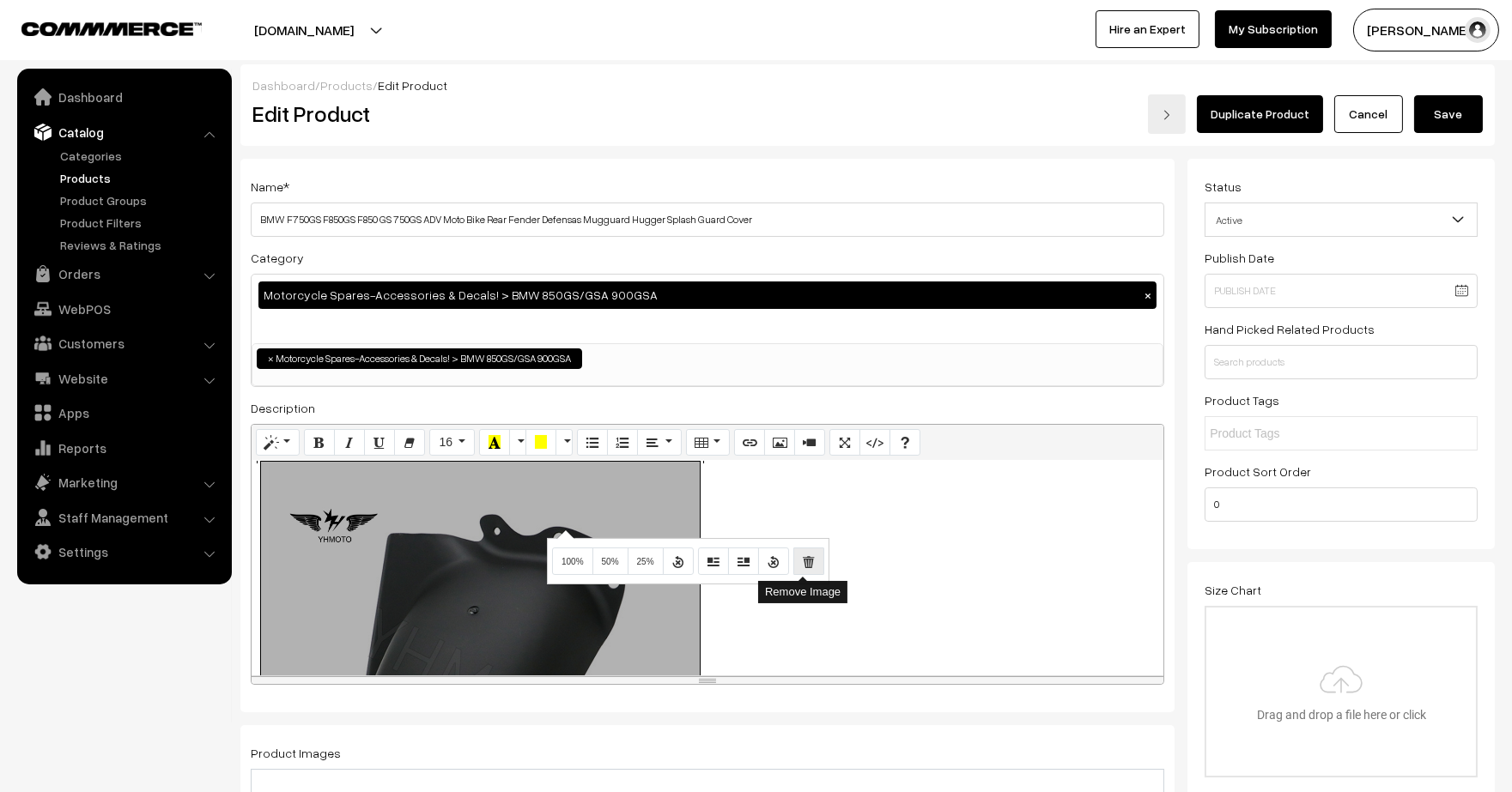
click at [807, 560] on icon "Remove Image" at bounding box center [808, 560] width 12 height 14
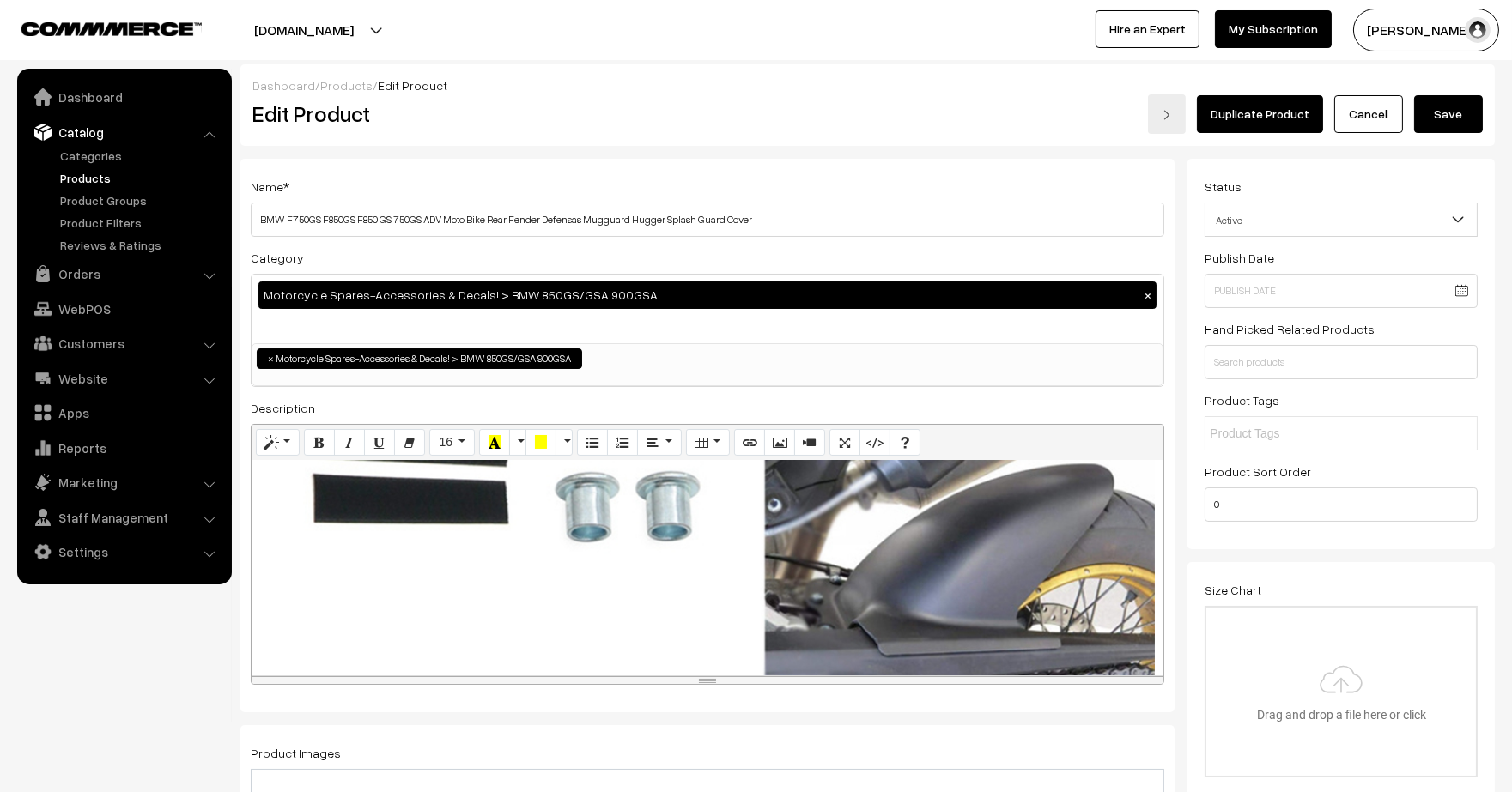
scroll to position [1556, 0]
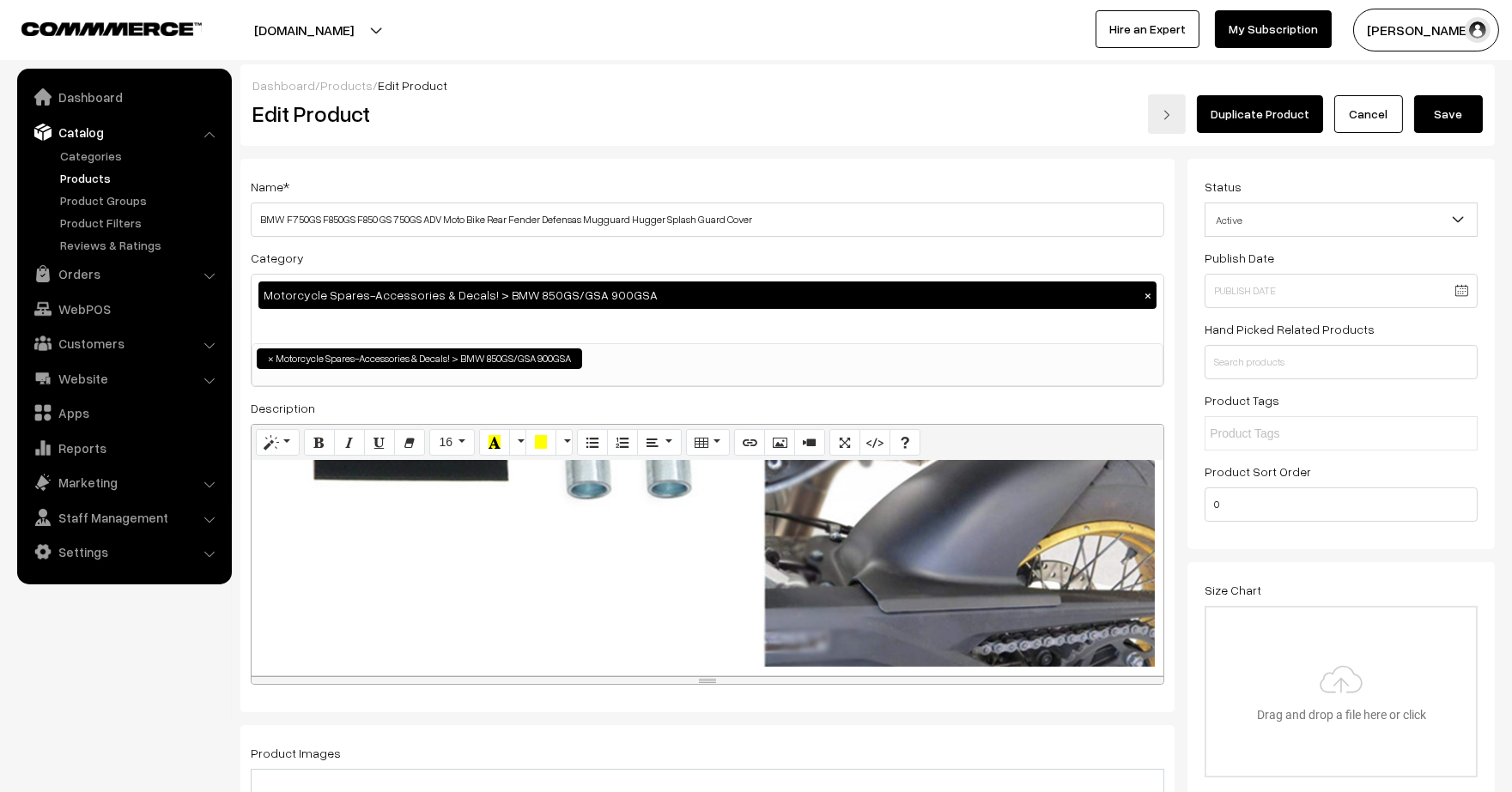
click at [780, 502] on div "Normal Quote Code Header 1 Header 2 Header 3 Header 4 Header 5 Header 6 16 8 9 …" at bounding box center [707, 555] width 914 height 262
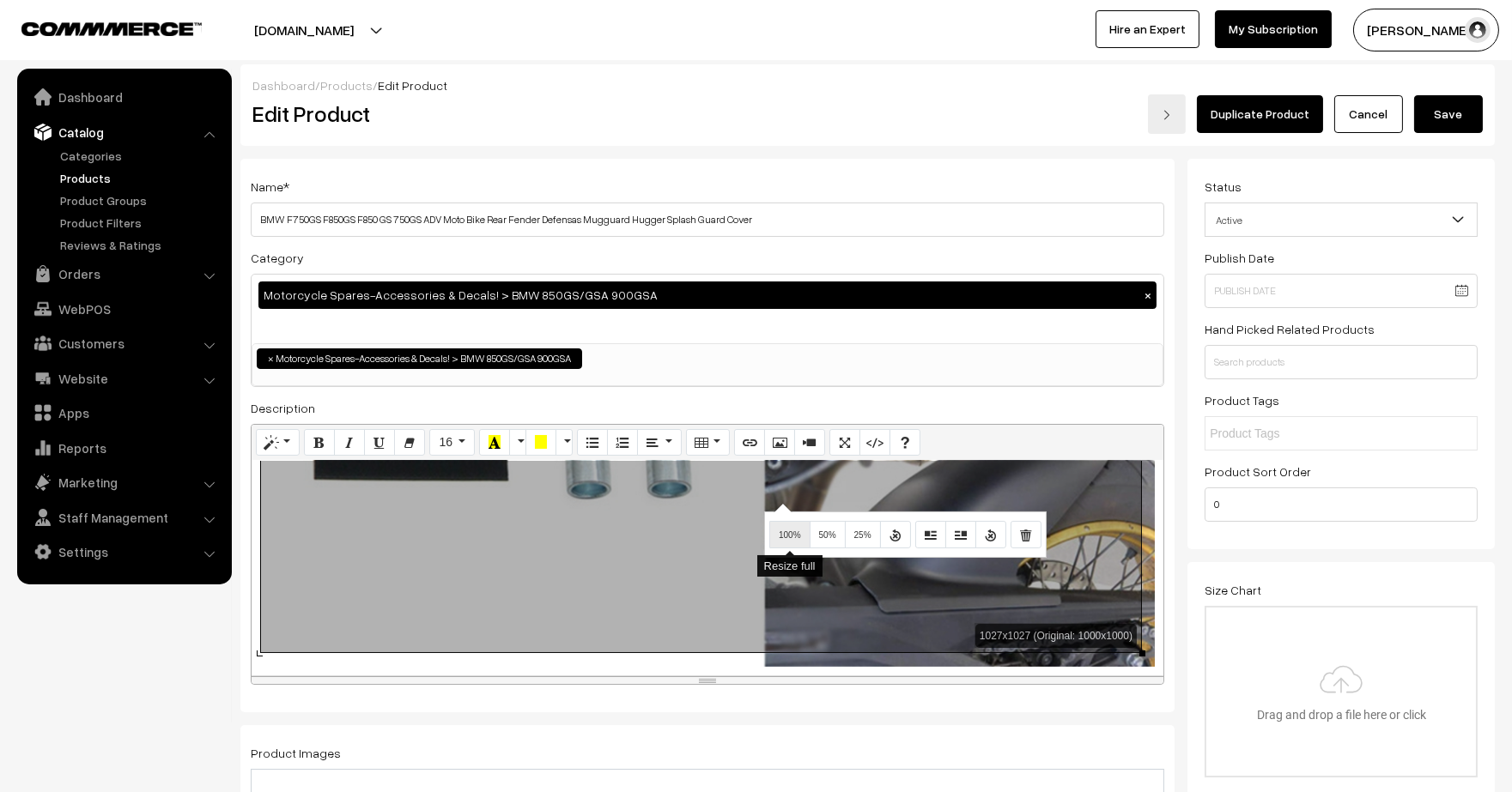
click at [794, 524] on button "100%" at bounding box center [790, 534] width 41 height 27
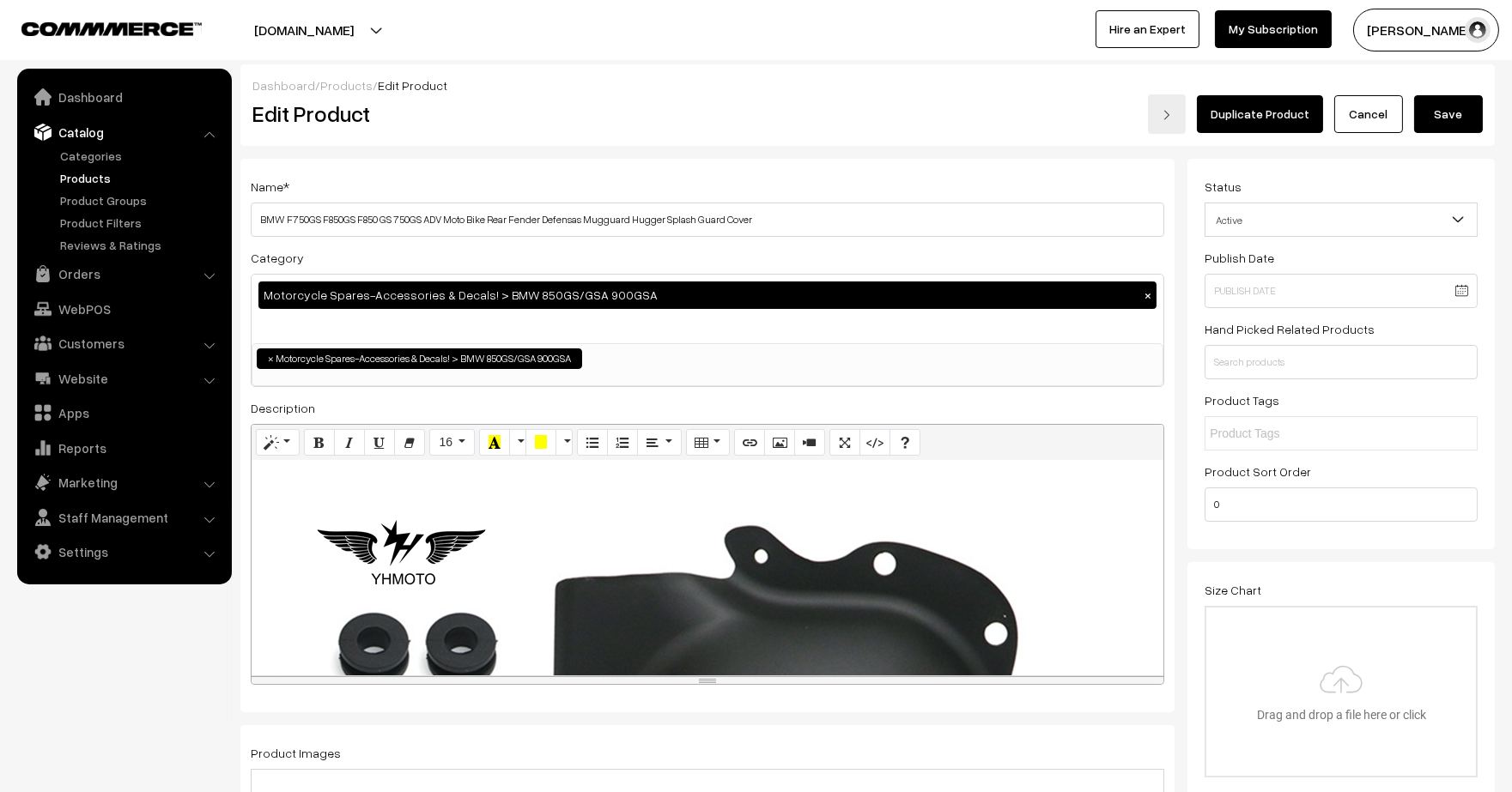
scroll to position [0, 0]
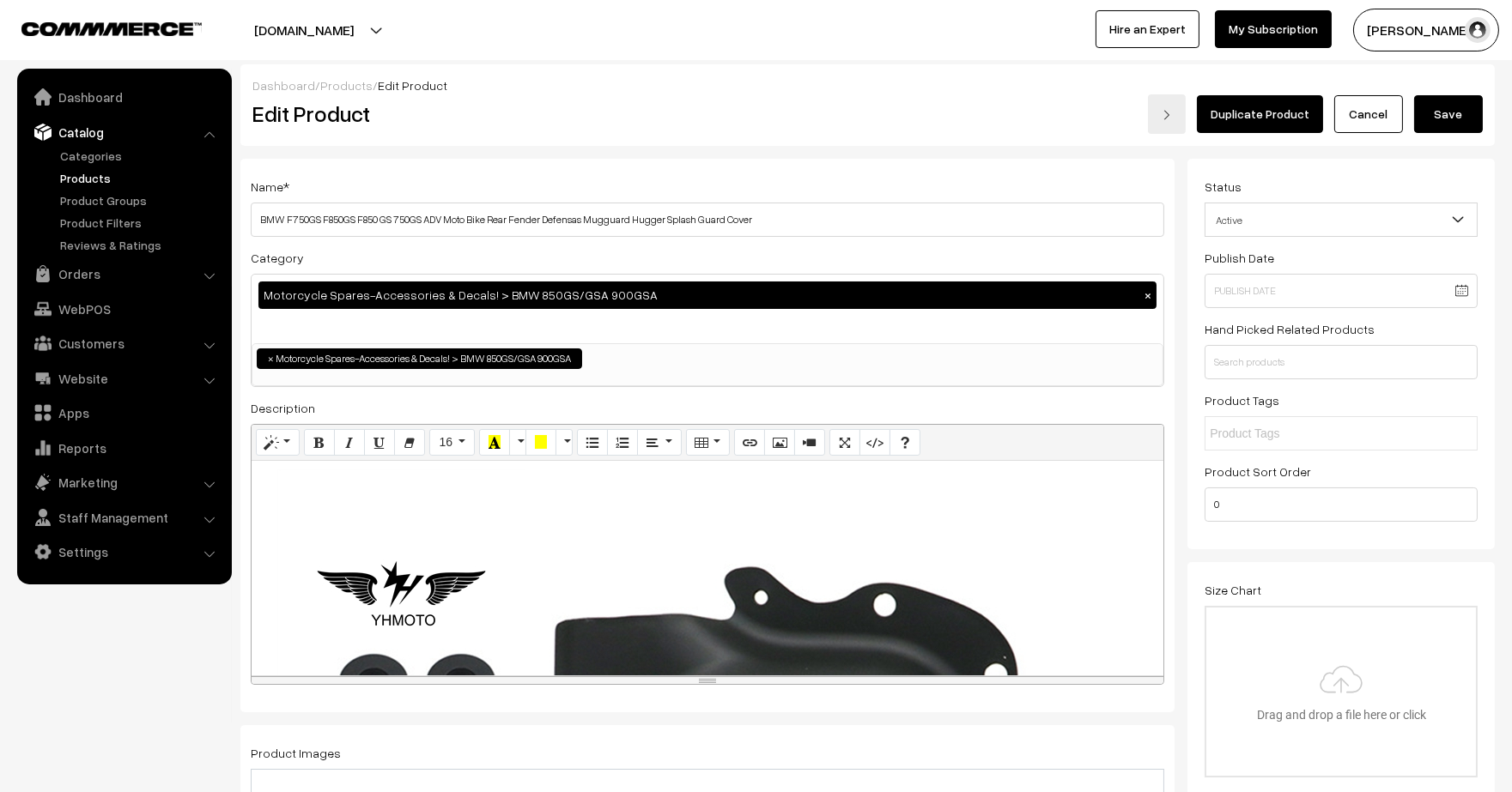
click at [794, 610] on div "Normal Quote Code Header 1 Header 2 Header 3 Header 4 Header 5 Header 6 16 8 9 …" at bounding box center [707, 555] width 914 height 262
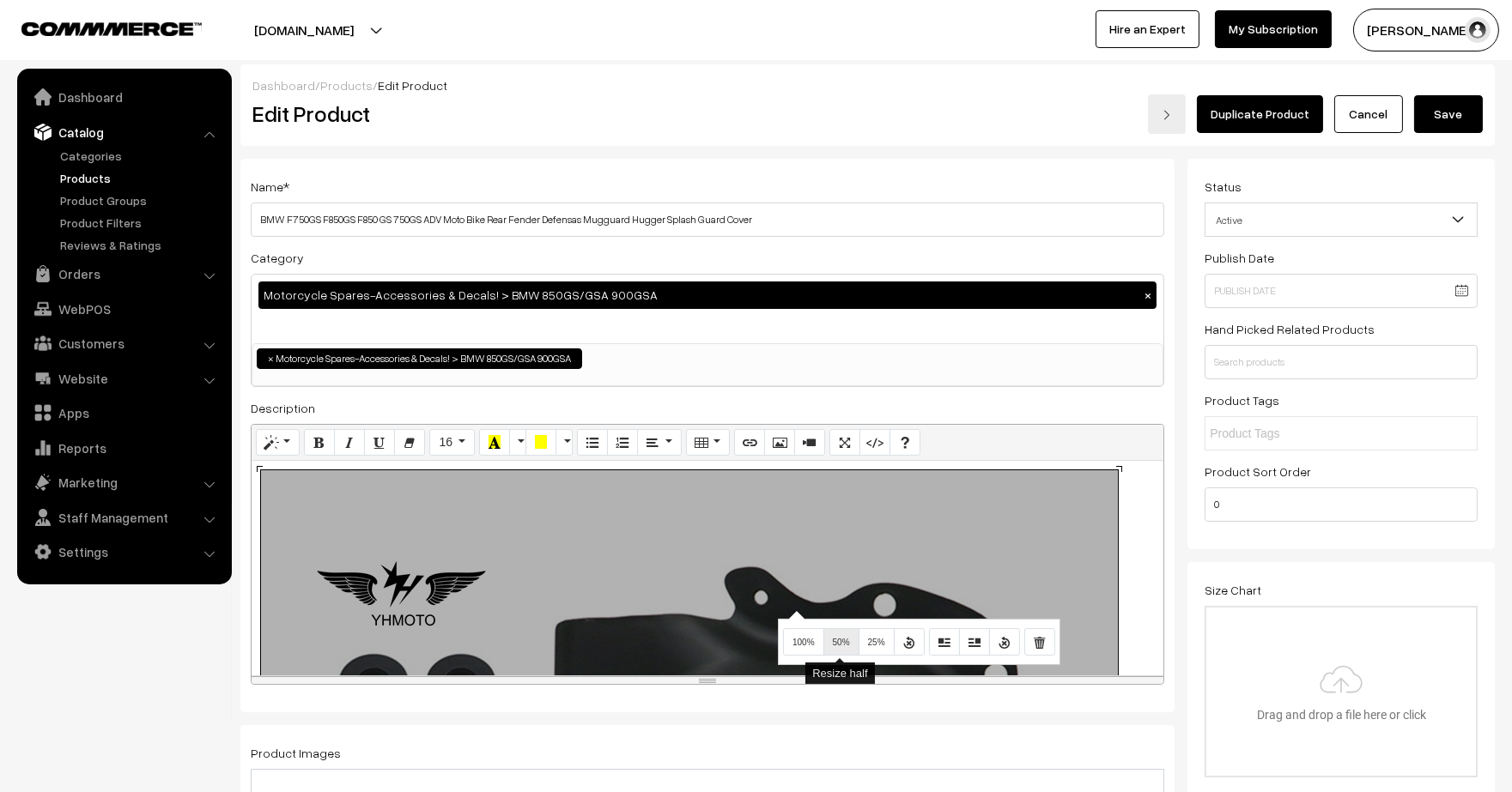
click at [851, 633] on button "50%" at bounding box center [842, 642] width 36 height 27
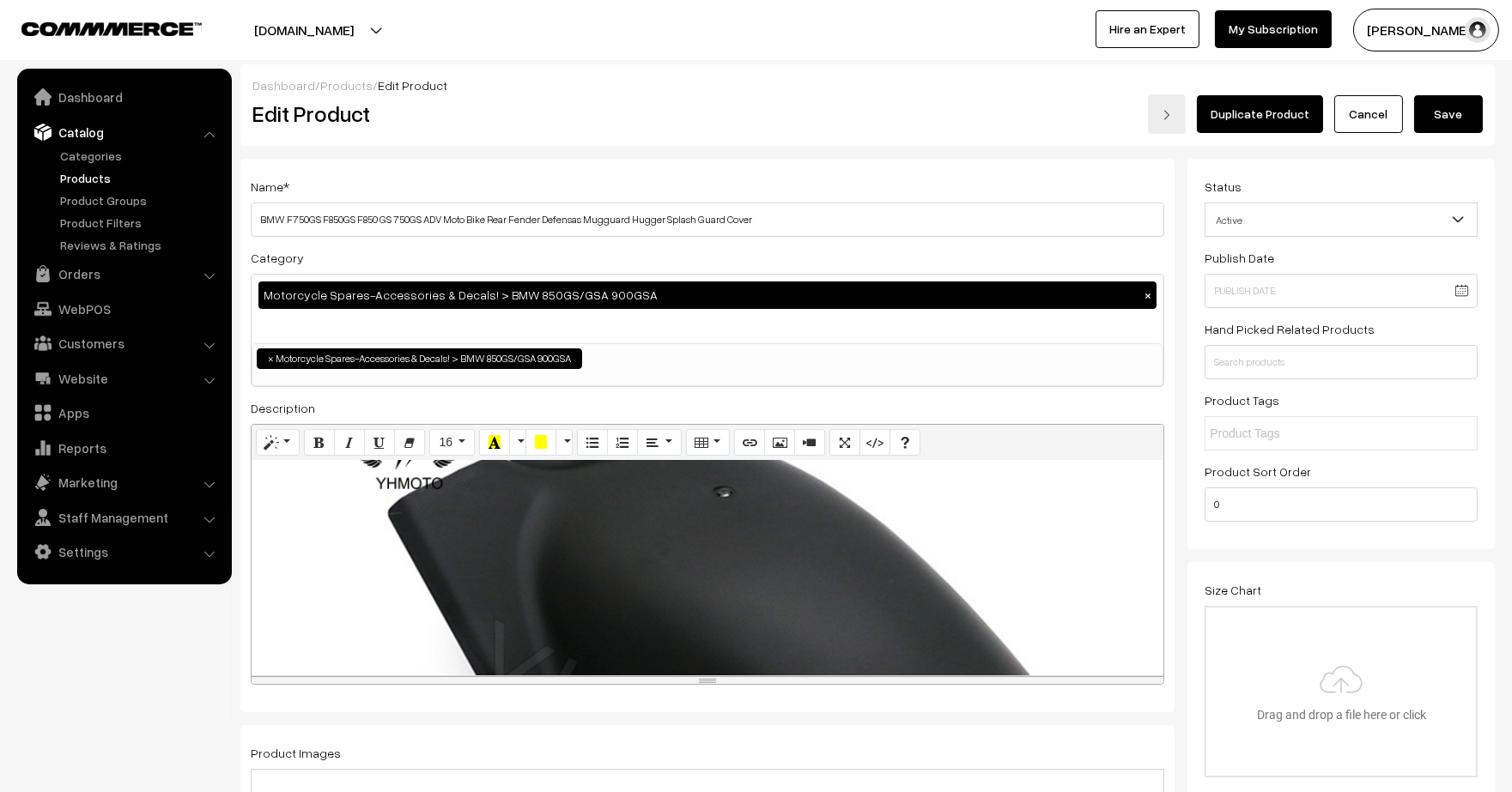
scroll to position [623, 0]
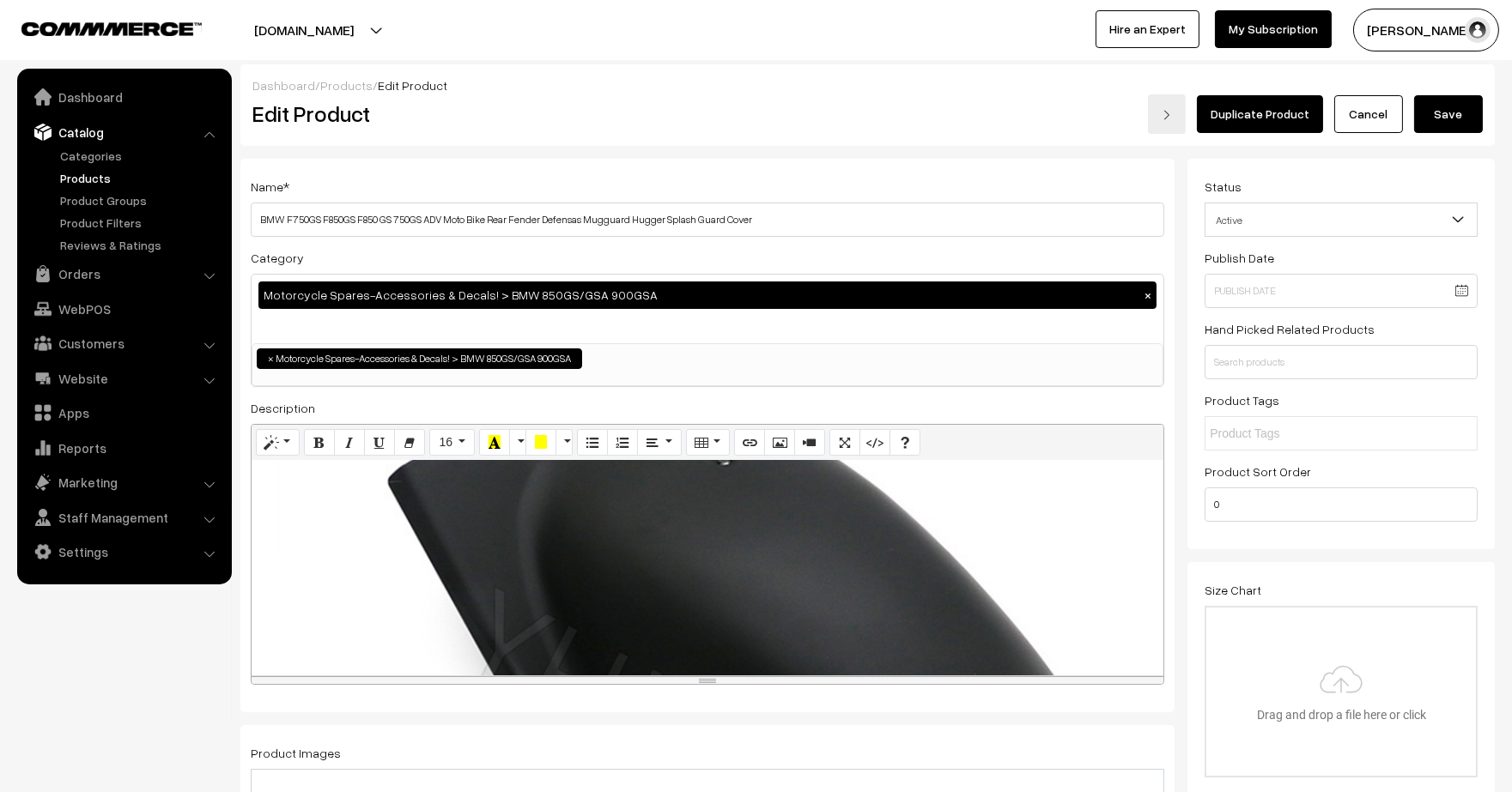
click at [786, 600] on div "Normal Quote Code Header 1 Header 2 Header 3 Header 4 Header 5 Header 6 16 8 9 …" at bounding box center [707, 555] width 914 height 262
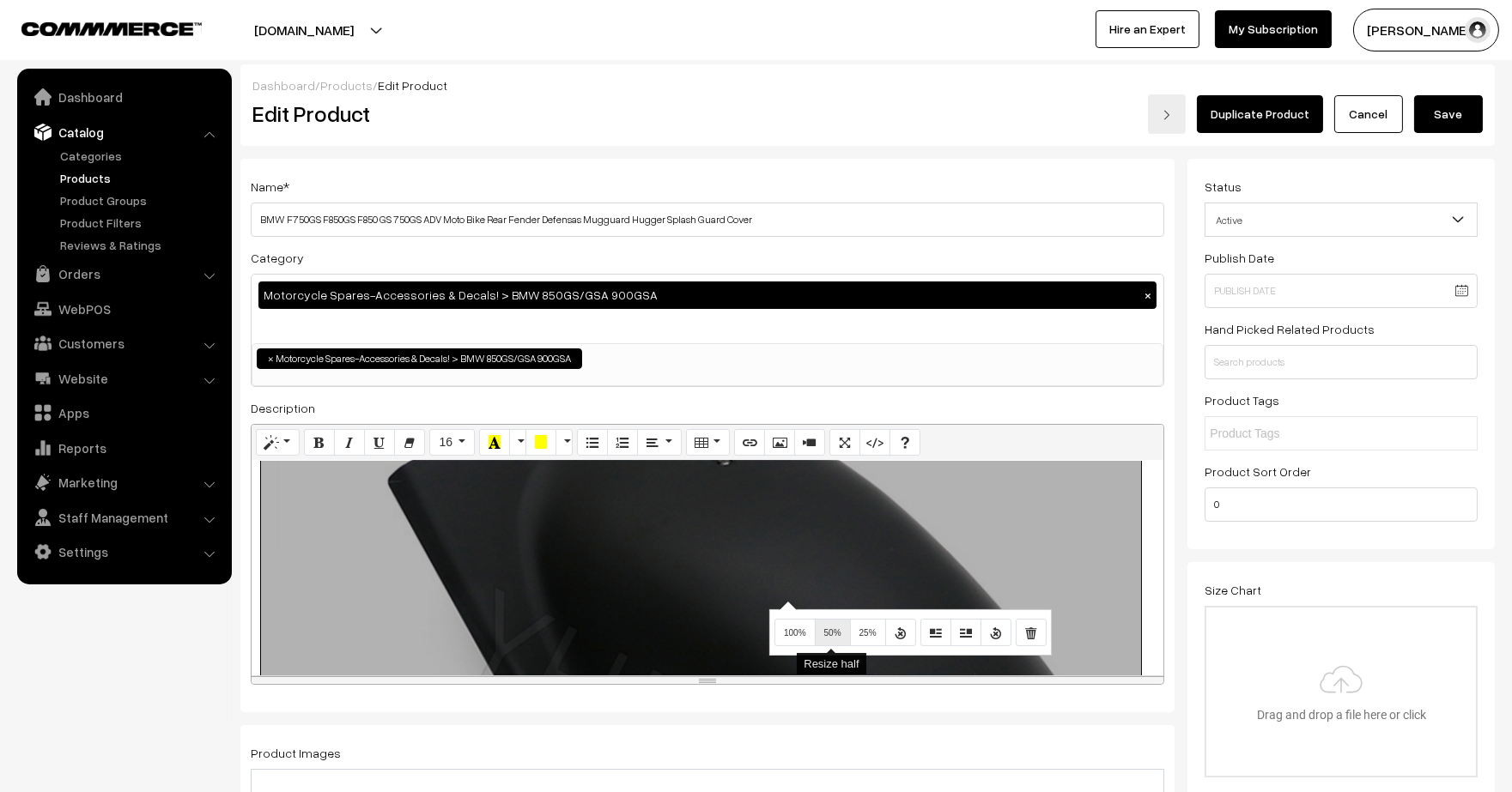
click at [815, 621] on button "50%" at bounding box center [833, 633] width 36 height 27
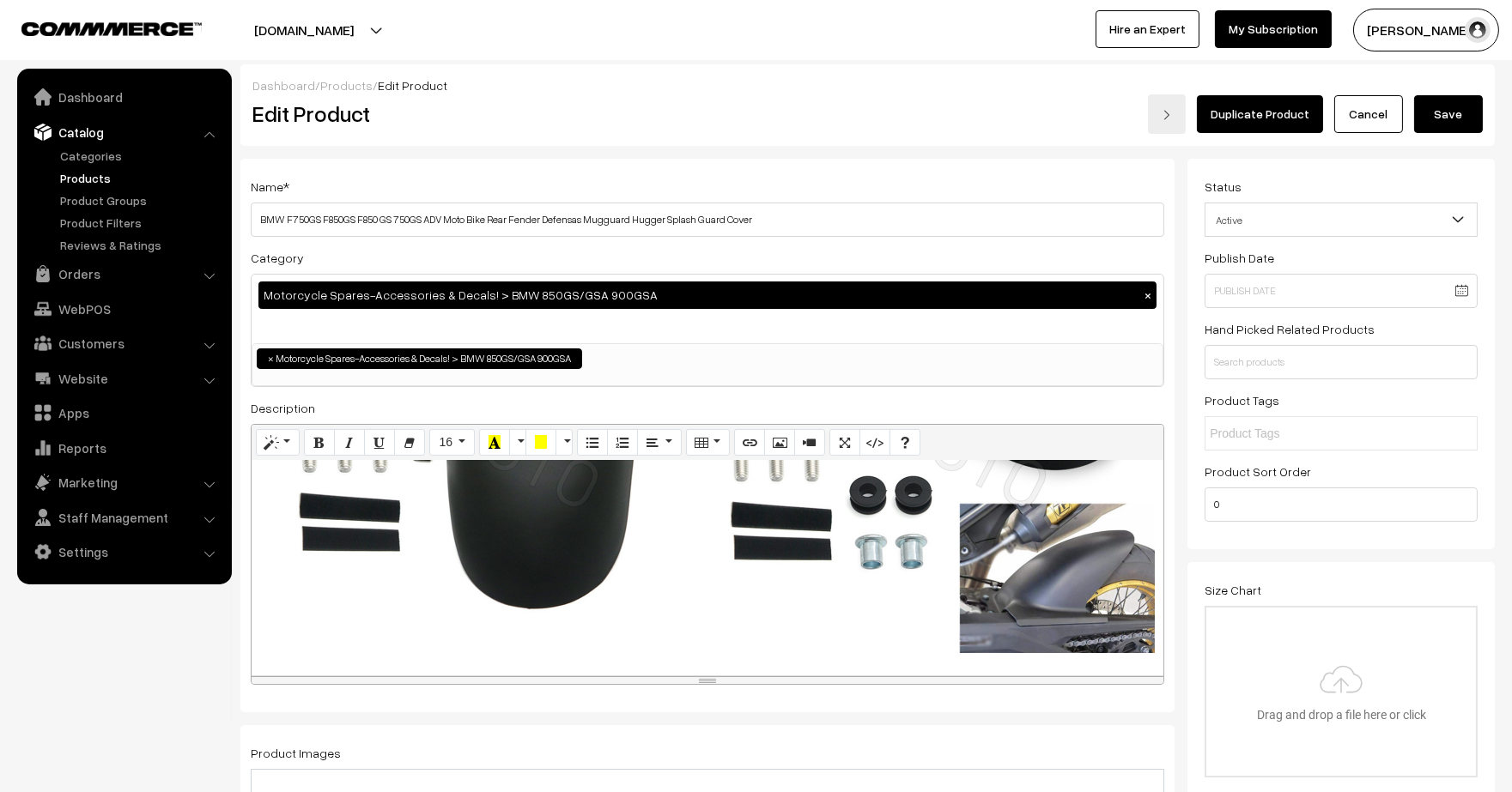
scroll to position [257, 0]
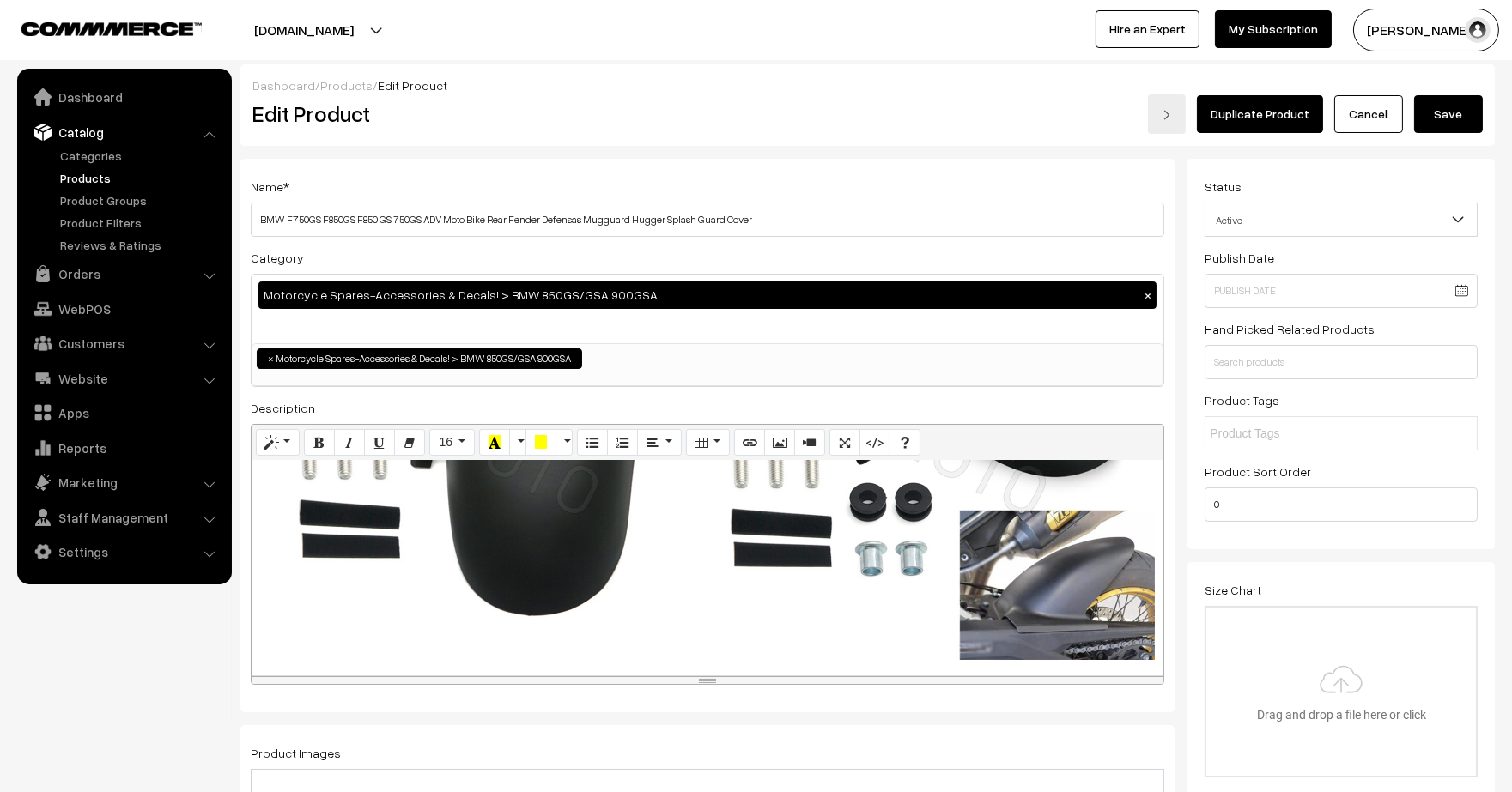
click at [1458, 114] on button "Save" at bounding box center [1448, 114] width 68 height 38
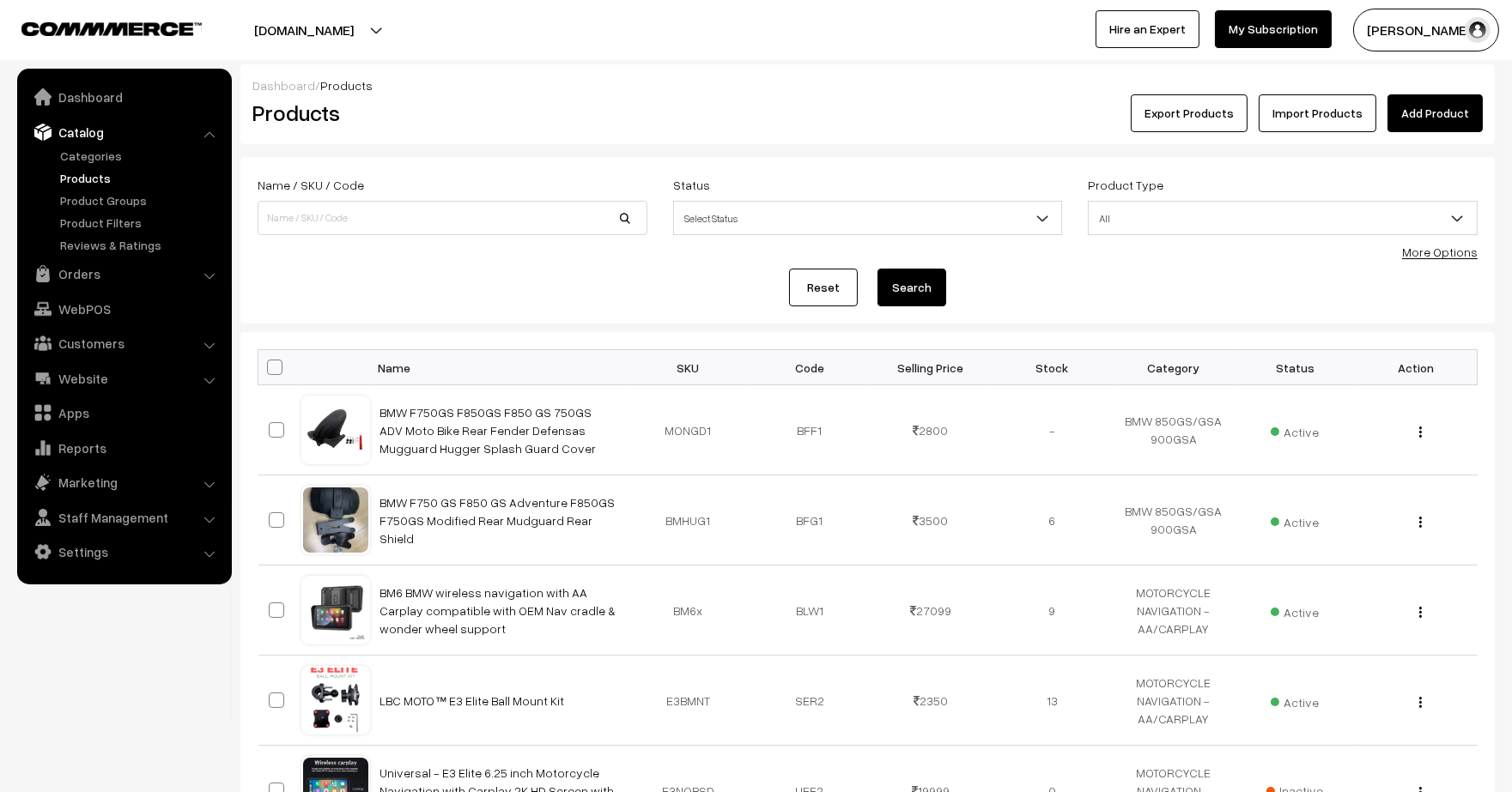
click at [86, 181] on link "Products" at bounding box center [141, 178] width 170 height 18
click at [135, 272] on link "Orders" at bounding box center [123, 274] width 205 height 31
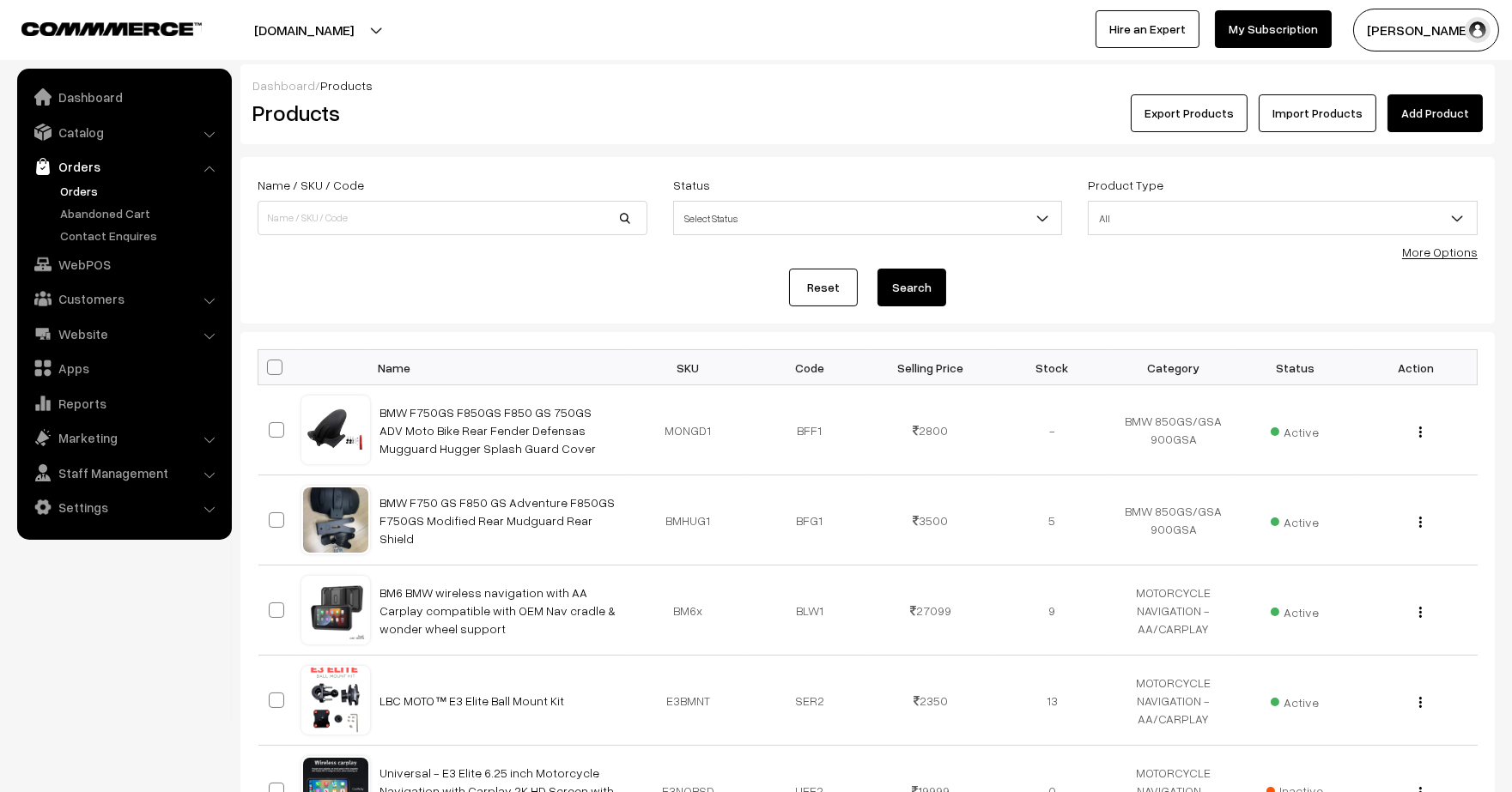
click at [82, 185] on link "Orders" at bounding box center [141, 191] width 170 height 18
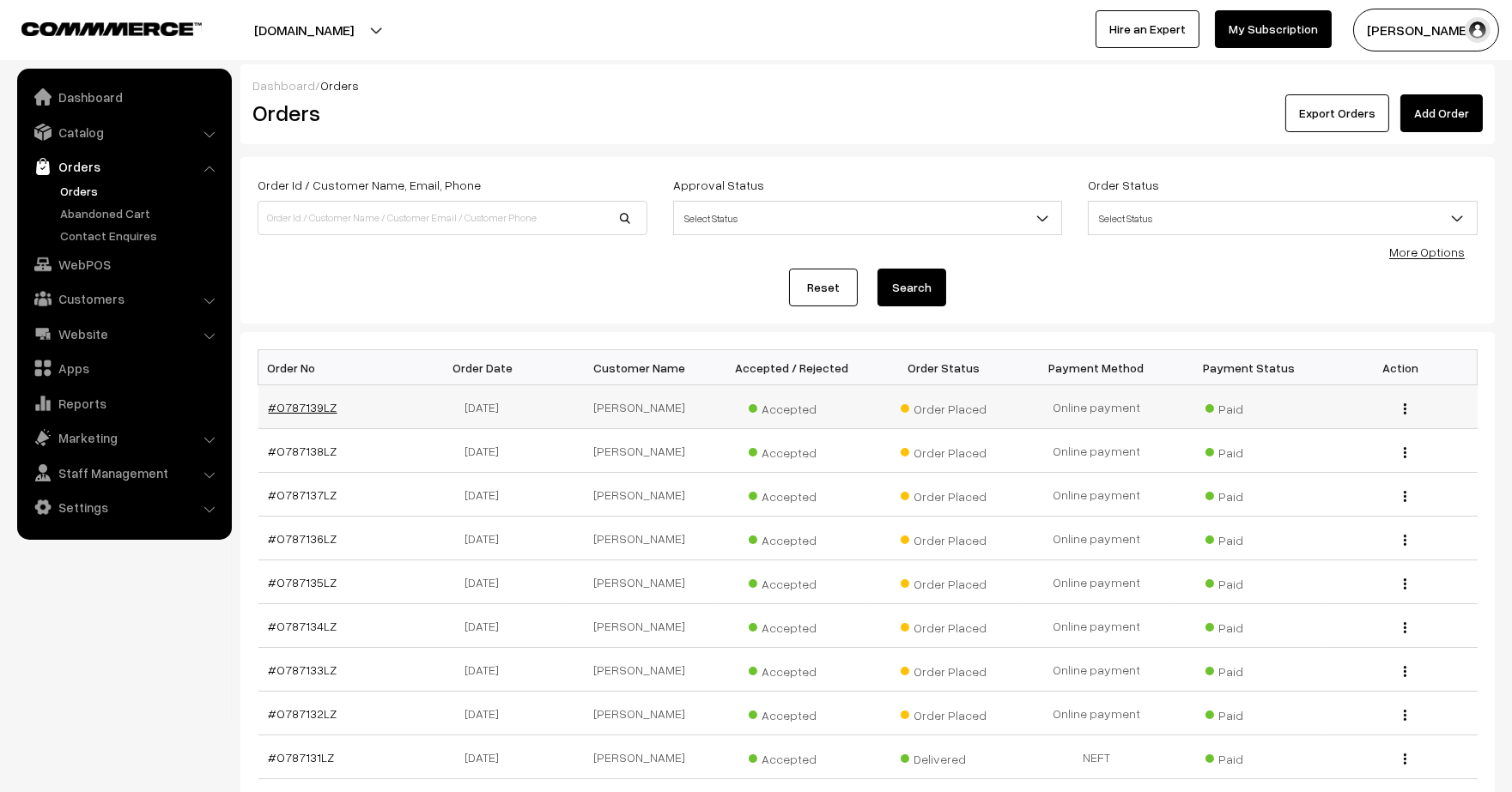
click at [295, 406] on link "#O787139LZ" at bounding box center [303, 407] width 68 height 14
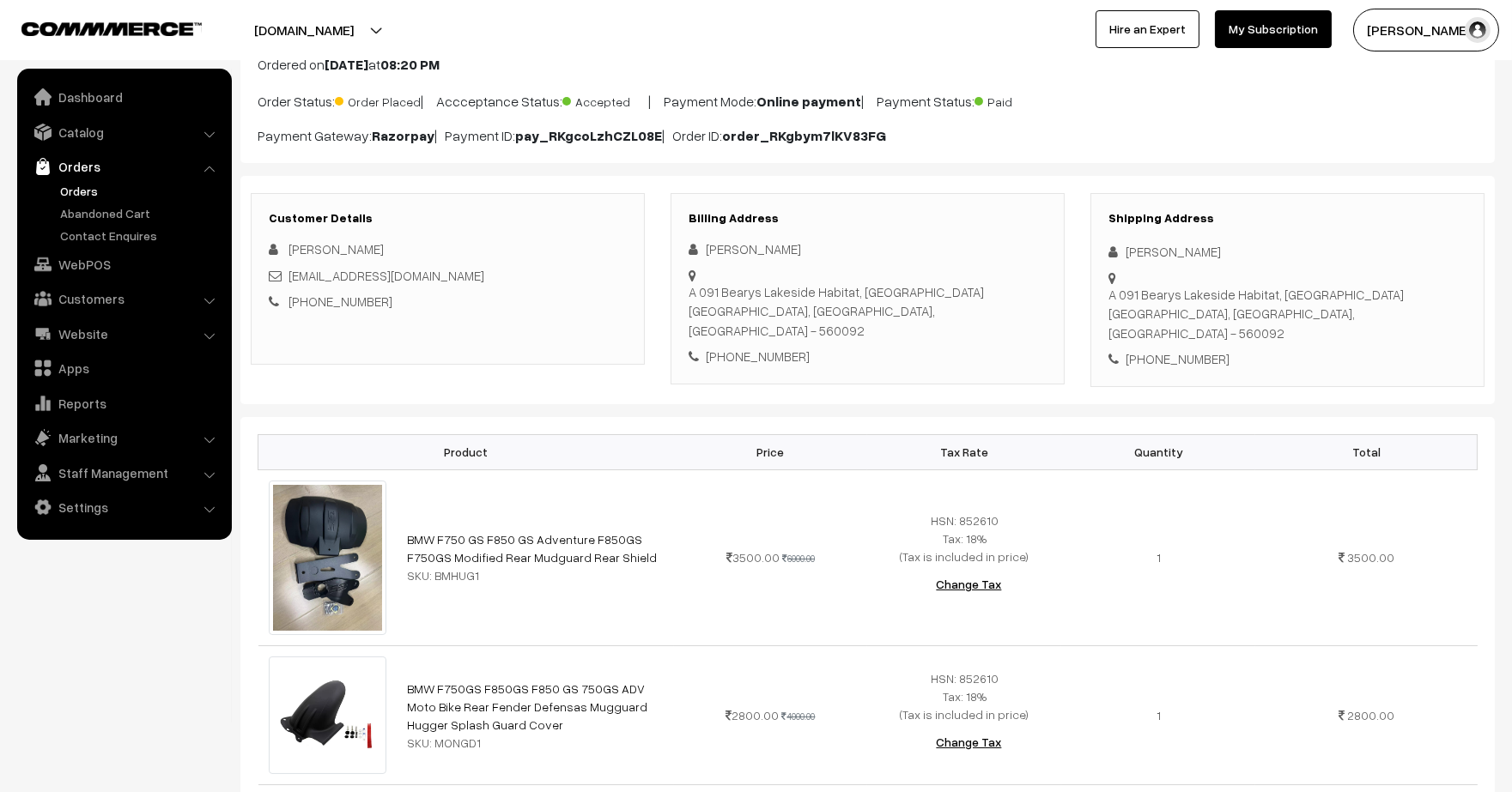
scroll to position [133, 0]
